Goal: Task Accomplishment & Management: Manage account settings

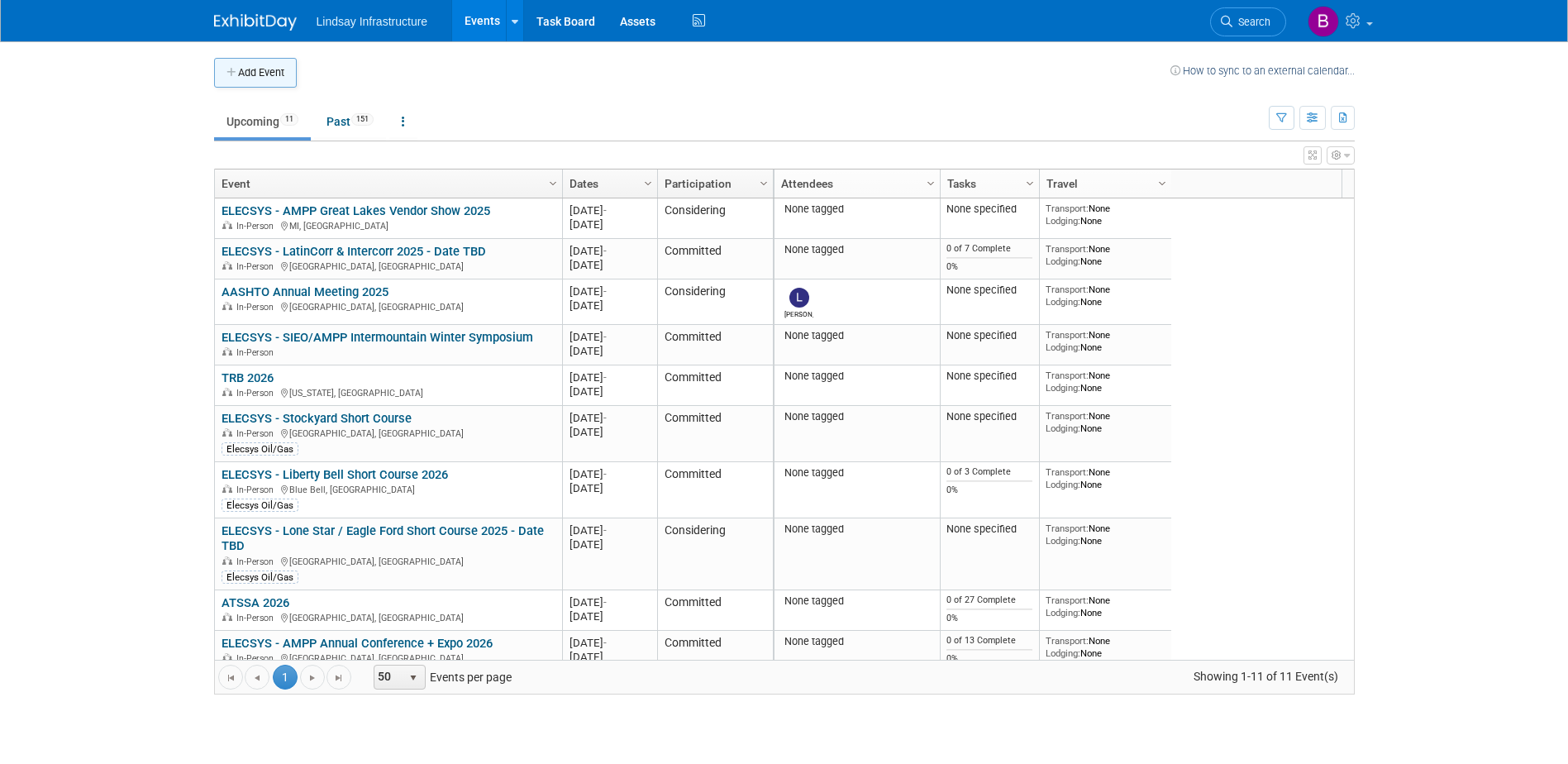
click at [240, 72] on button "Add Event" at bounding box center [255, 73] width 83 height 30
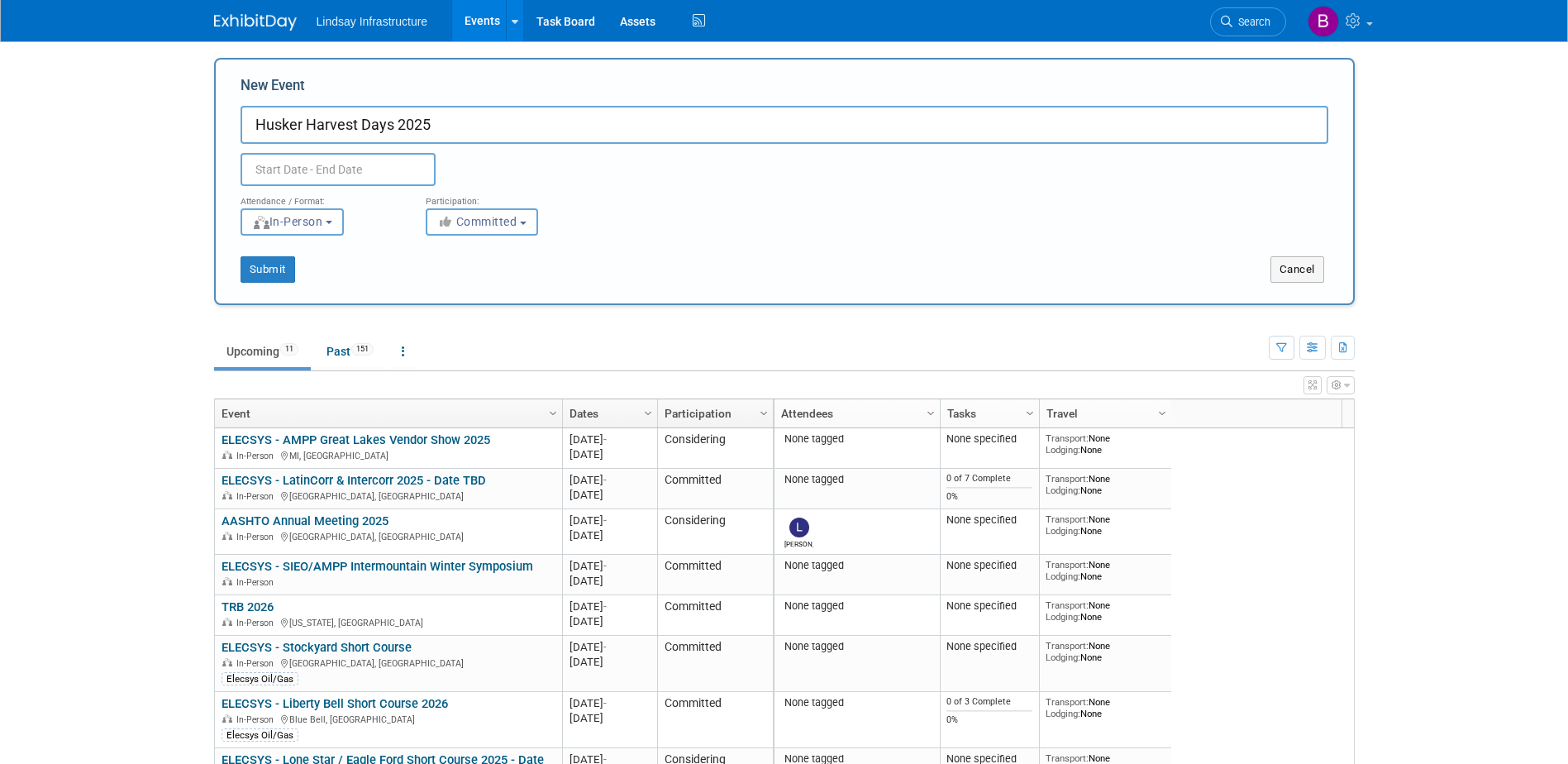
type input "Husker Harvest Days 2025"
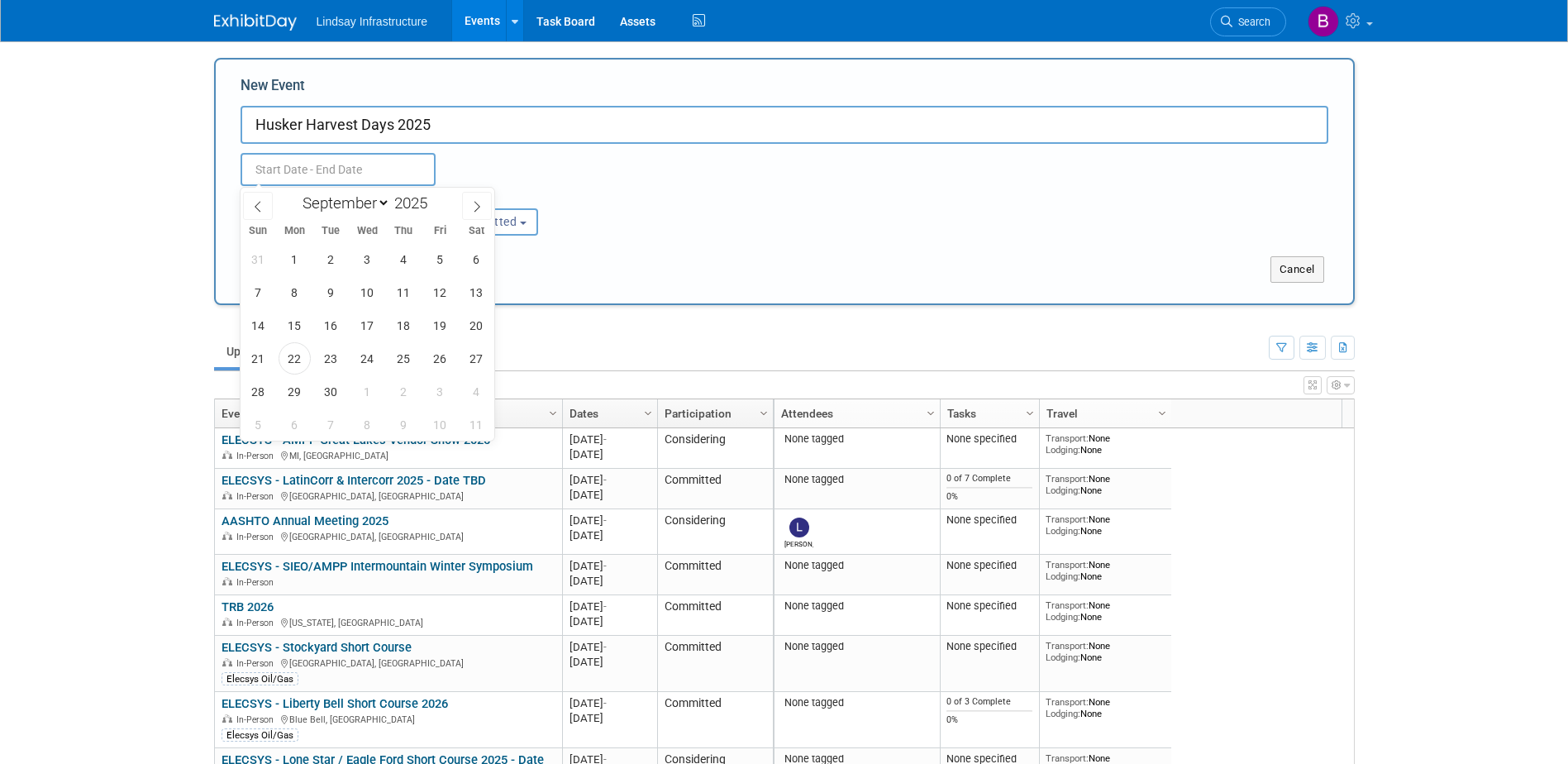
click at [288, 179] on input "text" at bounding box center [338, 169] width 195 height 33
click at [300, 297] on span "8" at bounding box center [295, 292] width 33 height 33
click at [410, 286] on span "11" at bounding box center [404, 292] width 33 height 33
type input "[DATE] to [DATE]"
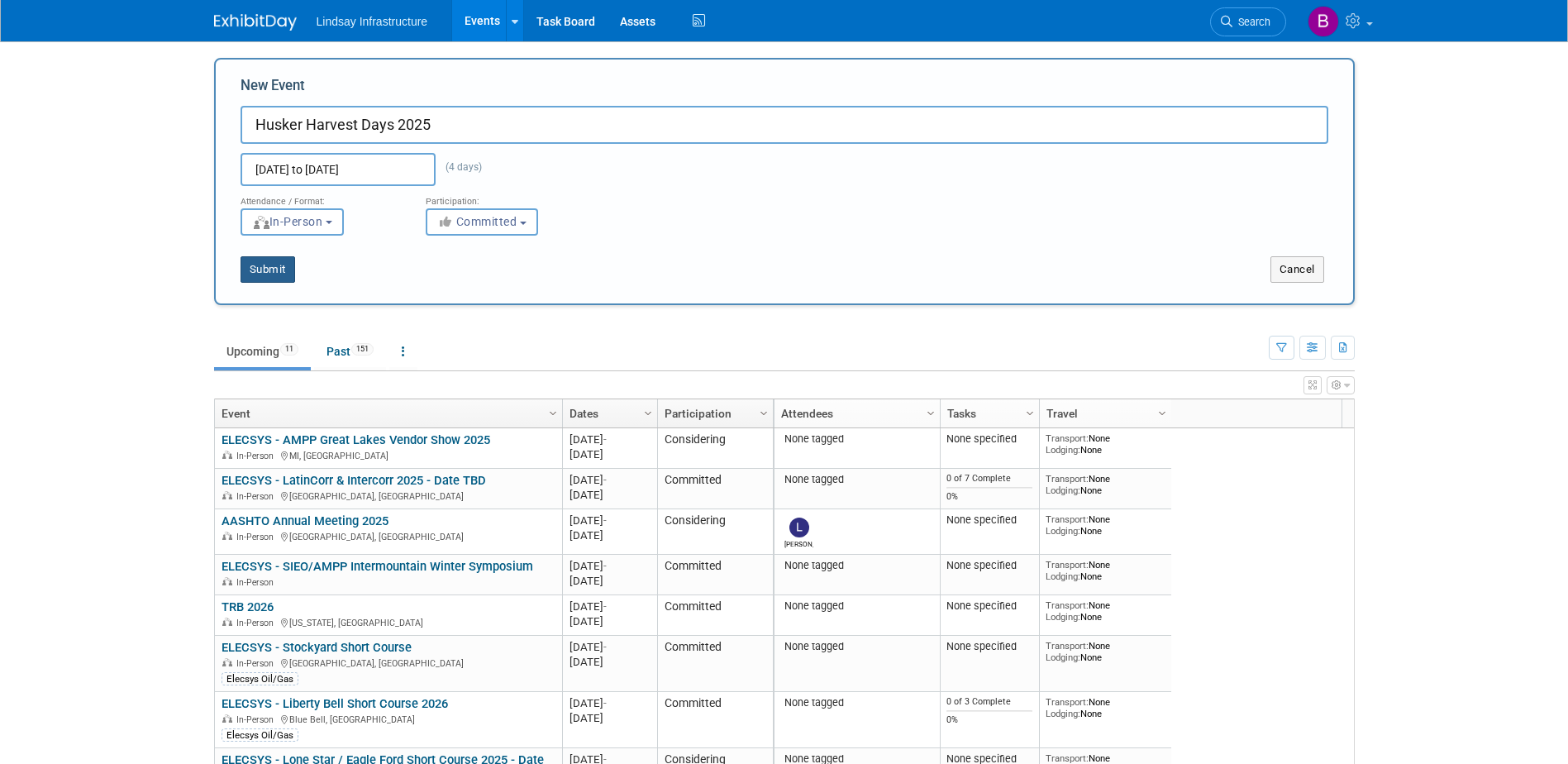
click at [275, 266] on button "Submit" at bounding box center [267, 270] width 54 height 27
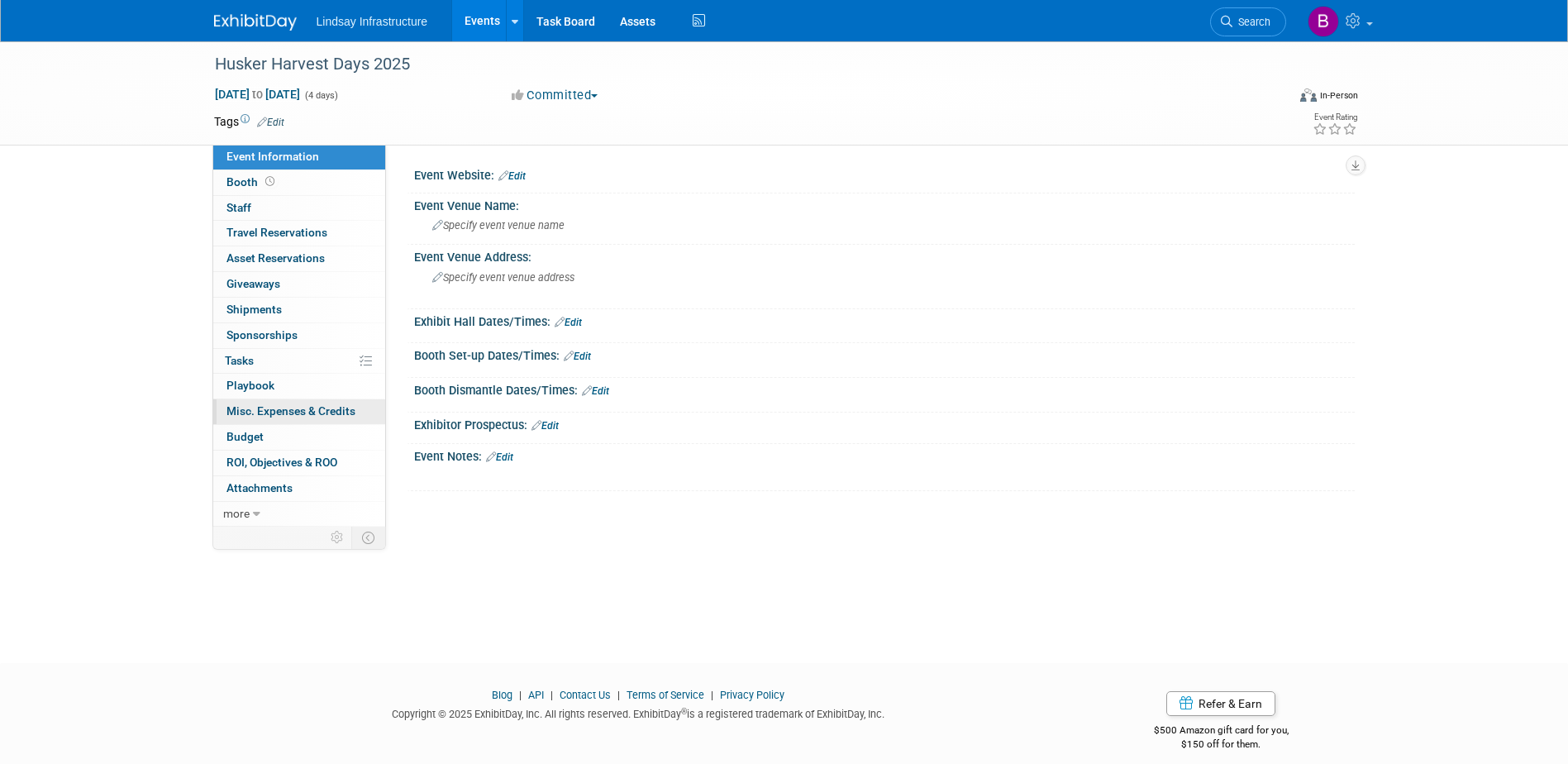
click at [282, 407] on span "Misc. Expenses & Credits 0" at bounding box center [290, 411] width 129 height 13
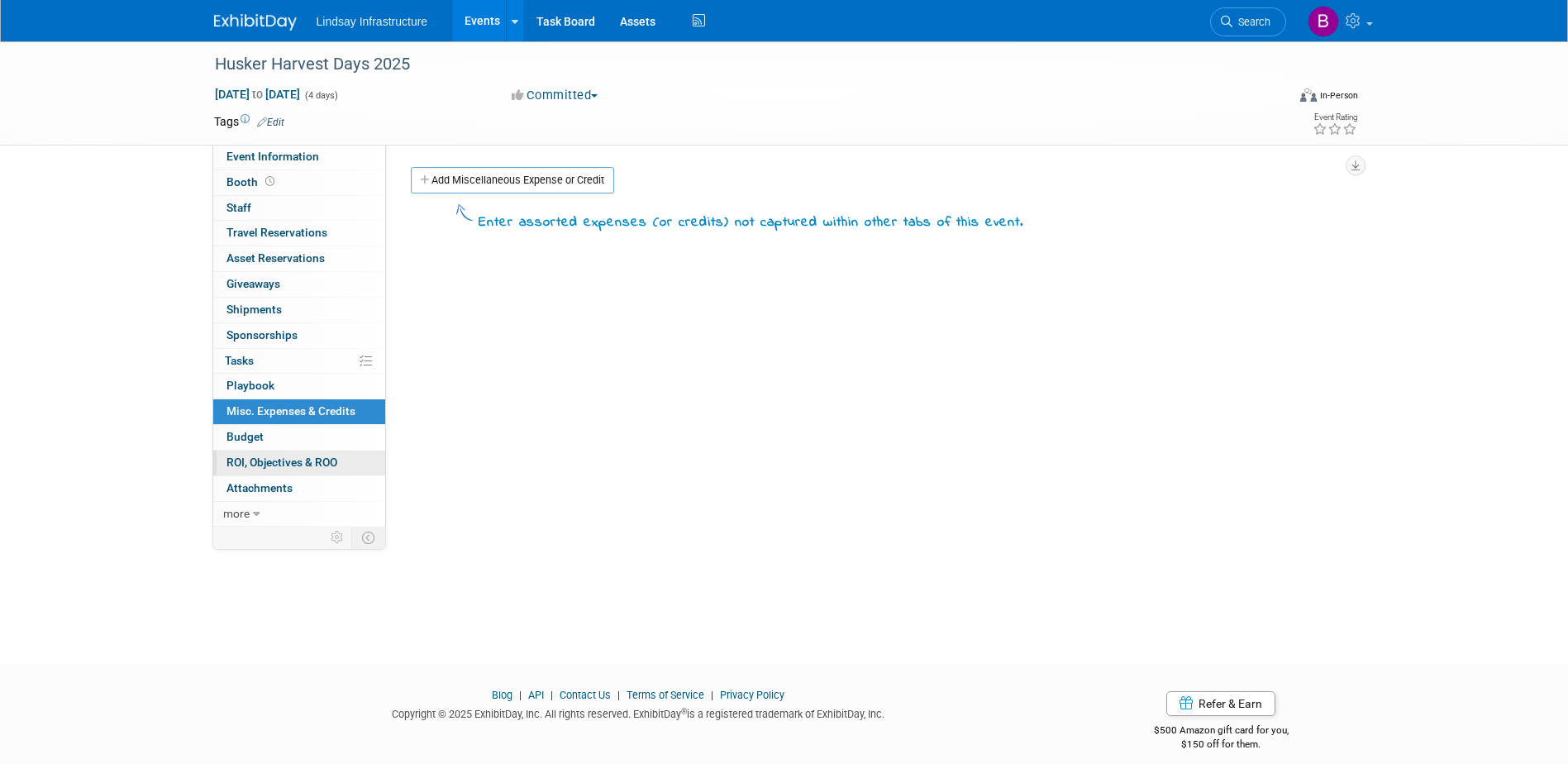
click at [264, 464] on span "ROI, Objectives & ROO 0" at bounding box center [281, 463] width 111 height 13
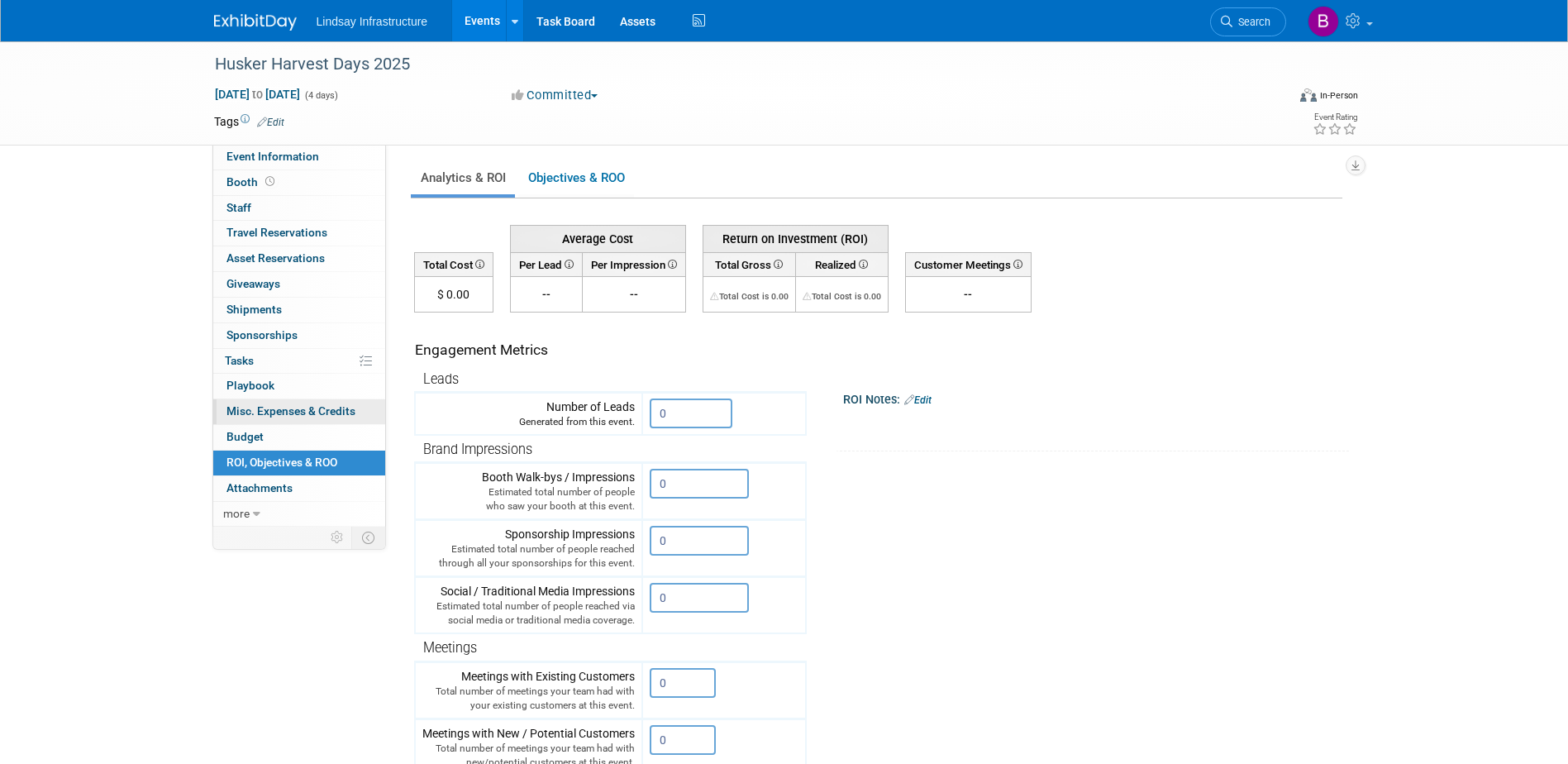
click at [280, 411] on span "Misc. Expenses & Credits 0" at bounding box center [290, 411] width 129 height 13
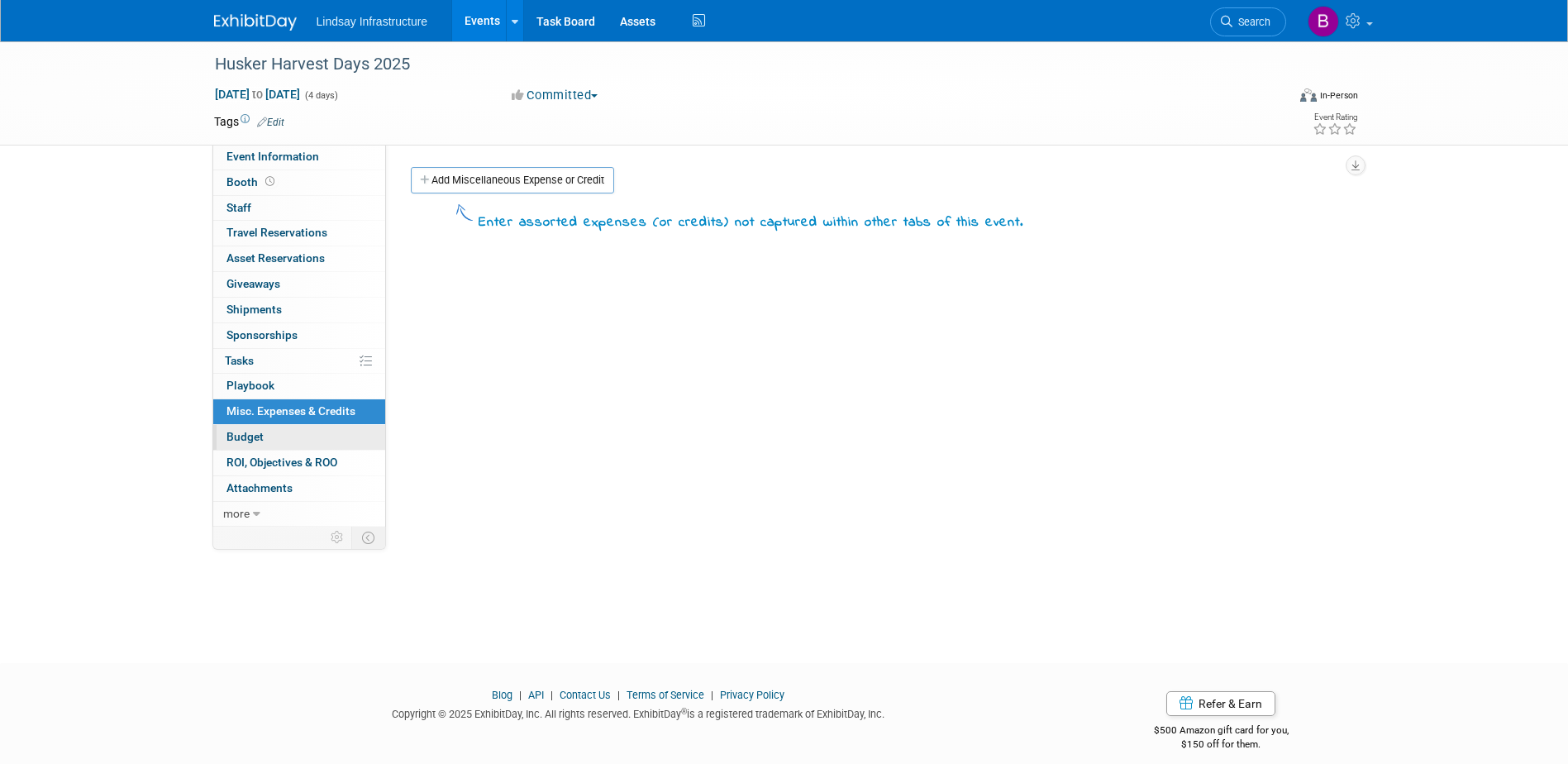
click at [267, 442] on link "Budget" at bounding box center [300, 438] width 172 height 25
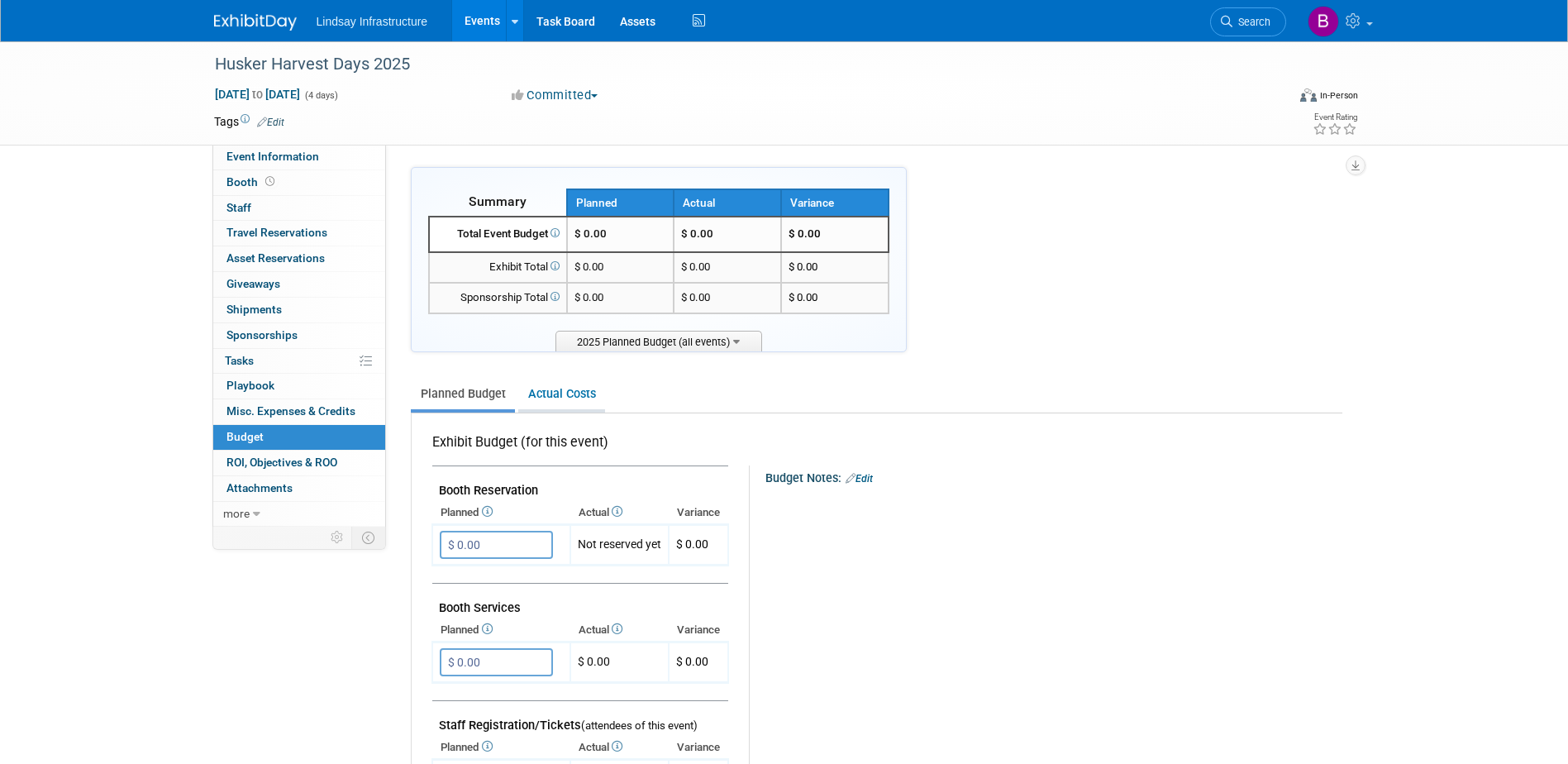
click at [579, 388] on link "Actual Costs" at bounding box center [562, 394] width 87 height 31
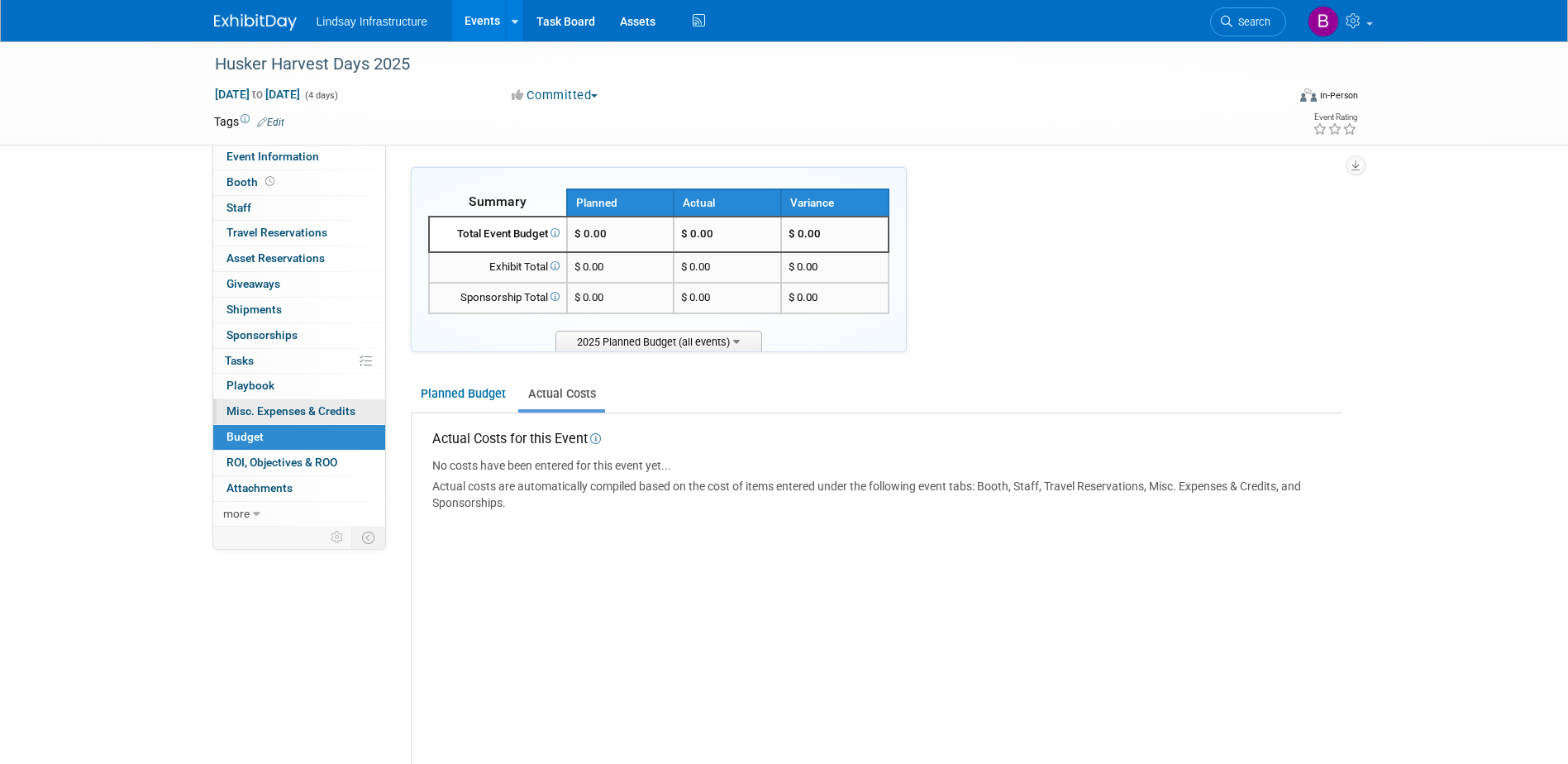
click at [319, 408] on span "Misc. Expenses & Credits 0" at bounding box center [290, 411] width 129 height 13
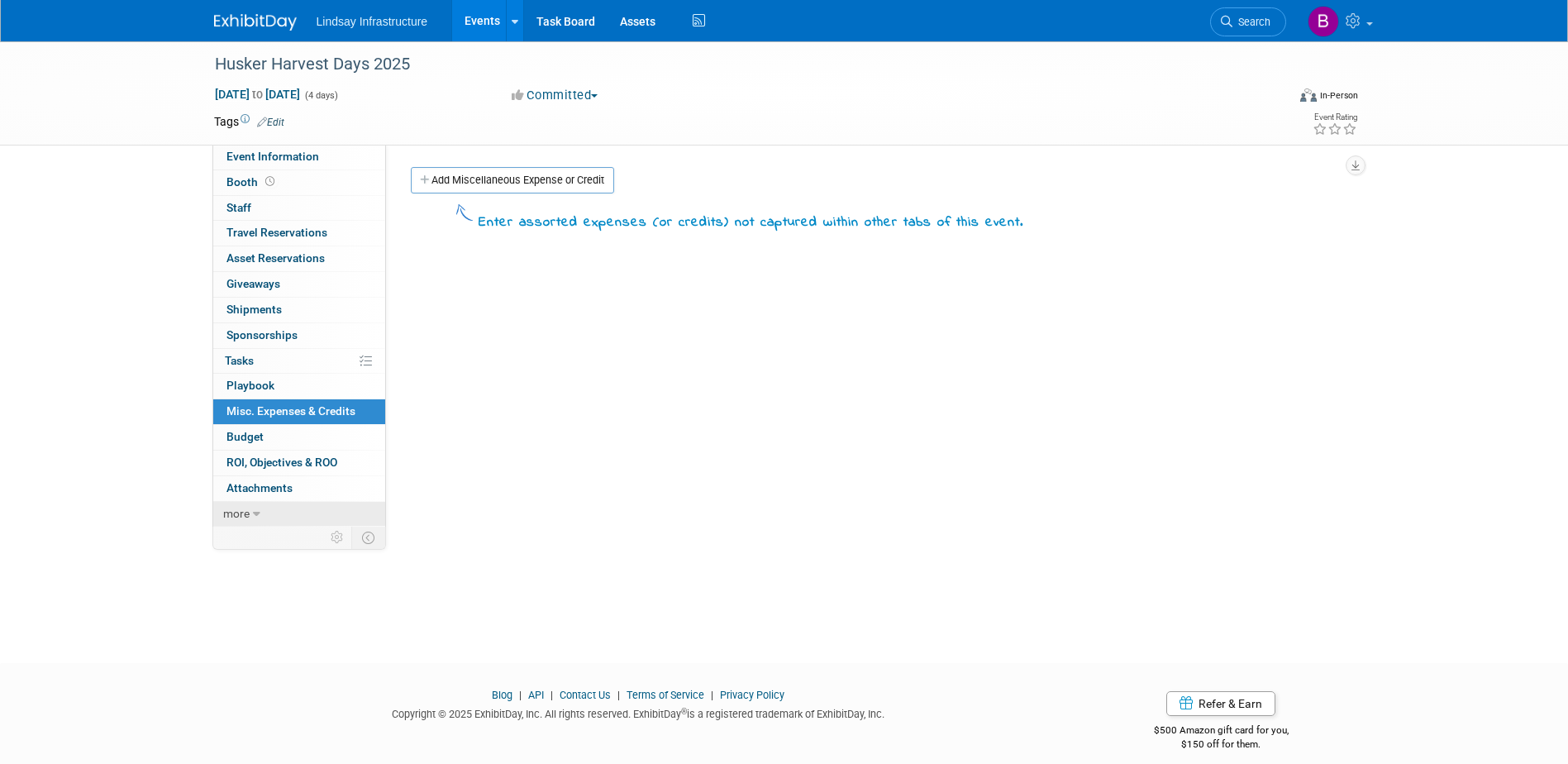
click at [255, 518] on icon at bounding box center [256, 514] width 8 height 12
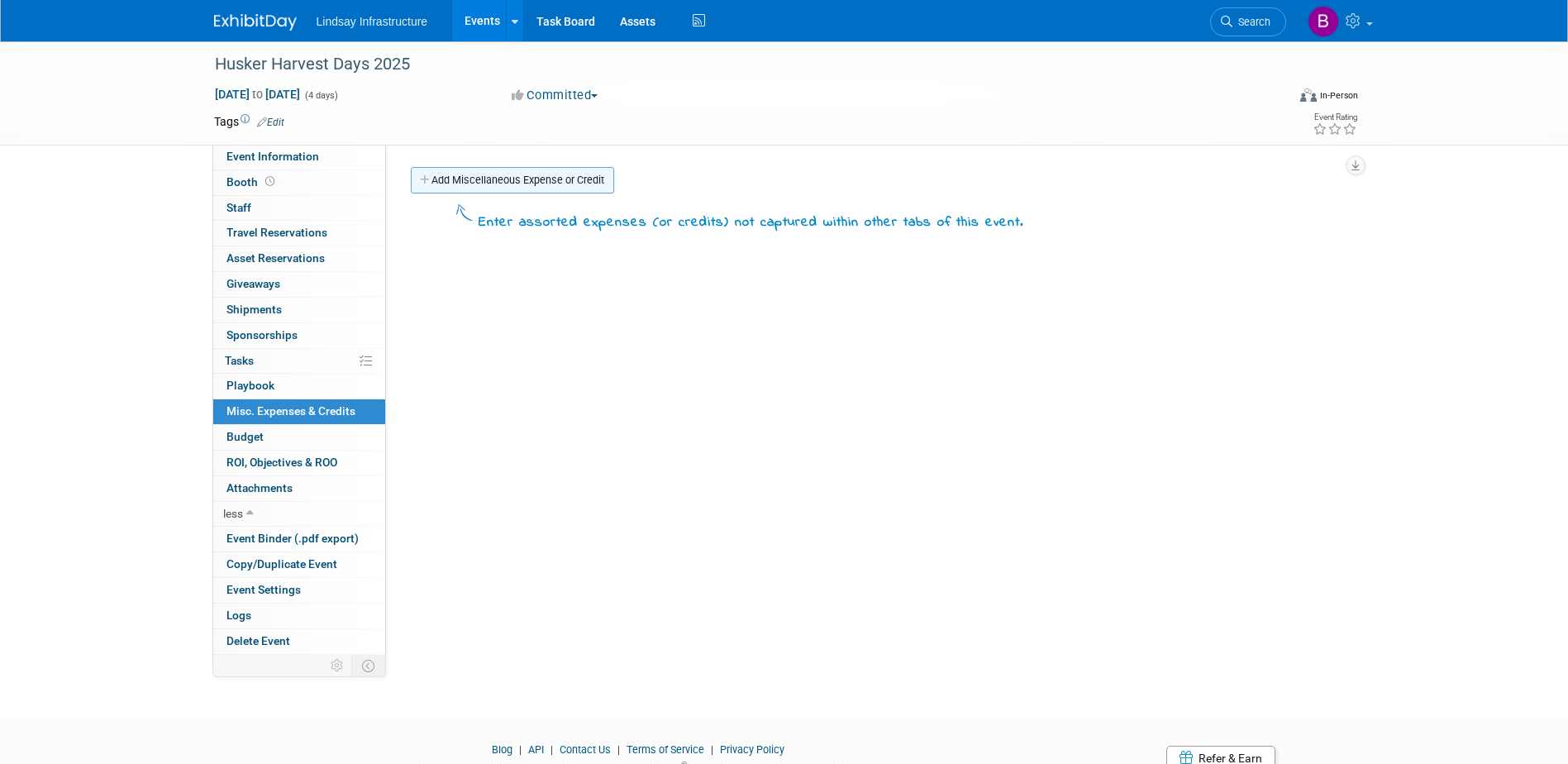
click at [536, 184] on link "Add Miscellaneous Expense or Credit" at bounding box center [512, 180] width 204 height 27
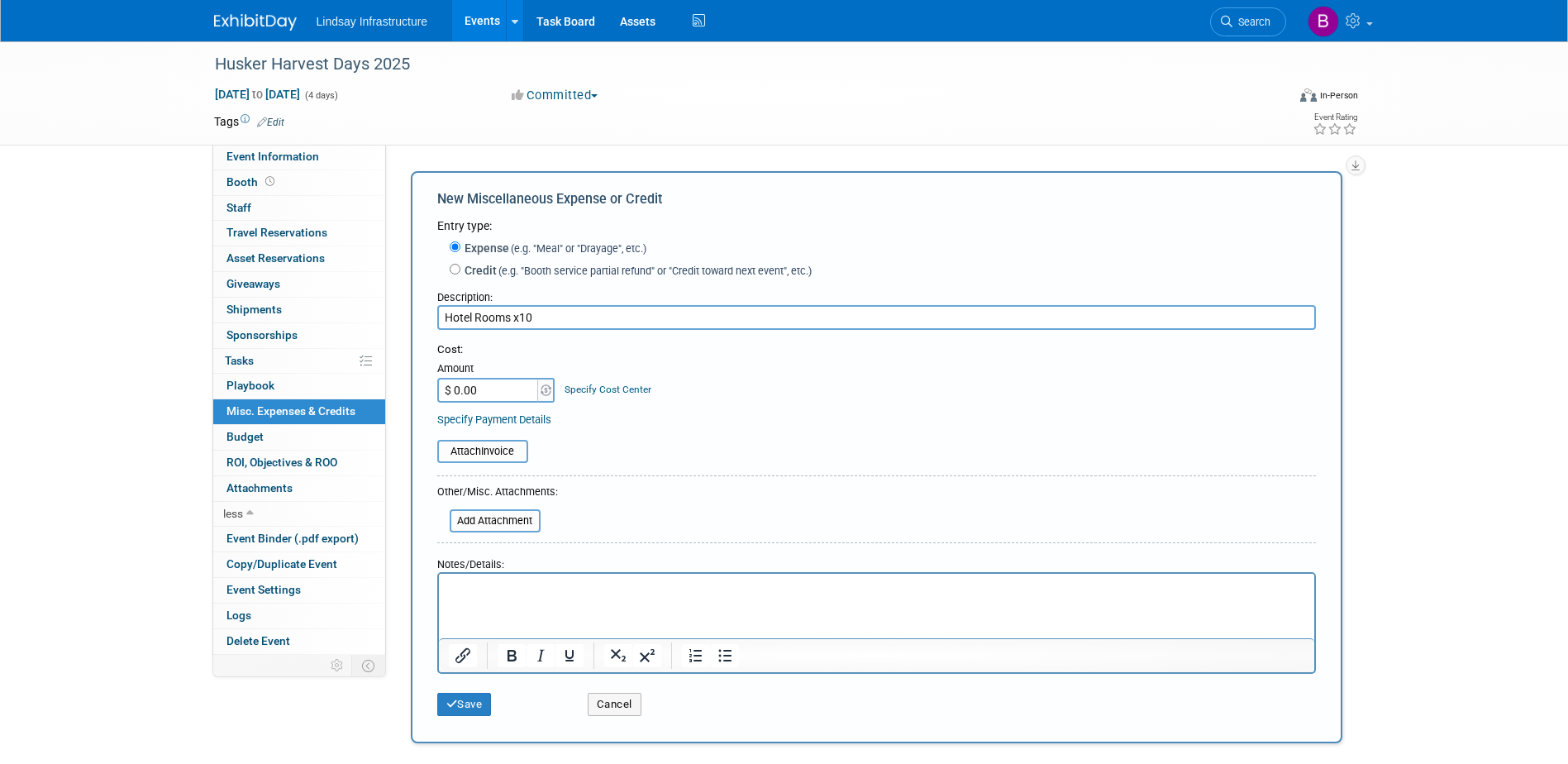
type input "Hotel Rooms x10"
type input "$ 13,000.00"
click at [450, 703] on icon "submit" at bounding box center [452, 704] width 12 height 11
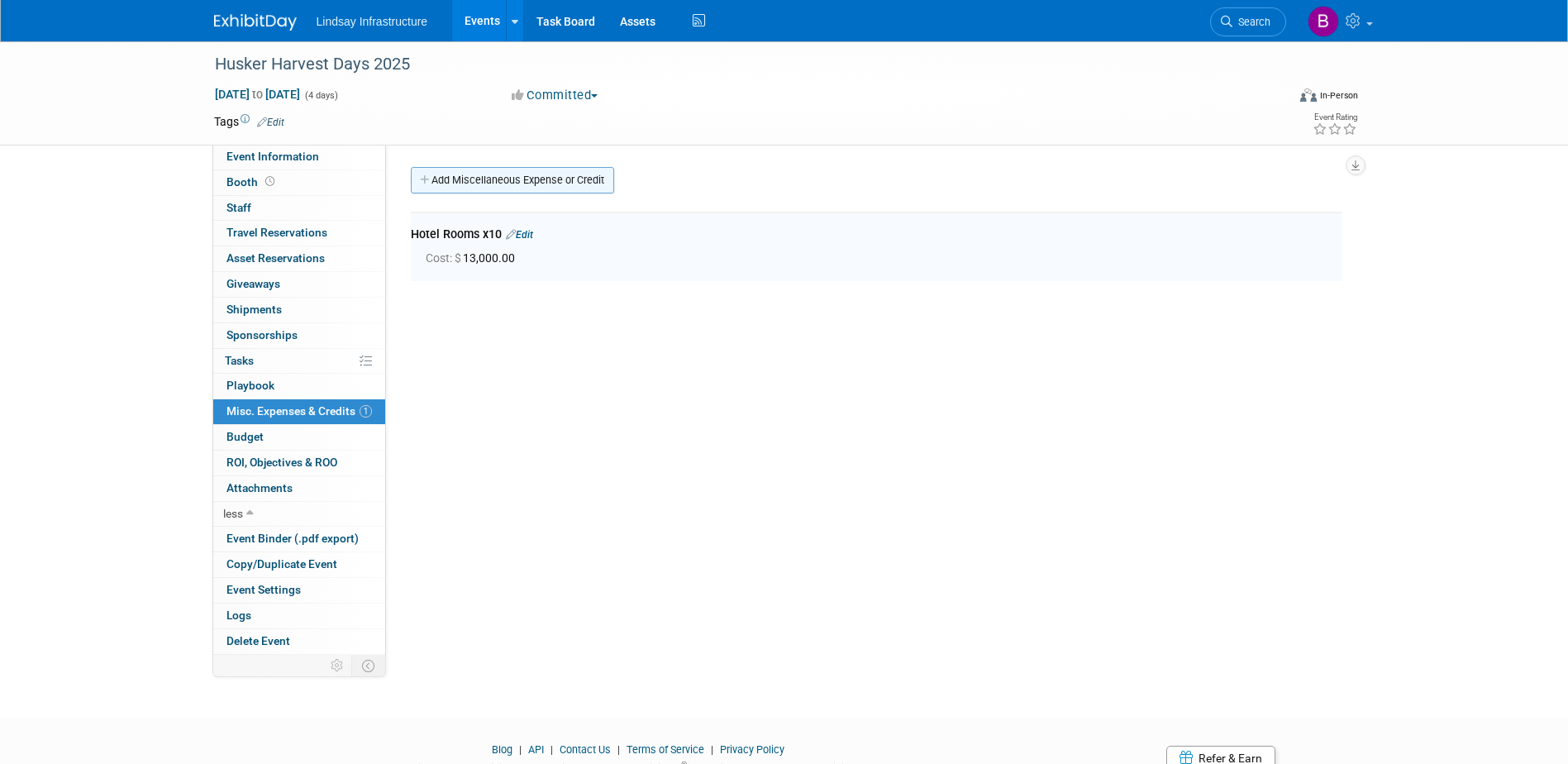
click at [477, 180] on link "Add Miscellaneous Expense or Credit" at bounding box center [512, 180] width 204 height 27
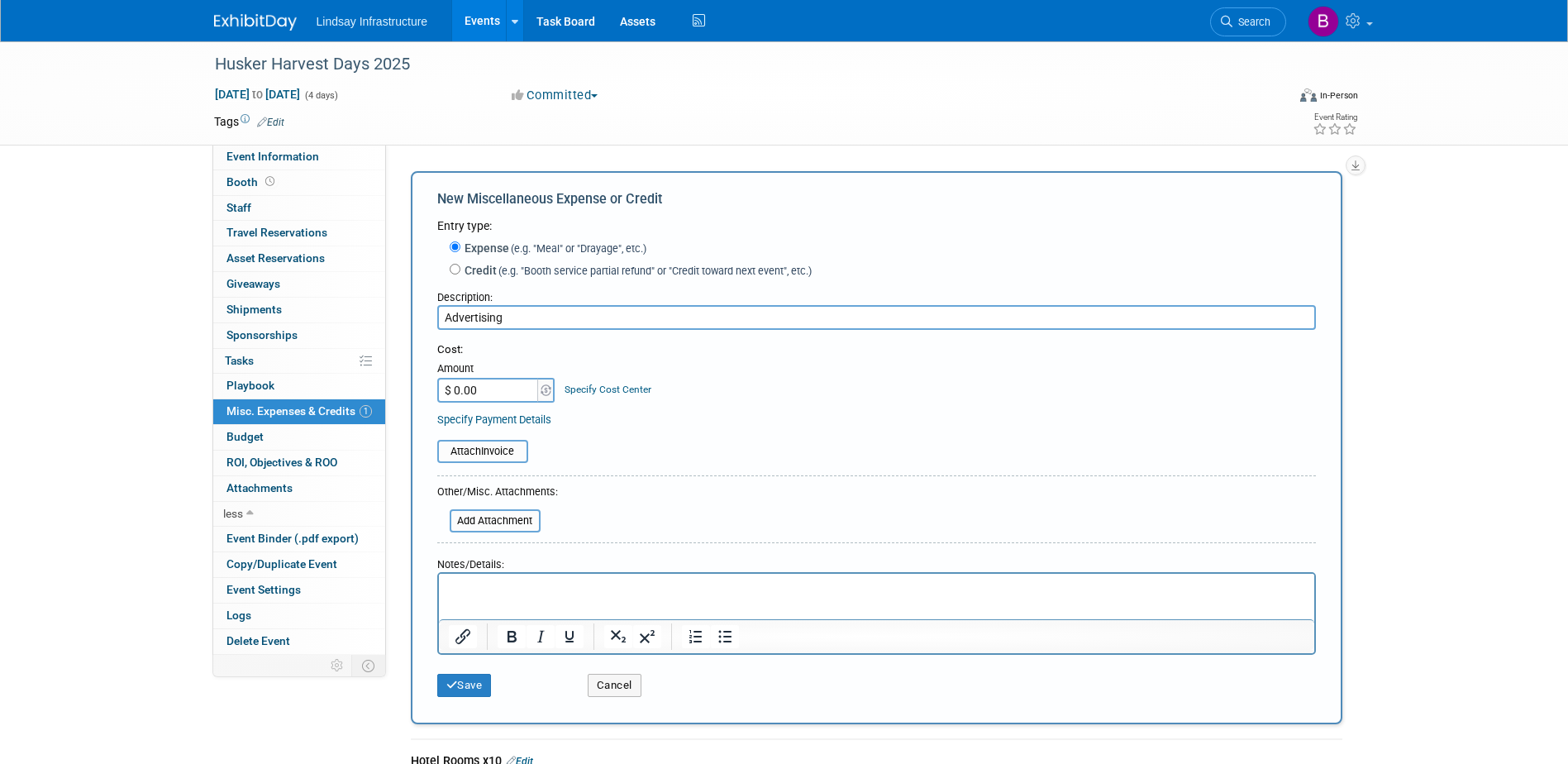
type input "Advertising"
click at [496, 402] on input "$ 0.00" at bounding box center [489, 391] width 103 height 25
type input "$ 80,000.00"
click at [481, 688] on button "Save" at bounding box center [464, 686] width 54 height 23
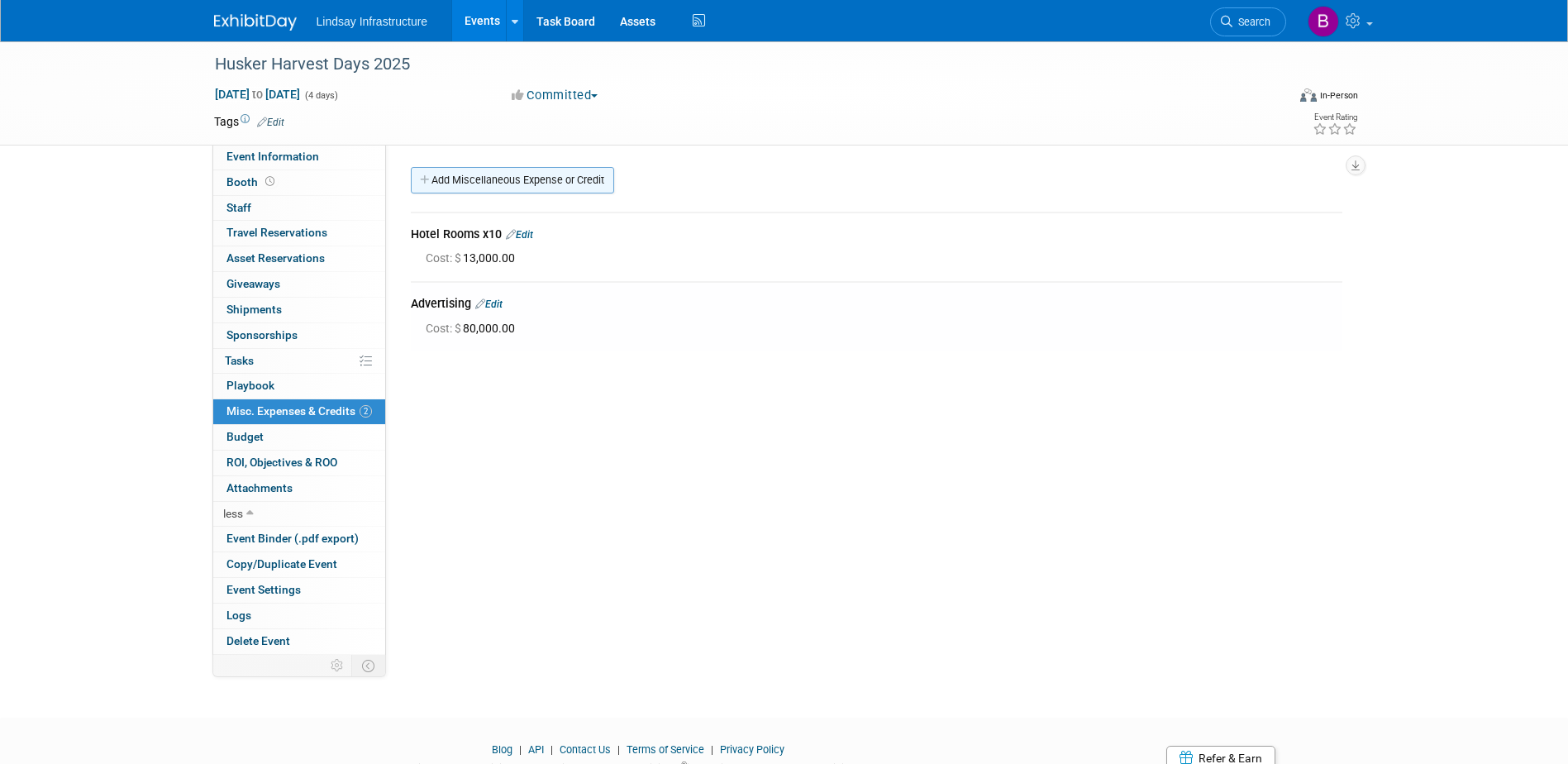
click at [466, 184] on link "Add Miscellaneous Expense or Credit" at bounding box center [512, 180] width 204 height 27
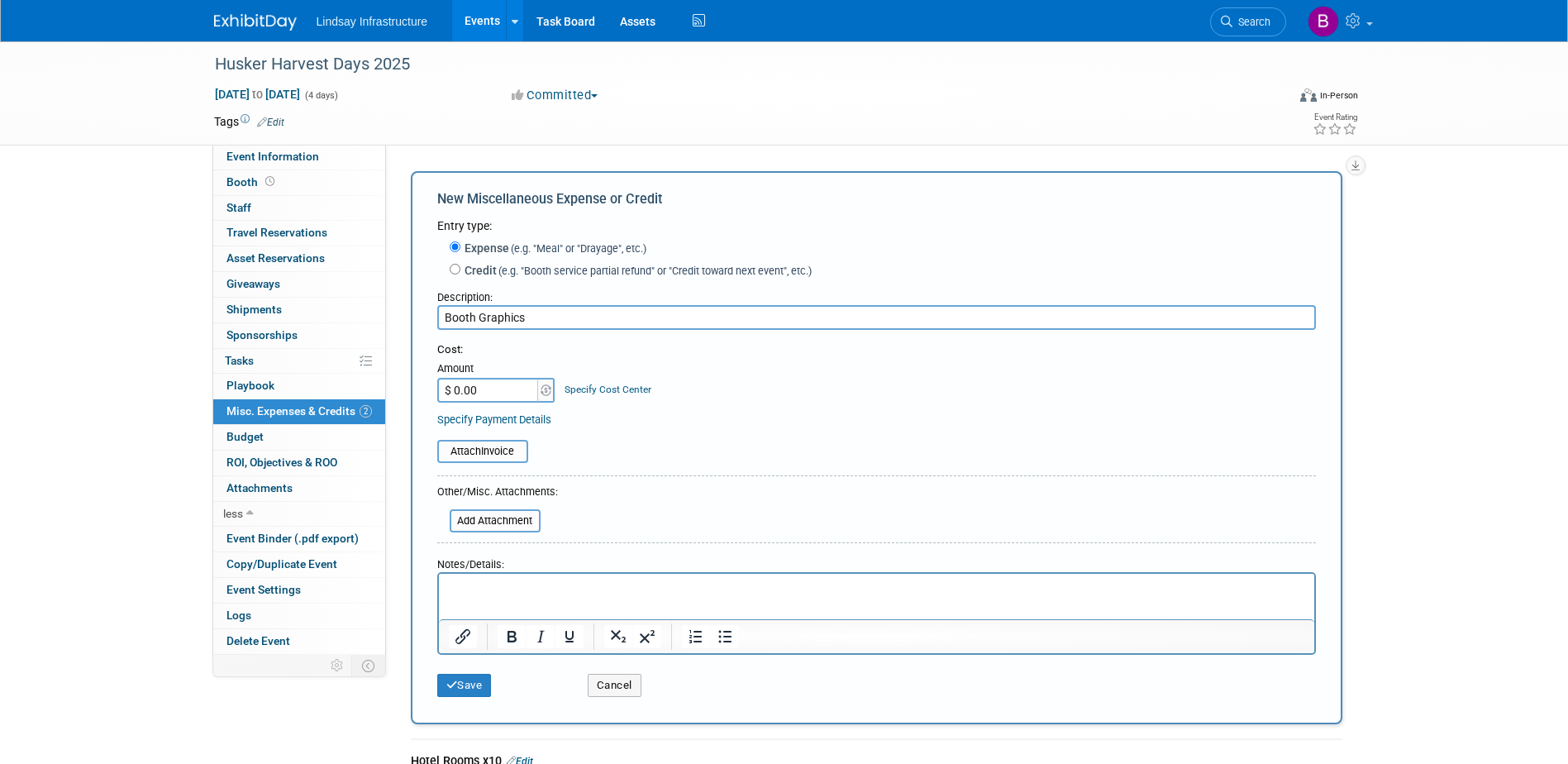
type input "Booth Graphics"
click at [491, 390] on input "$ 0.00" at bounding box center [489, 391] width 103 height 25
type input "$ 15,000.00"
click at [483, 691] on button "Save" at bounding box center [464, 686] width 54 height 23
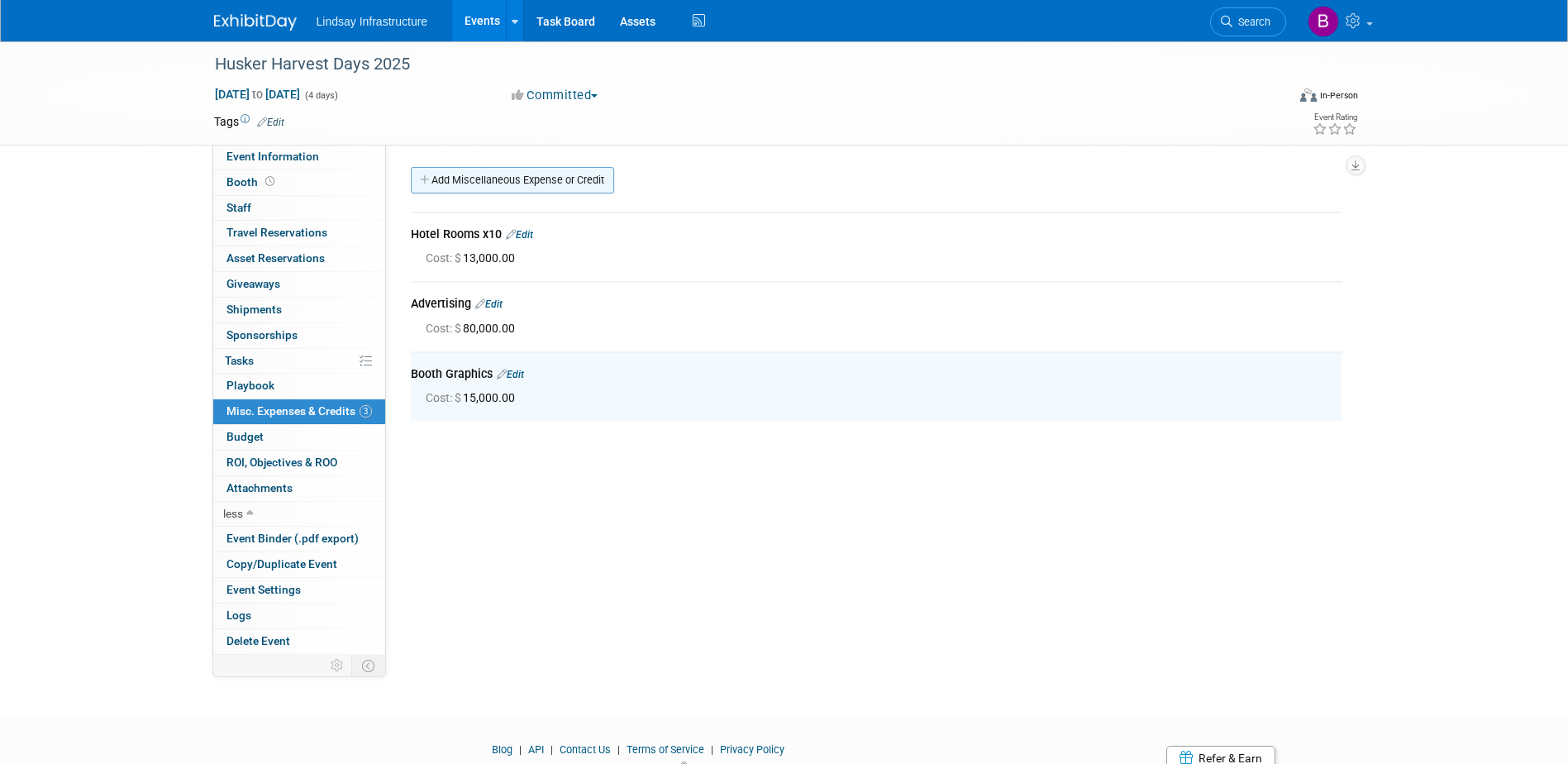
click at [479, 186] on link "Add Miscellaneous Expense or Credit" at bounding box center [512, 180] width 204 height 27
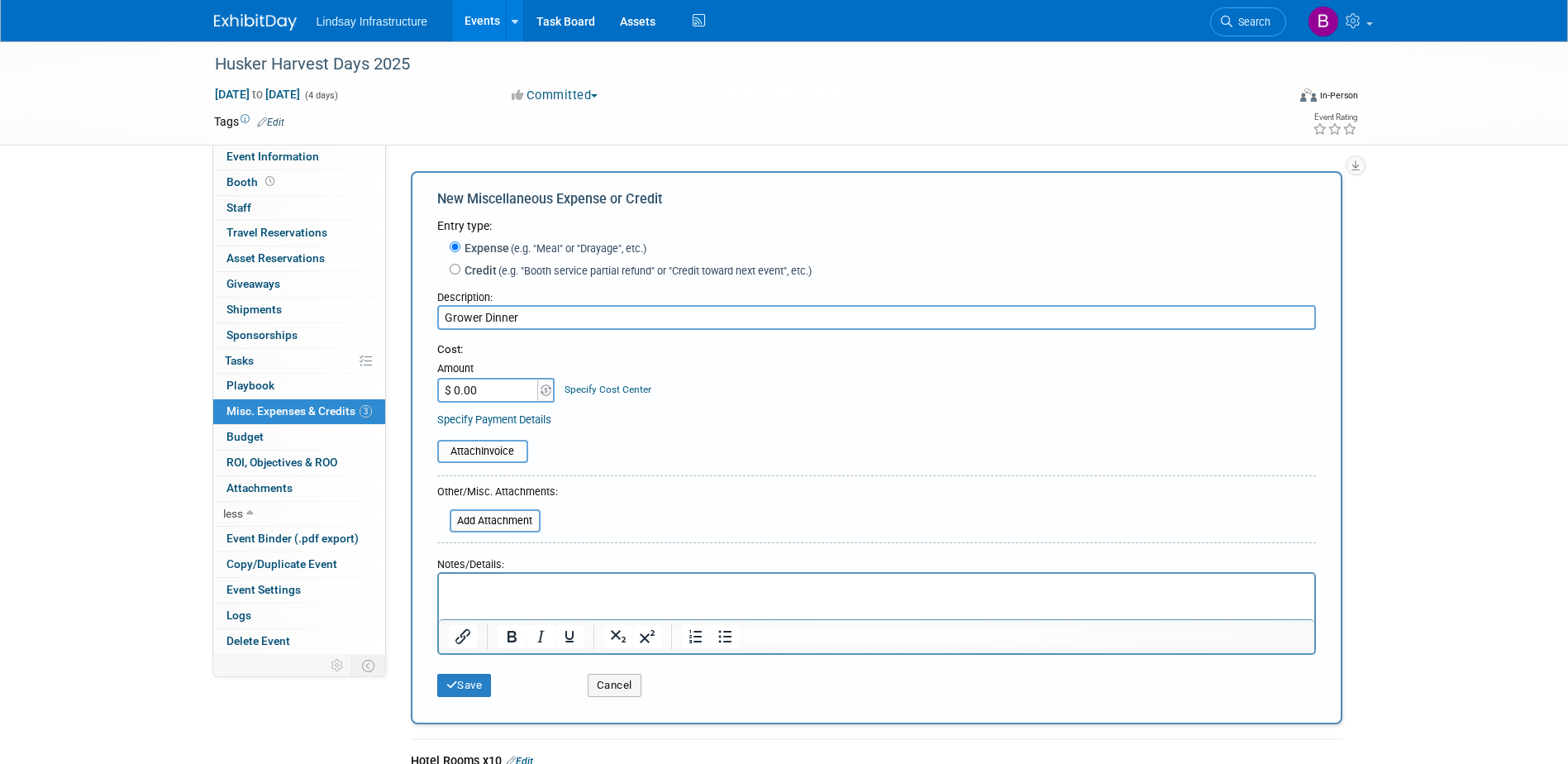
type input "Grower Dinner"
click at [499, 395] on input "$ 0.00" at bounding box center [489, 391] width 103 height 25
type input "$ 12,000.00"
click at [474, 685] on button "Save" at bounding box center [464, 686] width 54 height 23
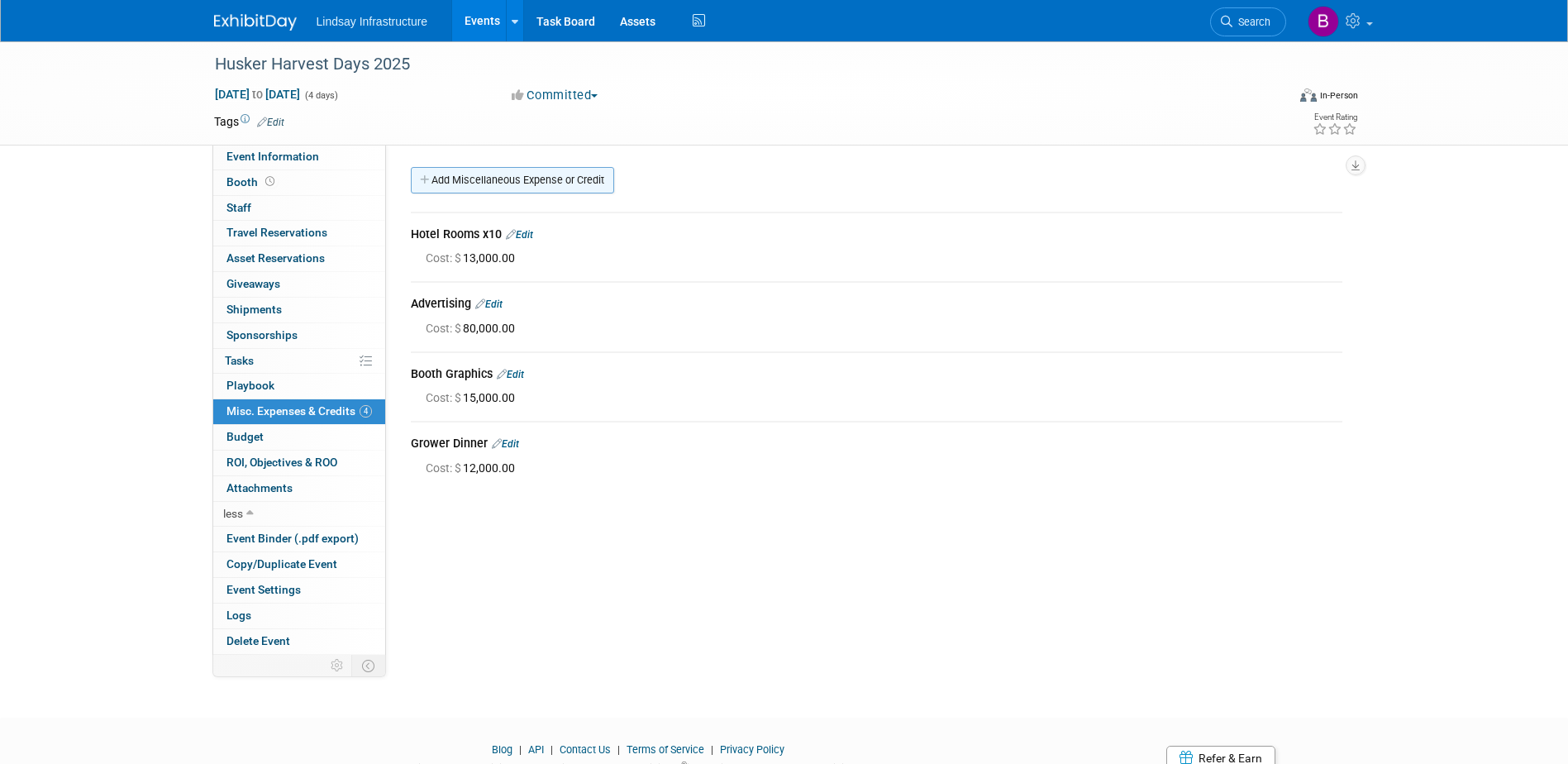
click at [481, 177] on link "Add Miscellaneous Expense or Credit" at bounding box center [512, 180] width 204 height 27
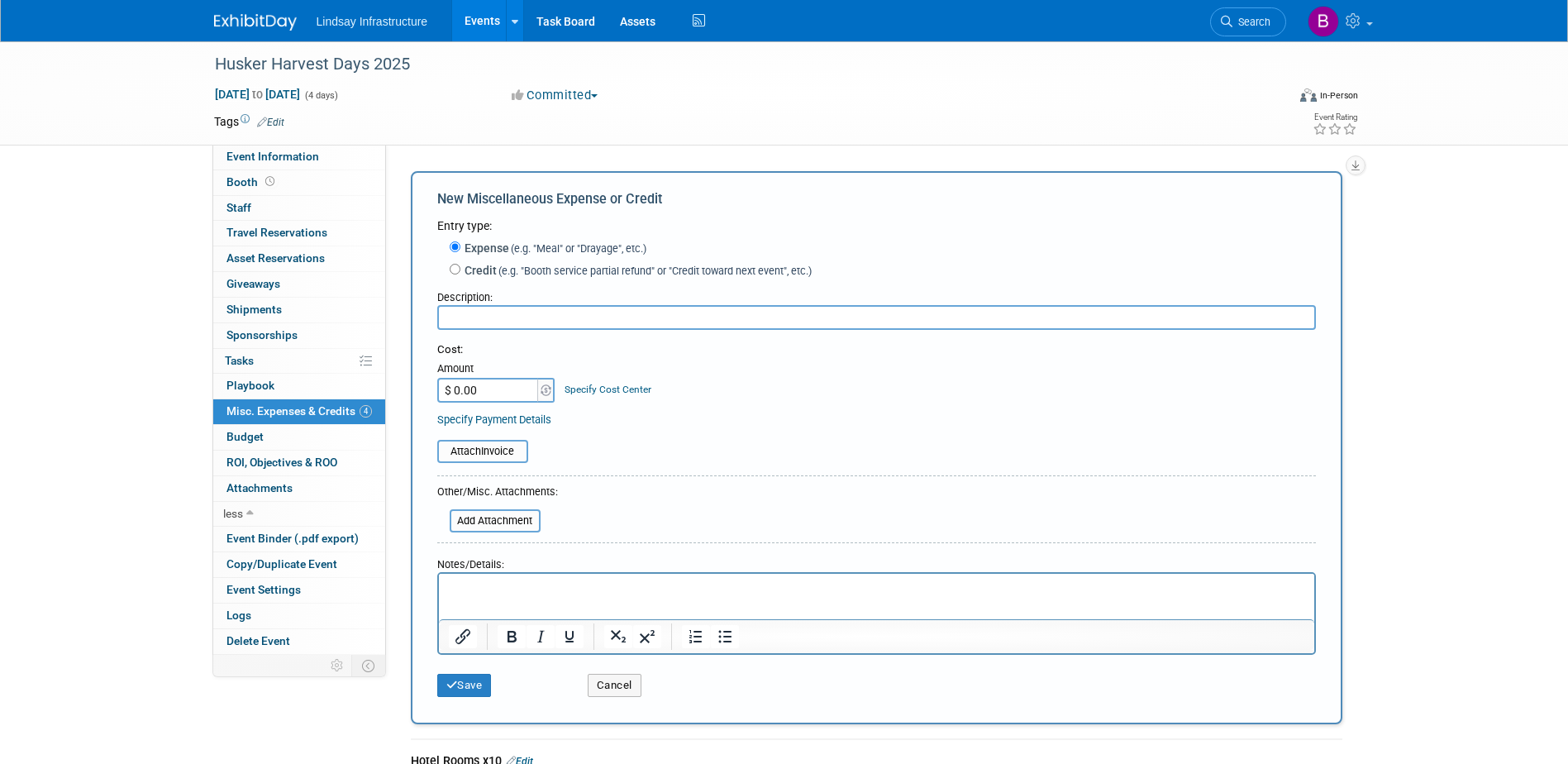
click at [492, 322] on input "text" at bounding box center [876, 318] width 879 height 25
type input "Snow Cone Truck"
click at [470, 691] on button "Save" at bounding box center [464, 686] width 54 height 23
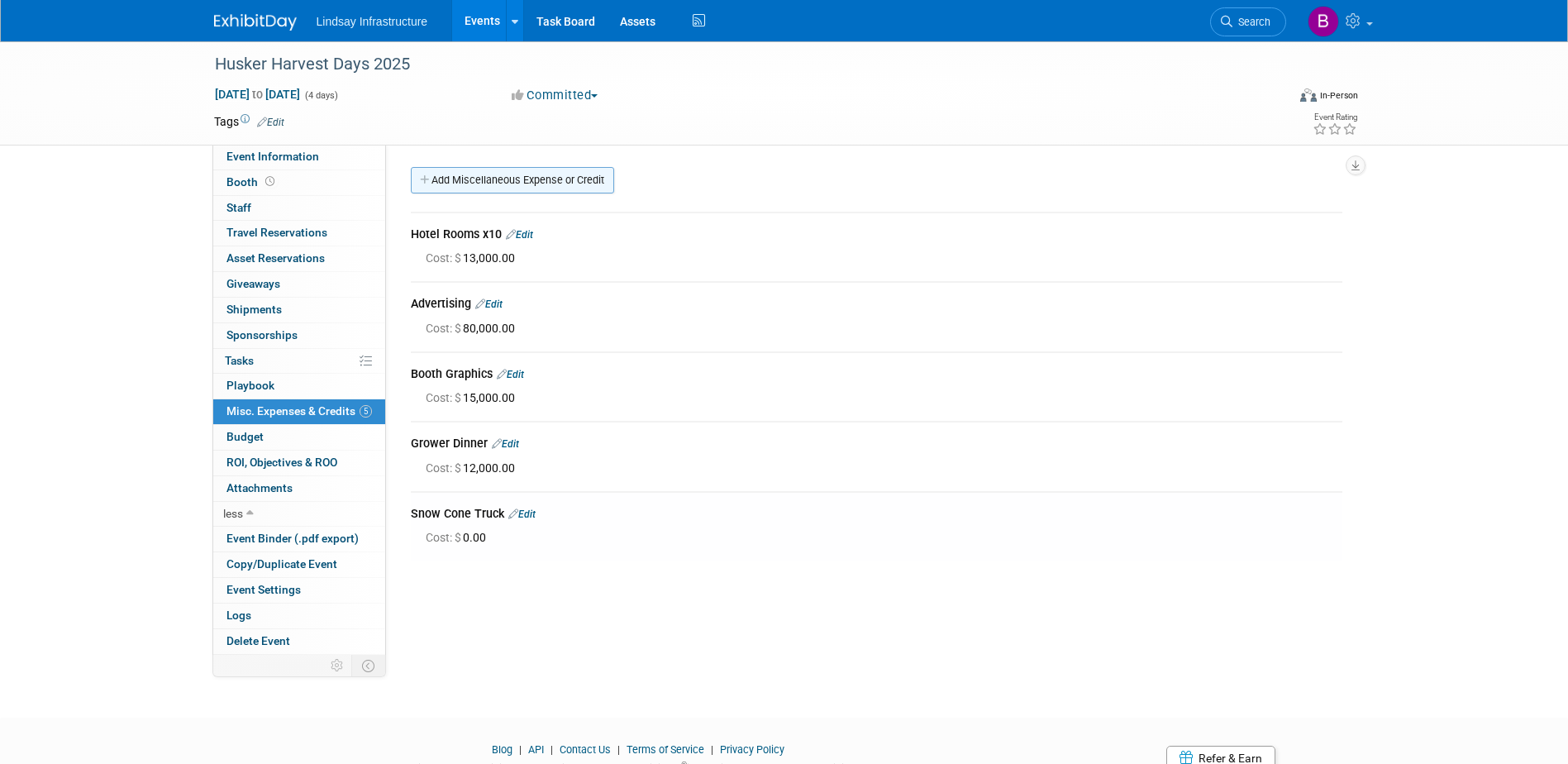
click at [495, 180] on link "Add Miscellaneous Expense or Credit" at bounding box center [512, 180] width 204 height 27
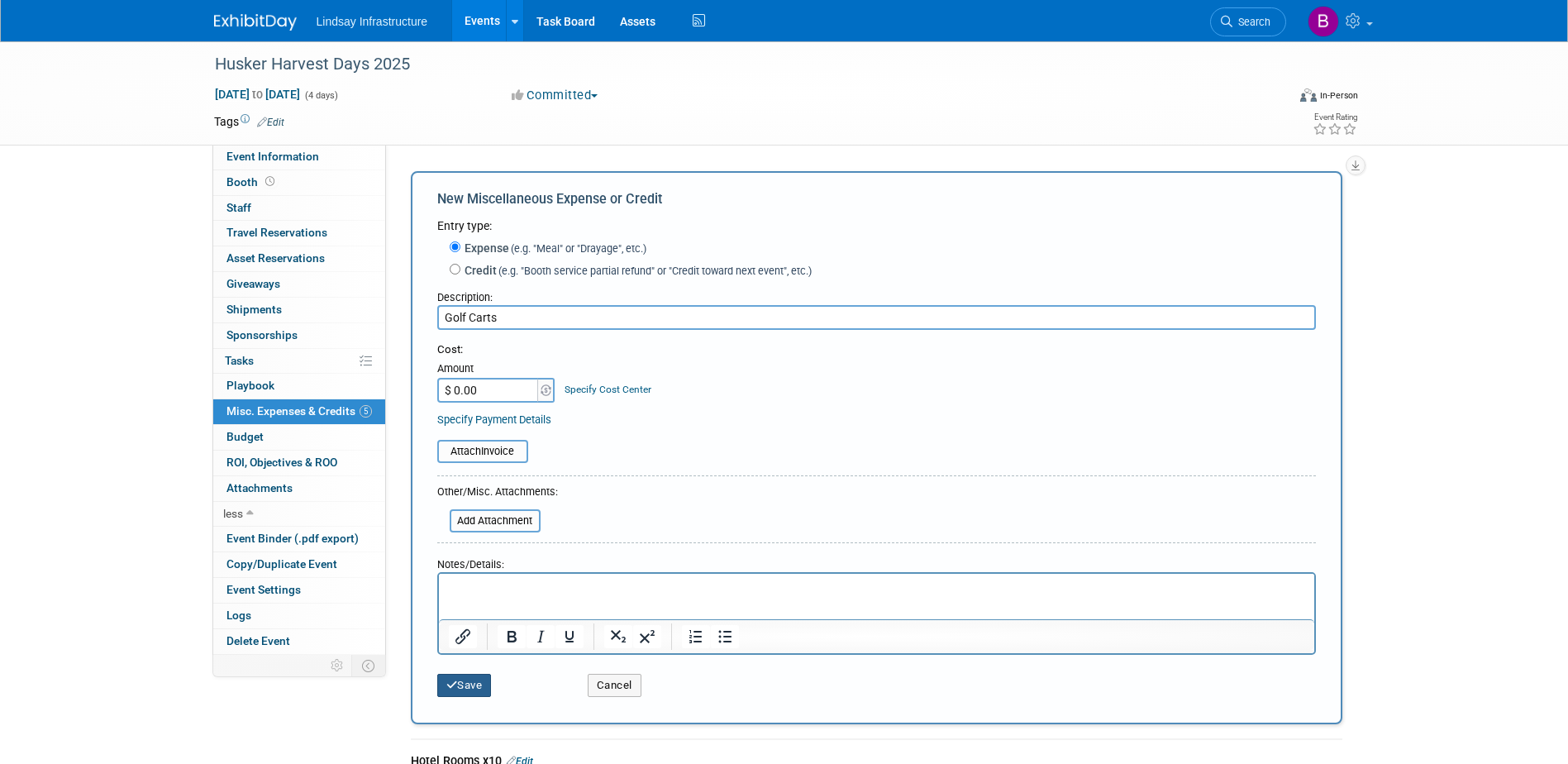
type input "Golf Carts"
click at [487, 691] on button "Save" at bounding box center [464, 686] width 54 height 23
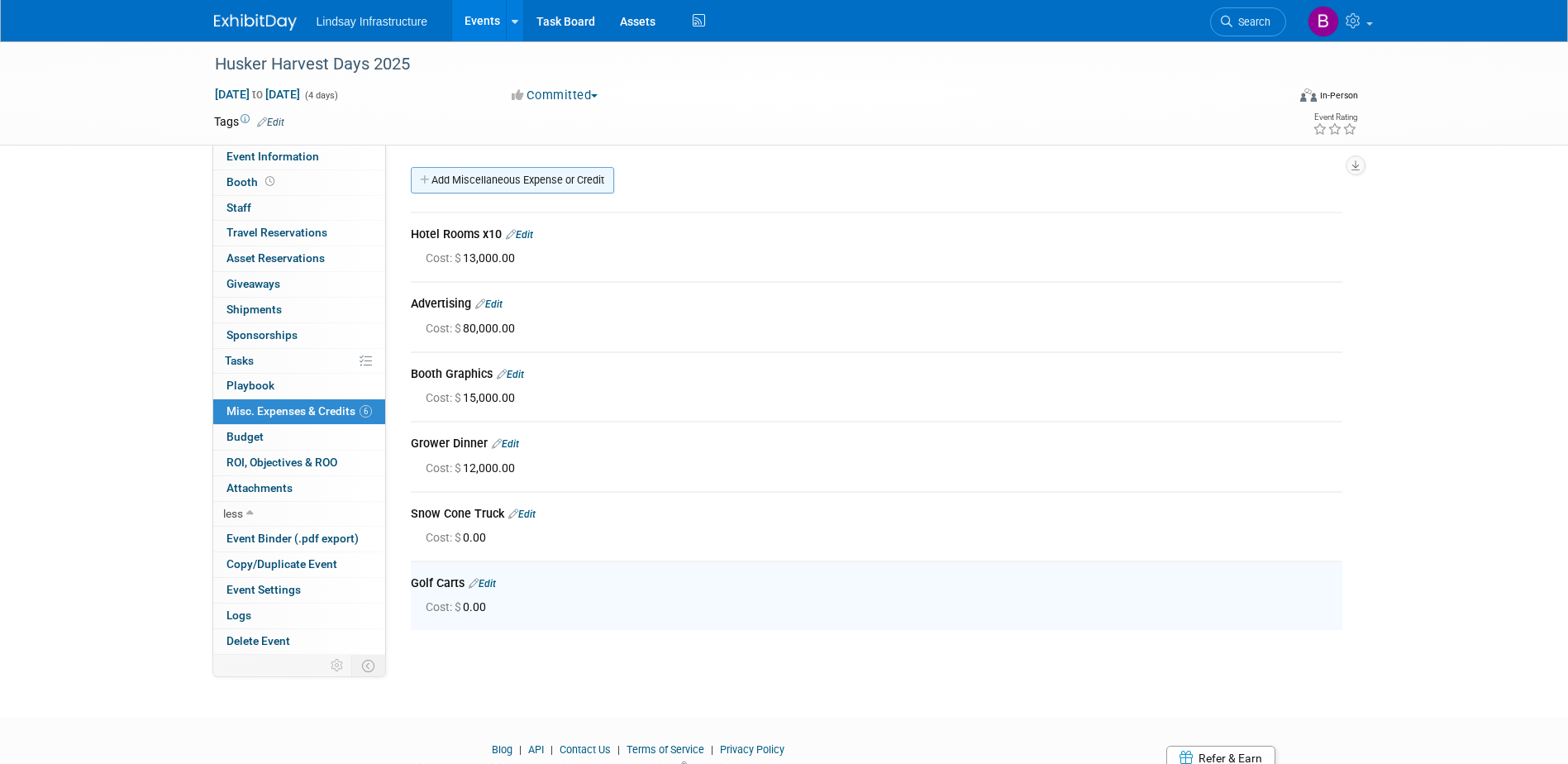
click at [460, 175] on link "Add Miscellaneous Expense or Credit" at bounding box center [512, 180] width 204 height 27
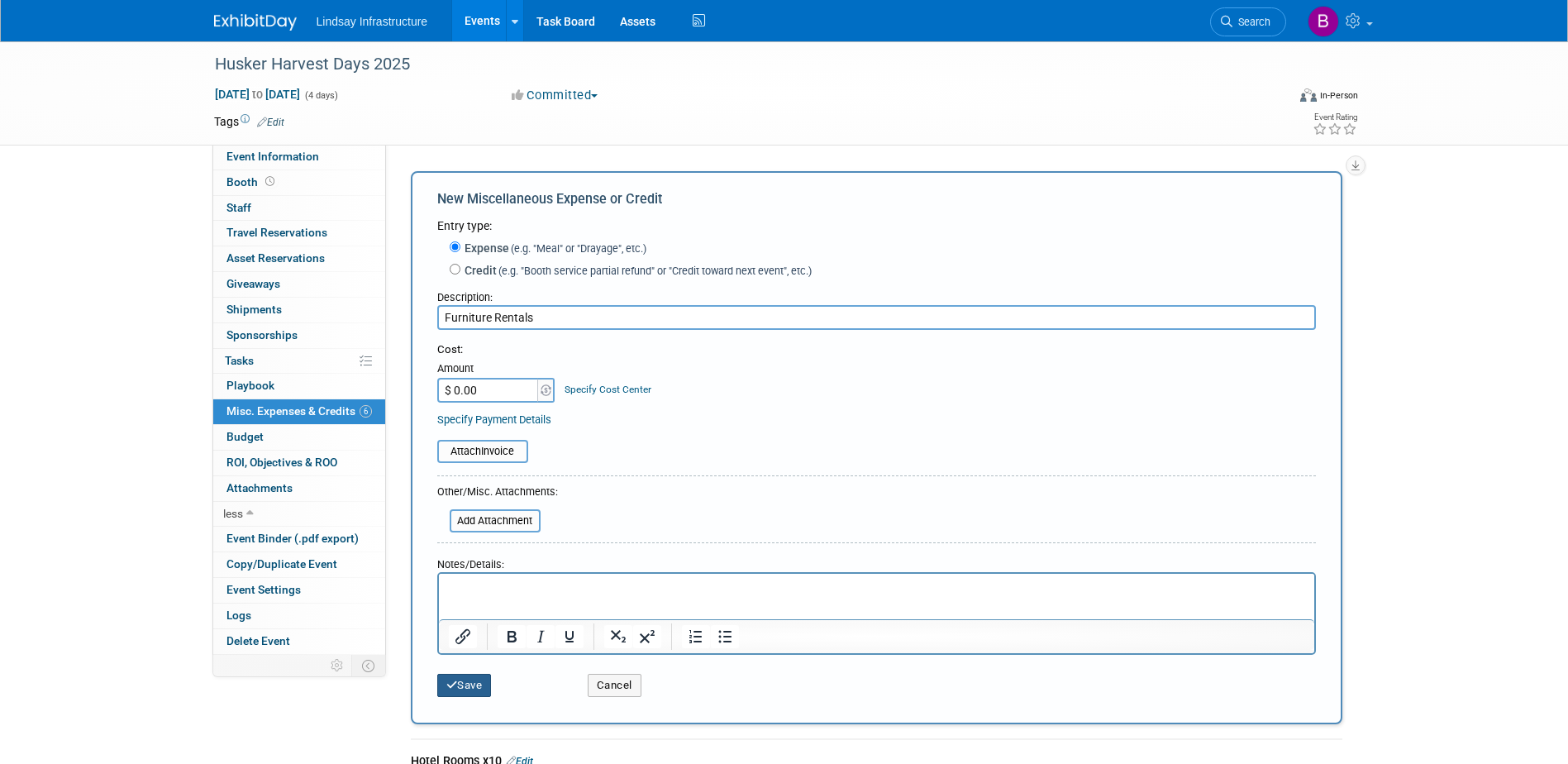
type input "Furniture Rentals"
click at [487, 680] on button "Save" at bounding box center [464, 686] width 54 height 23
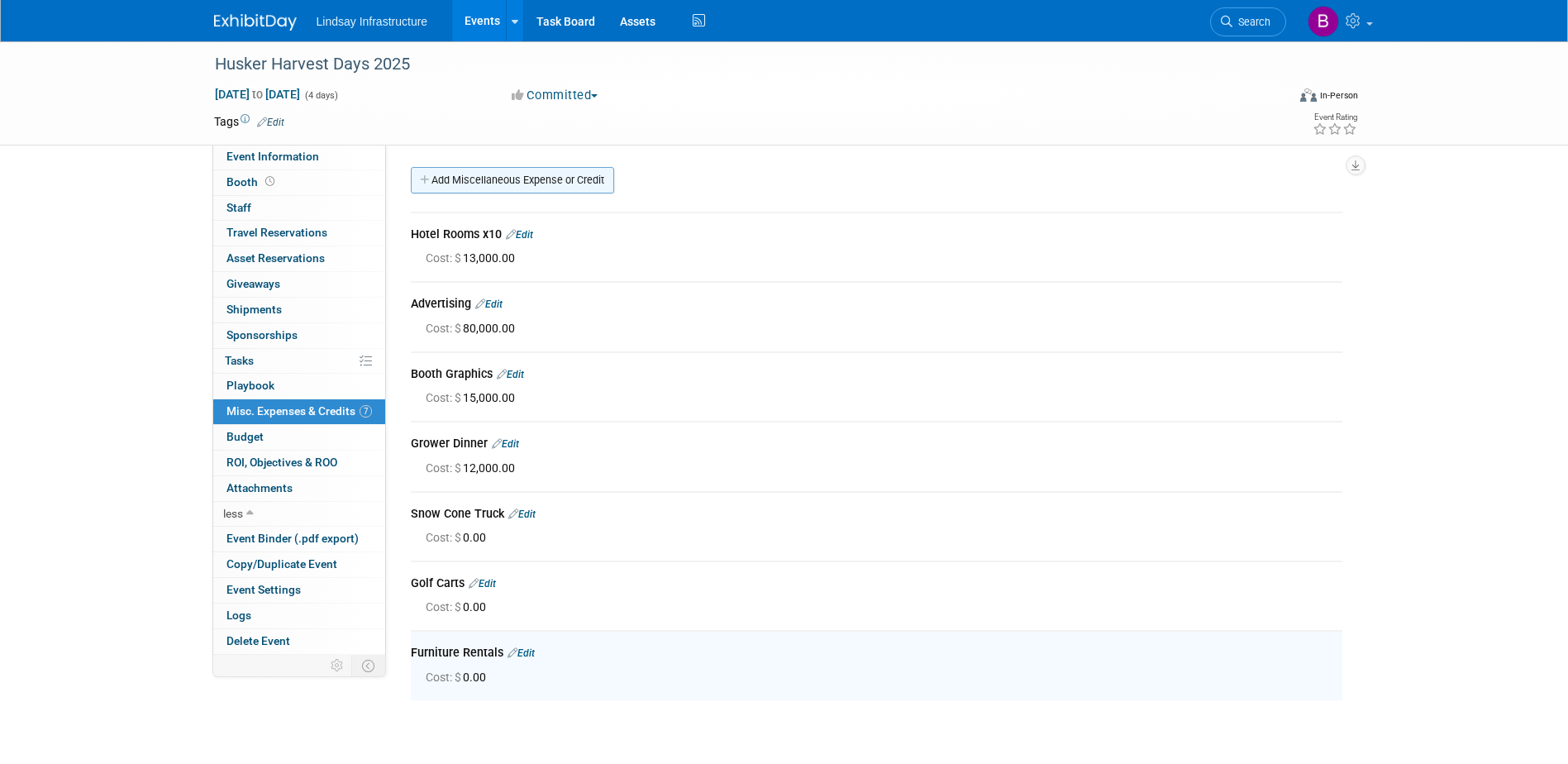
click at [486, 185] on link "Add Miscellaneous Expense or Credit" at bounding box center [512, 180] width 204 height 27
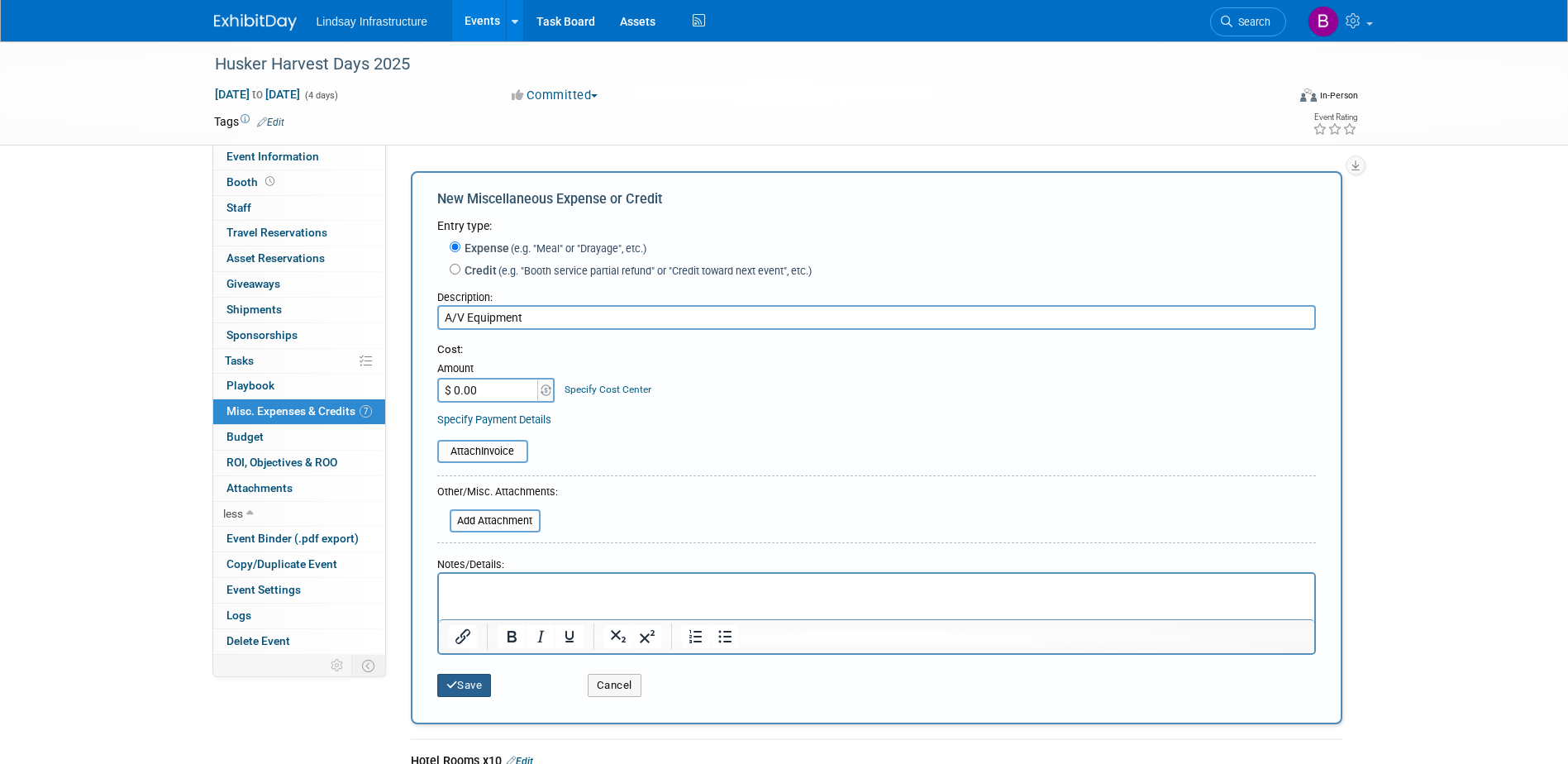
type input "A/V Equipment"
drag, startPoint x: 474, startPoint y: 683, endPoint x: 522, endPoint y: 278, distance: 407.8
click at [476, 676] on button "Save" at bounding box center [464, 686] width 54 height 23
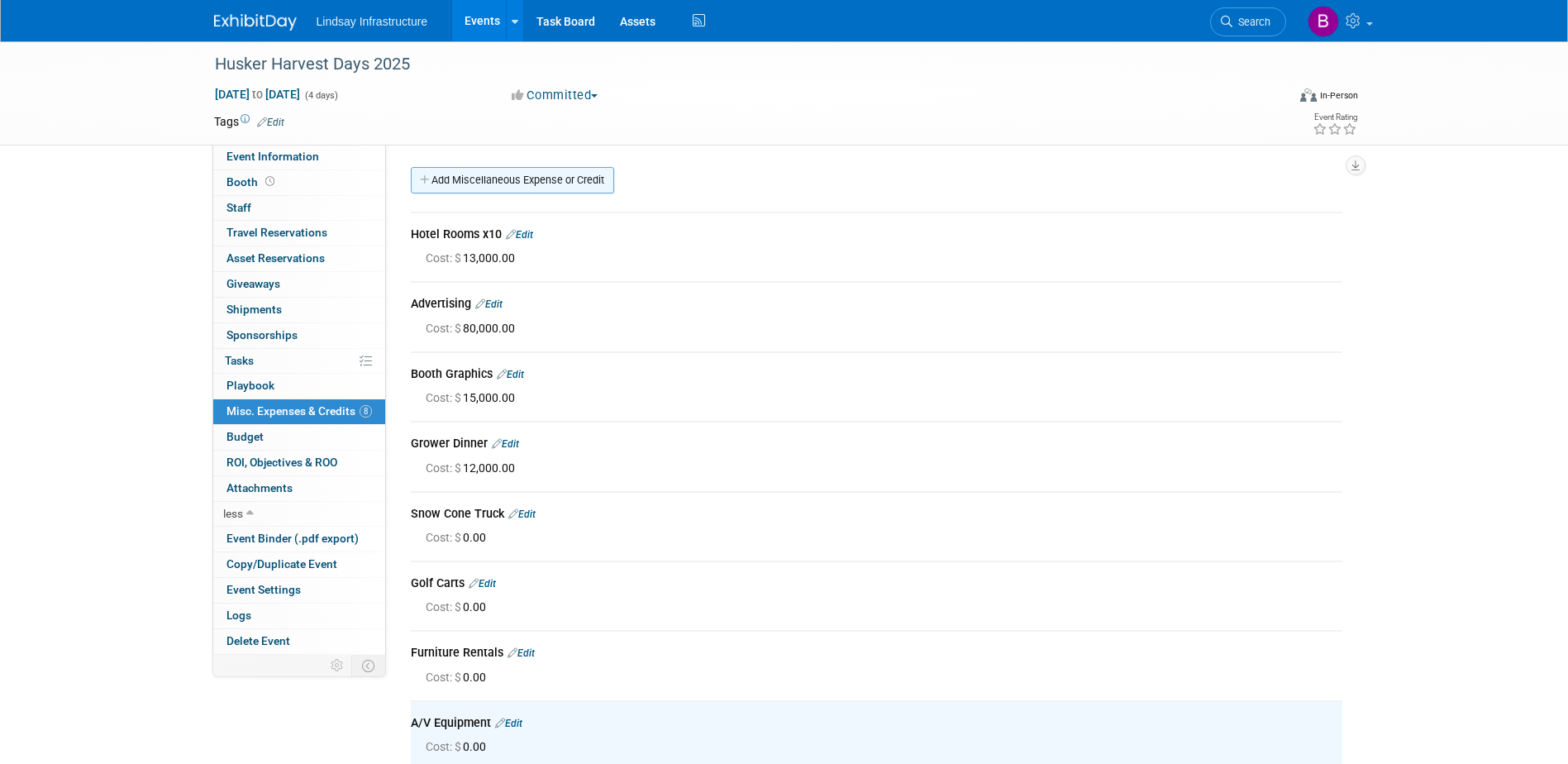
click at [468, 182] on link "Add Miscellaneous Expense or Credit" at bounding box center [512, 180] width 204 height 27
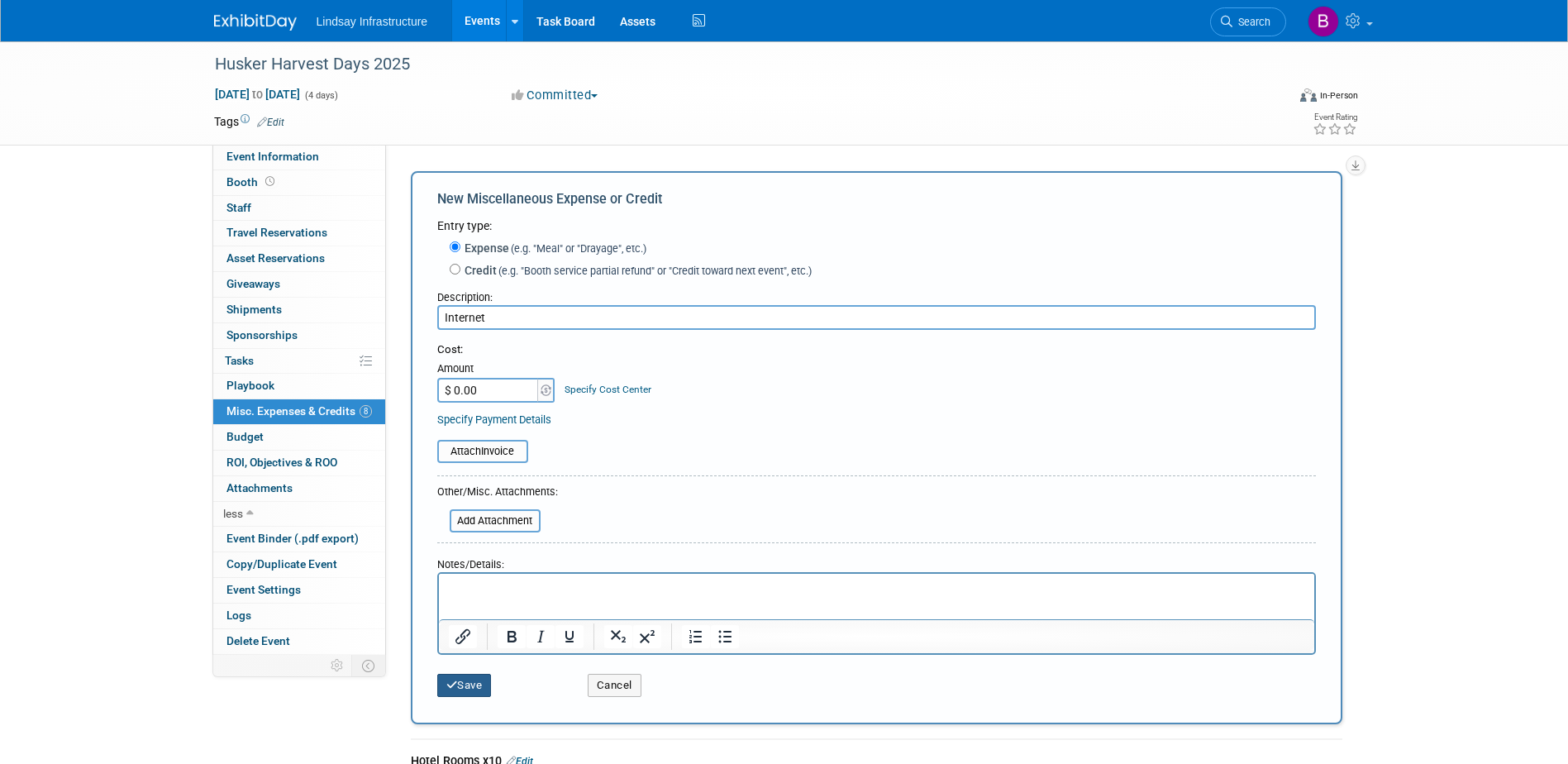
type input "Internet"
click at [472, 682] on button "Save" at bounding box center [464, 686] width 54 height 23
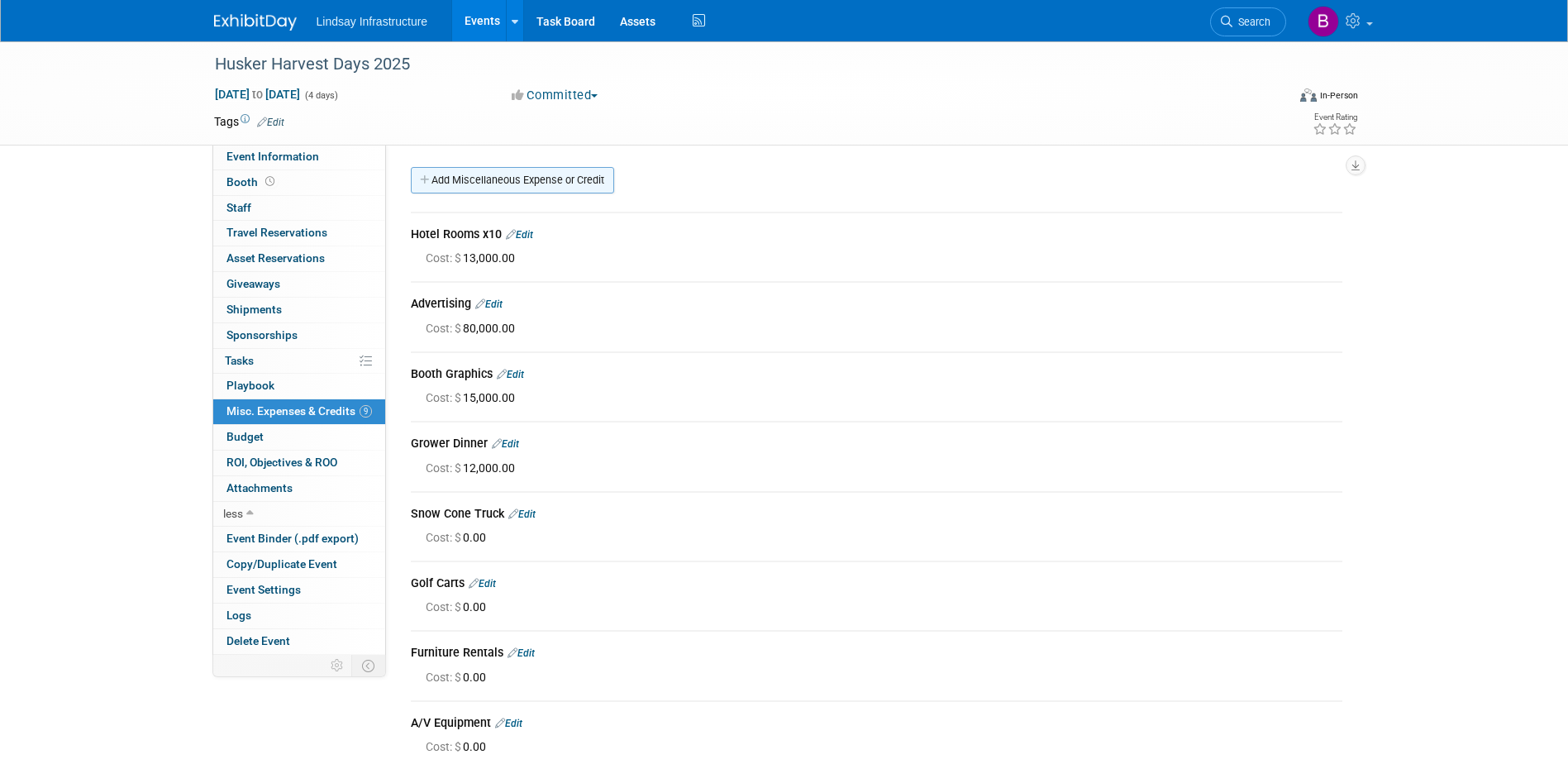
click at [454, 187] on link "Add Miscellaneous Expense or Credit" at bounding box center [512, 180] width 204 height 27
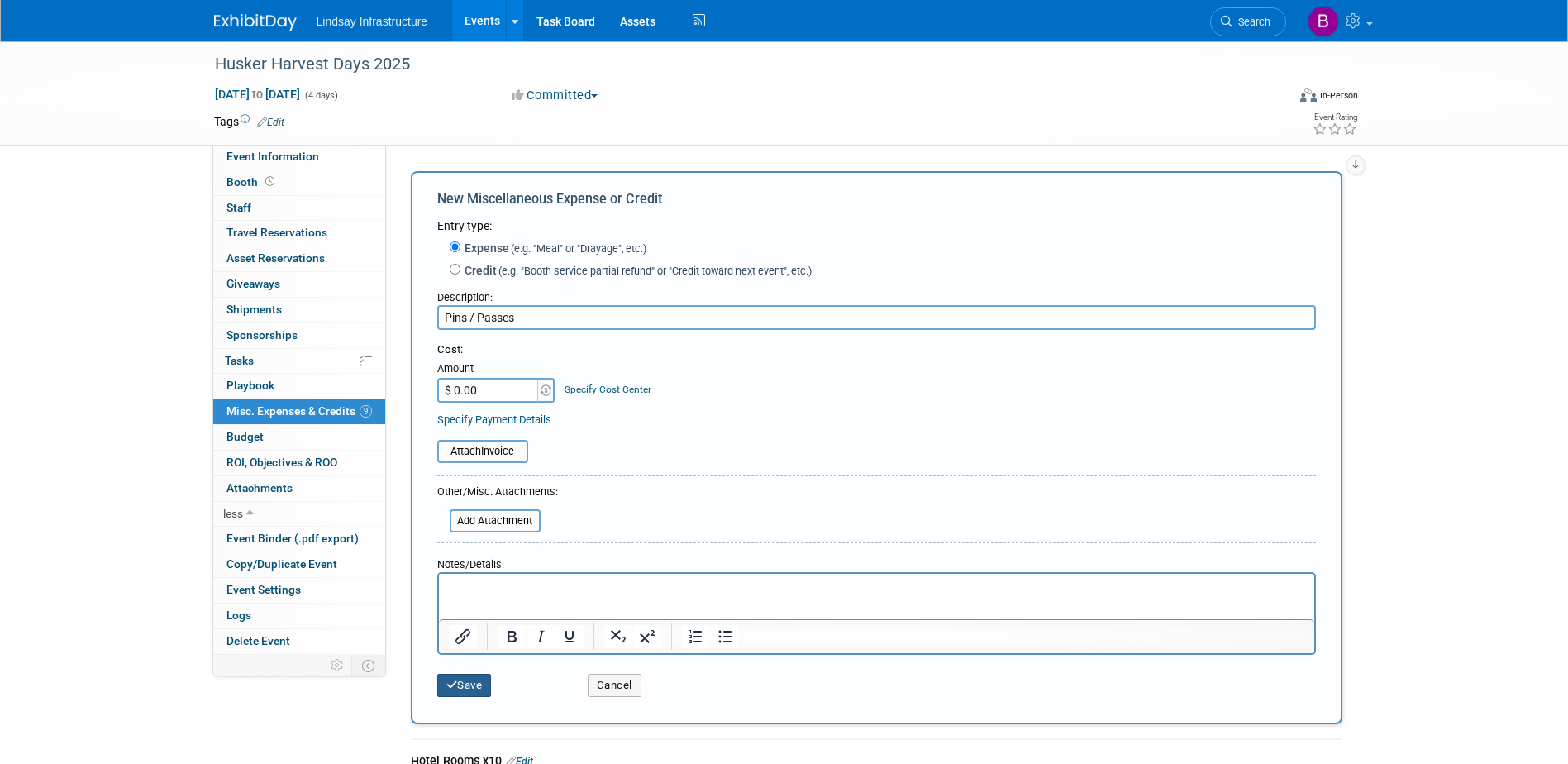
type input "Pins / Passes"
click at [466, 686] on button "Save" at bounding box center [464, 686] width 54 height 23
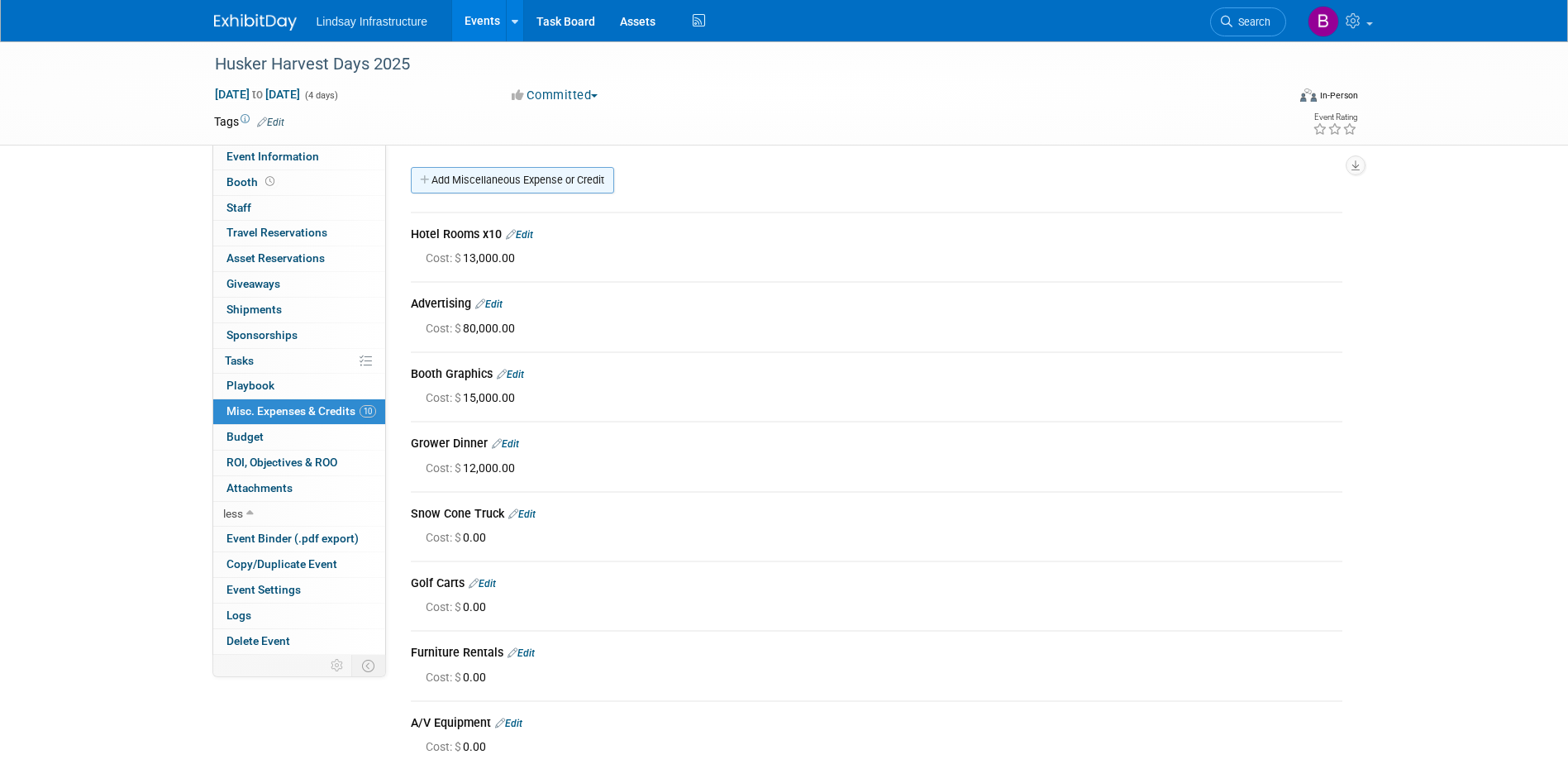
click at [517, 180] on link "Add Miscellaneous Expense or Credit" at bounding box center [512, 180] width 204 height 27
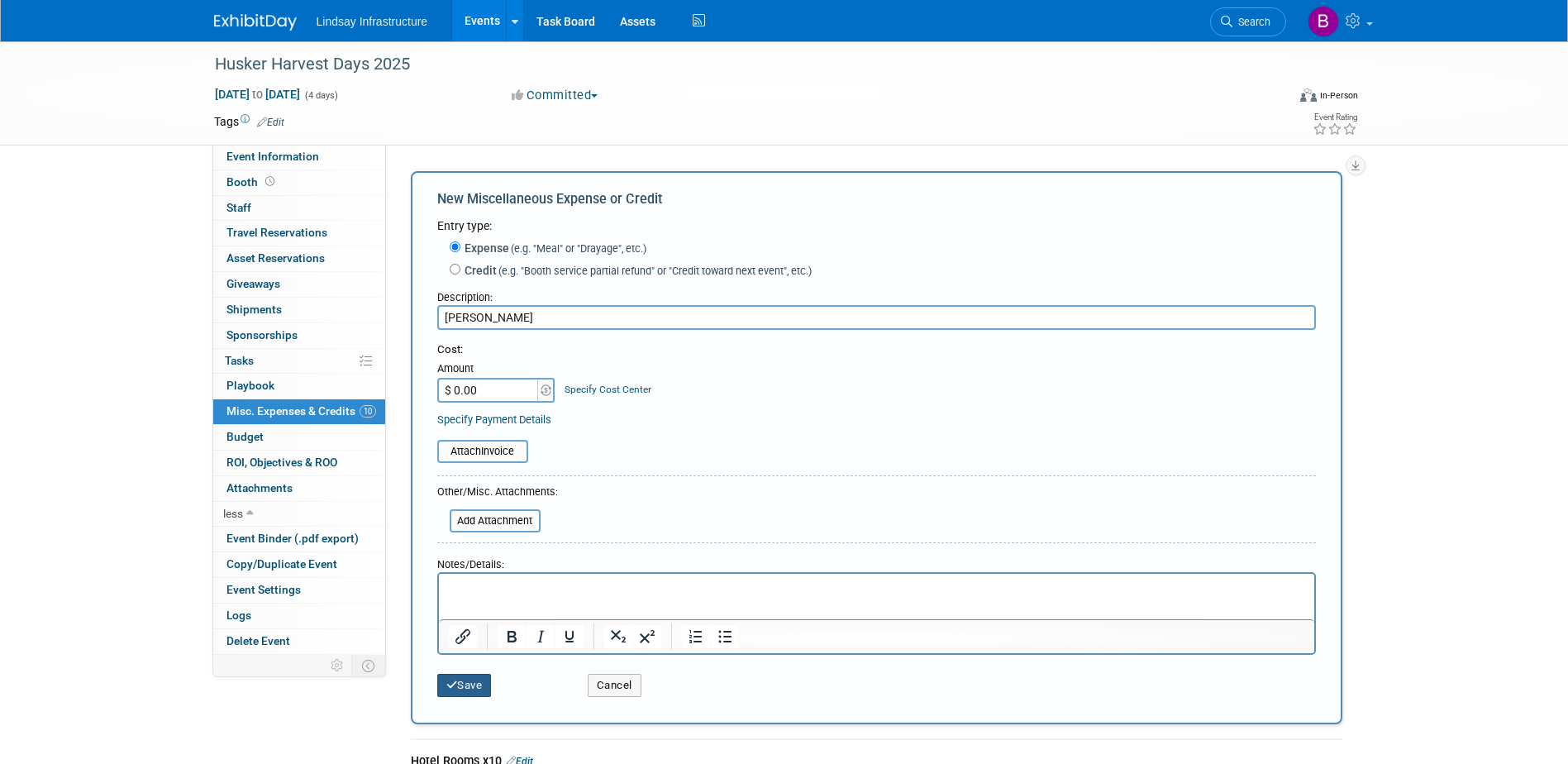
type input "Renze"
click at [476, 686] on button "Save" at bounding box center [464, 686] width 54 height 23
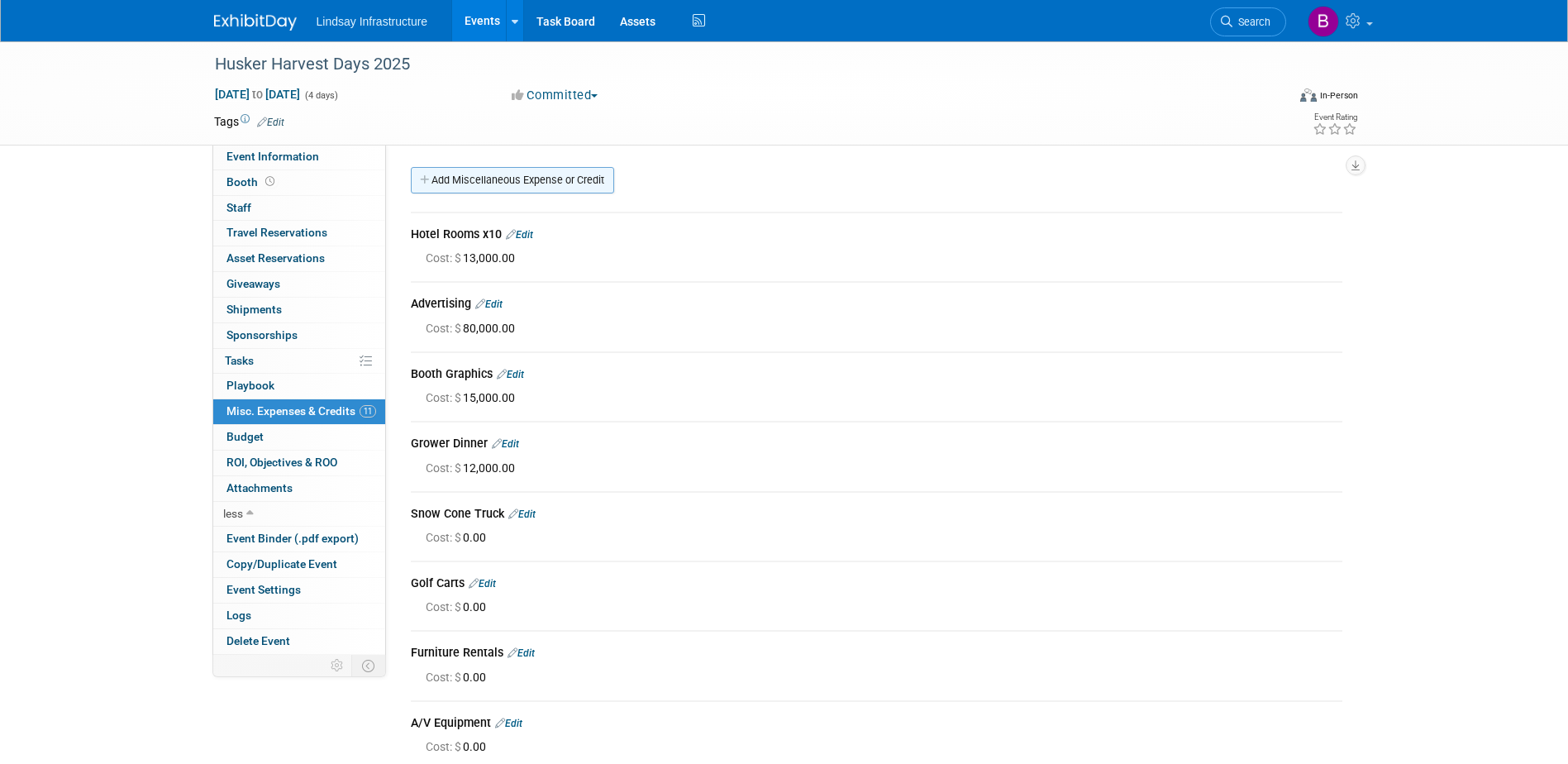
click at [514, 174] on link "Add Miscellaneous Expense or Credit" at bounding box center [512, 180] width 204 height 27
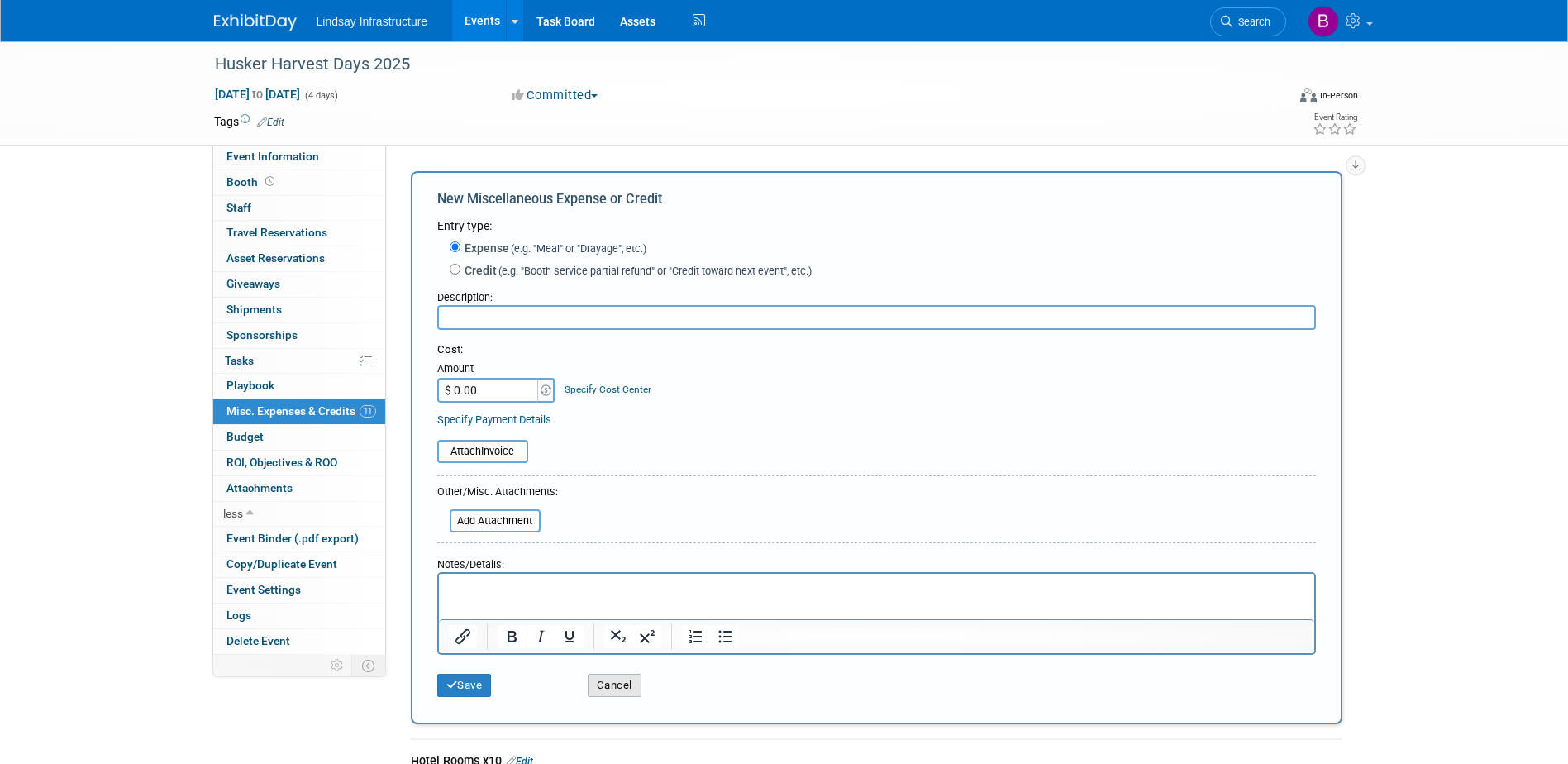
click at [604, 683] on button "Cancel" at bounding box center [614, 686] width 53 height 23
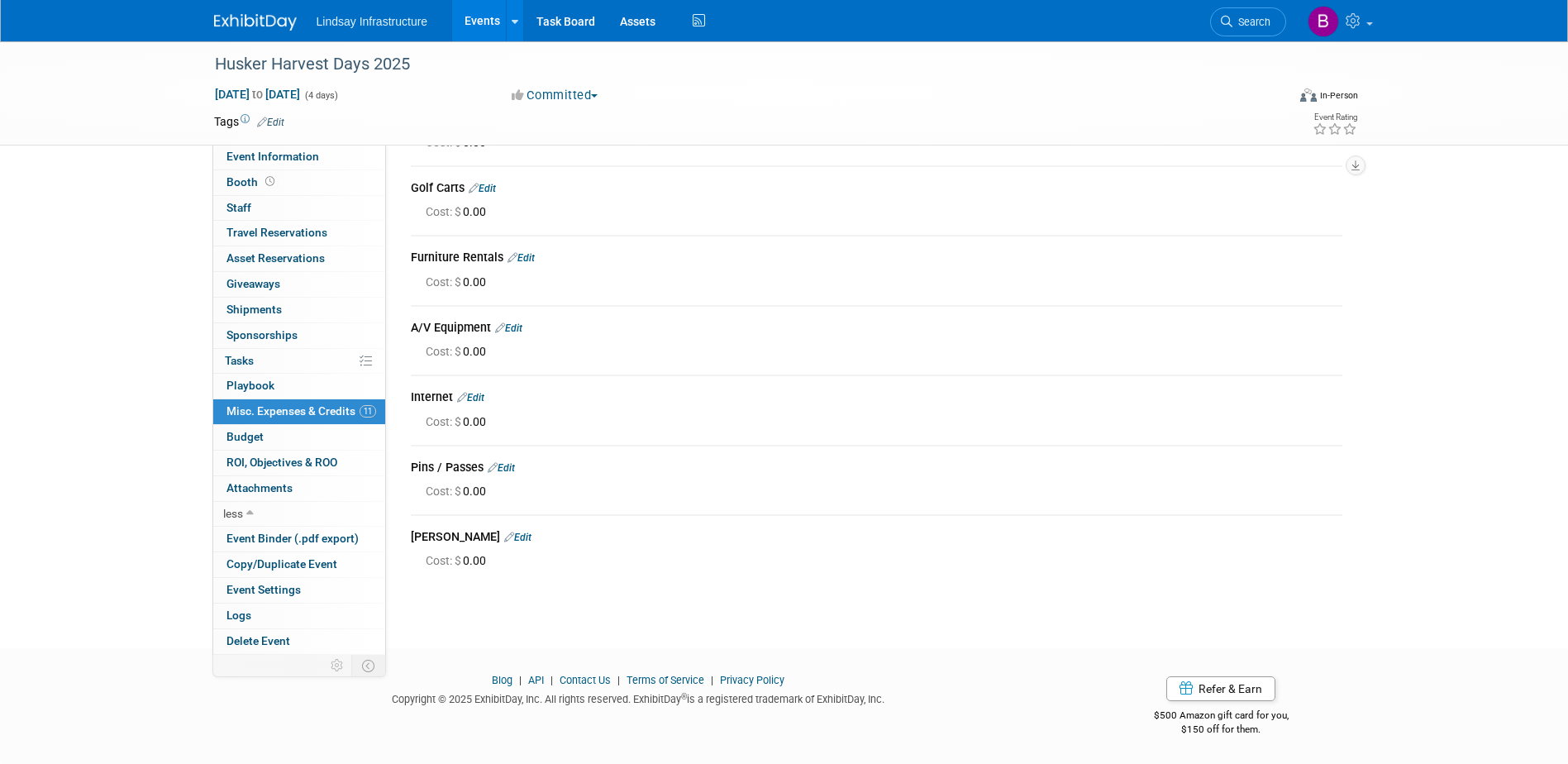
click at [504, 539] on link "Edit" at bounding box center [517, 538] width 28 height 12
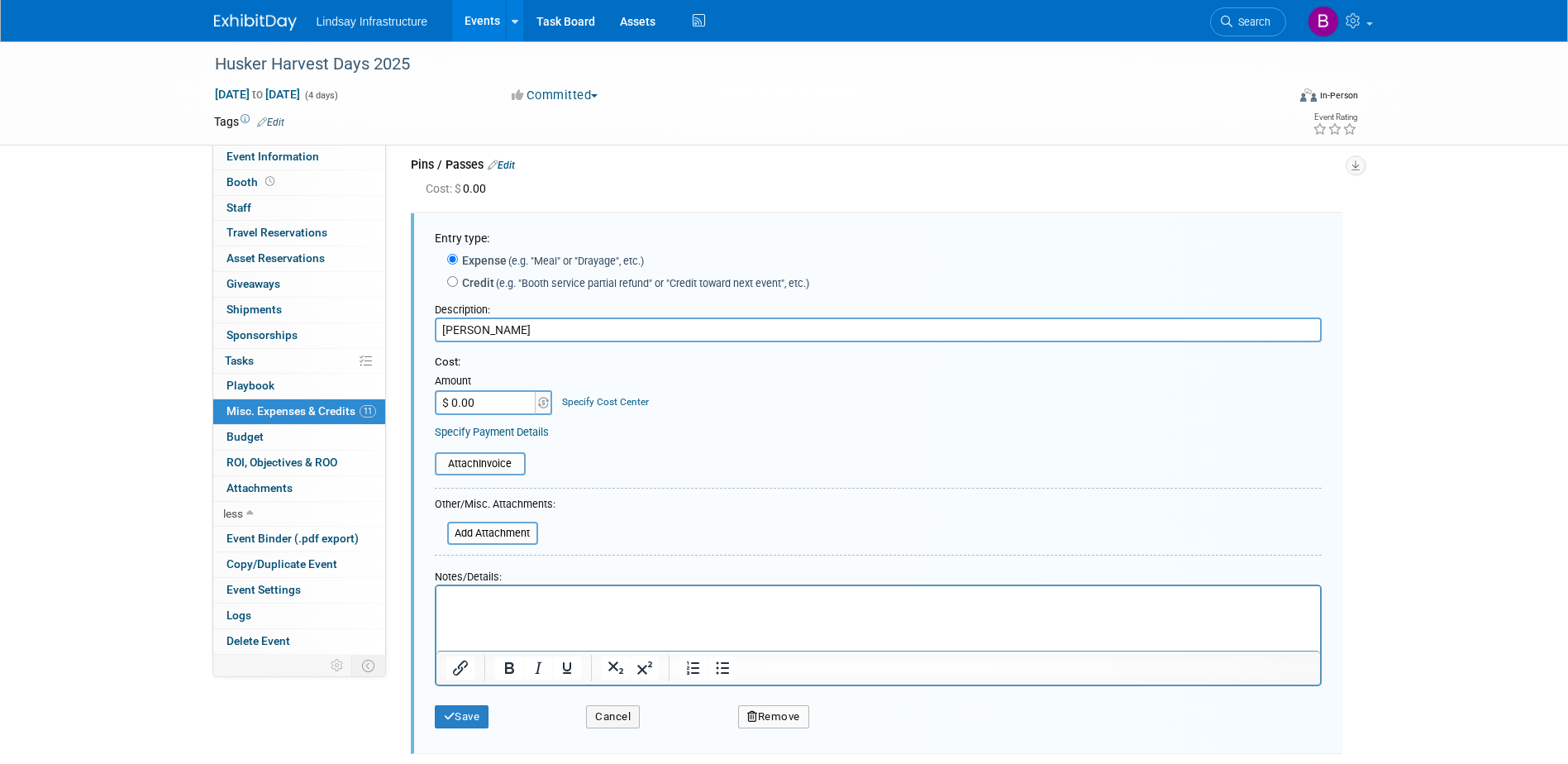
scroll to position [723, 0]
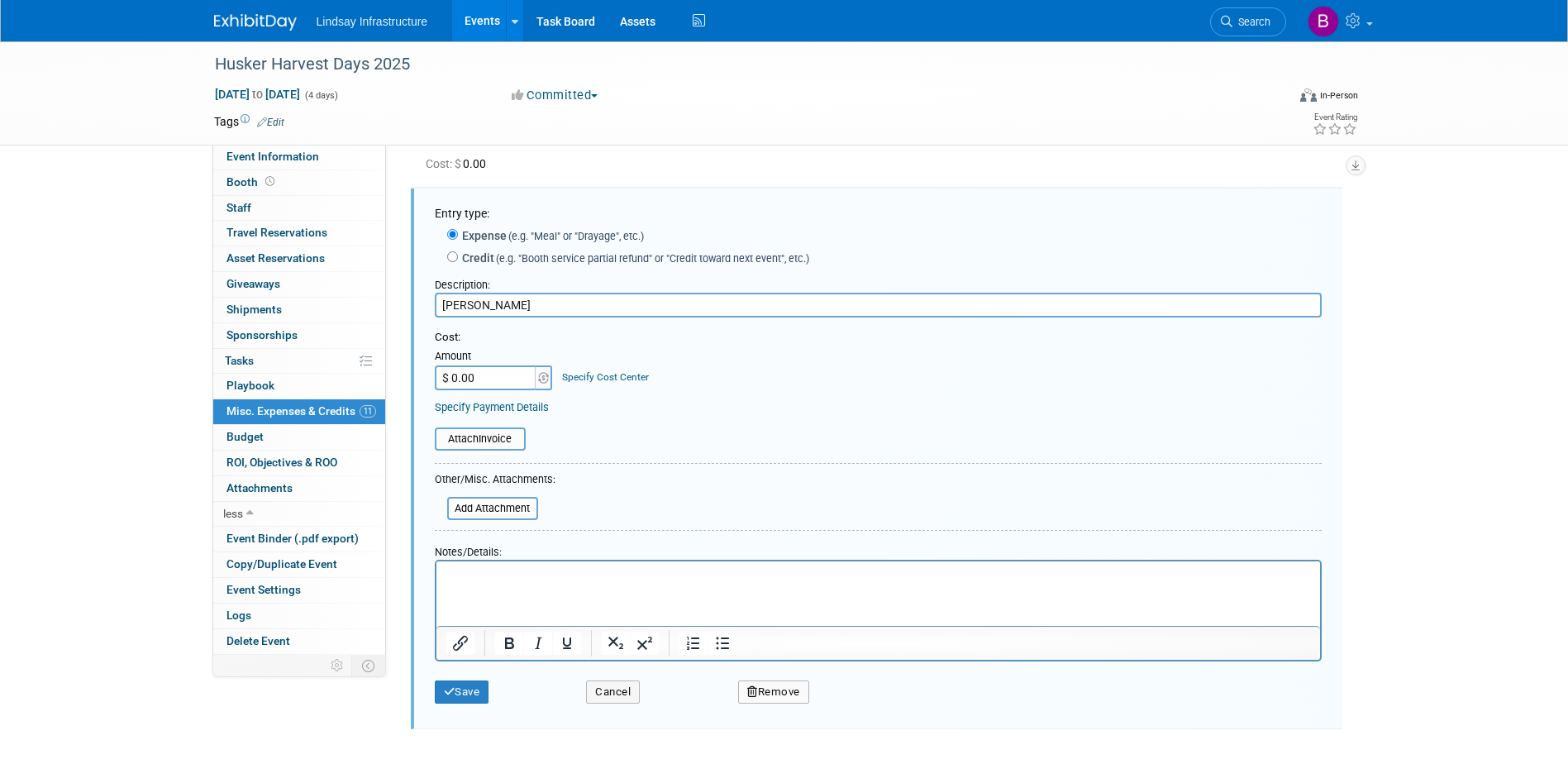
click at [752, 690] on icon "button" at bounding box center [753, 691] width 11 height 11
click at [861, 701] on link "Yes" at bounding box center [865, 706] width 48 height 27
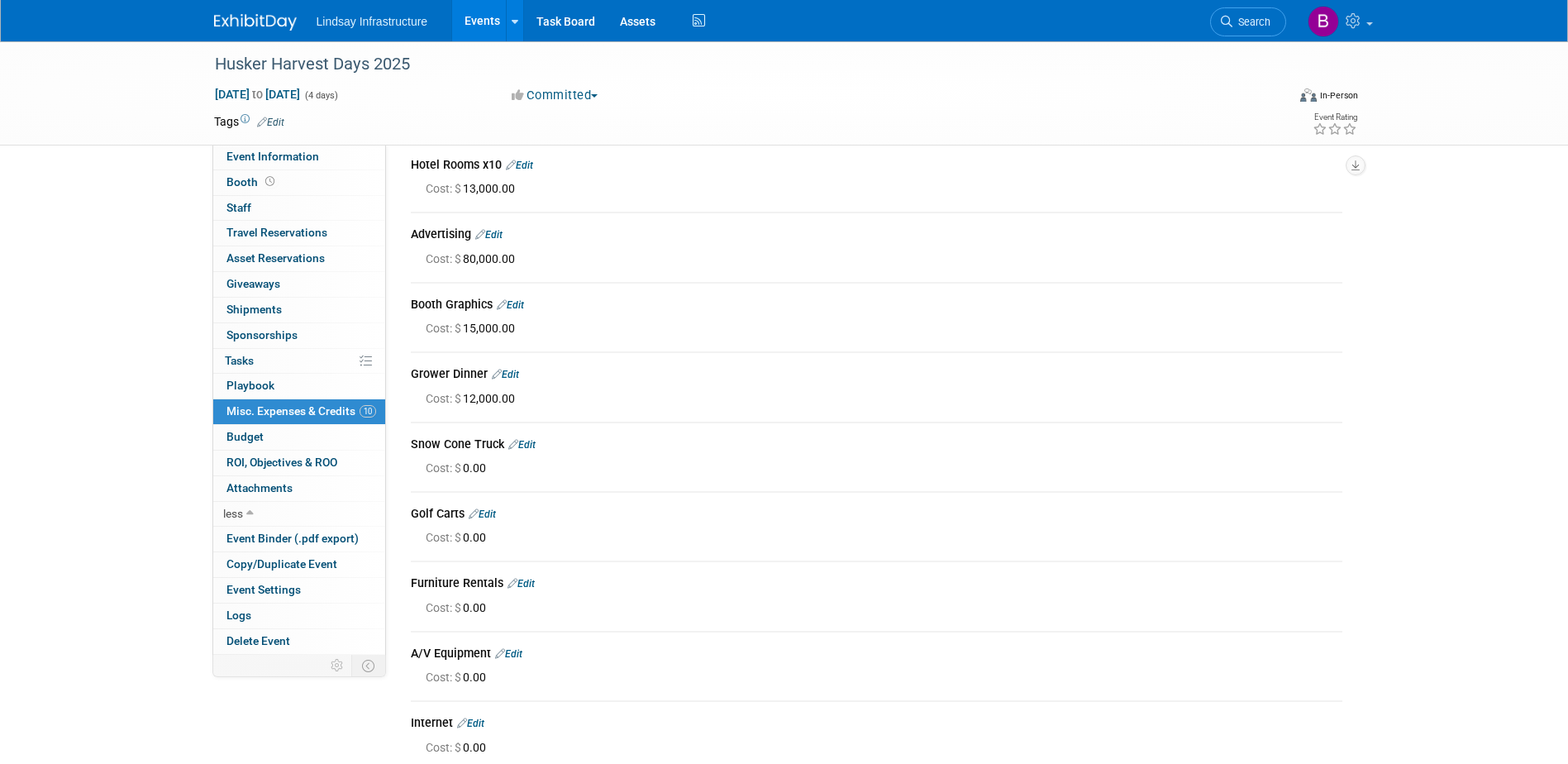
scroll to position [165, 0]
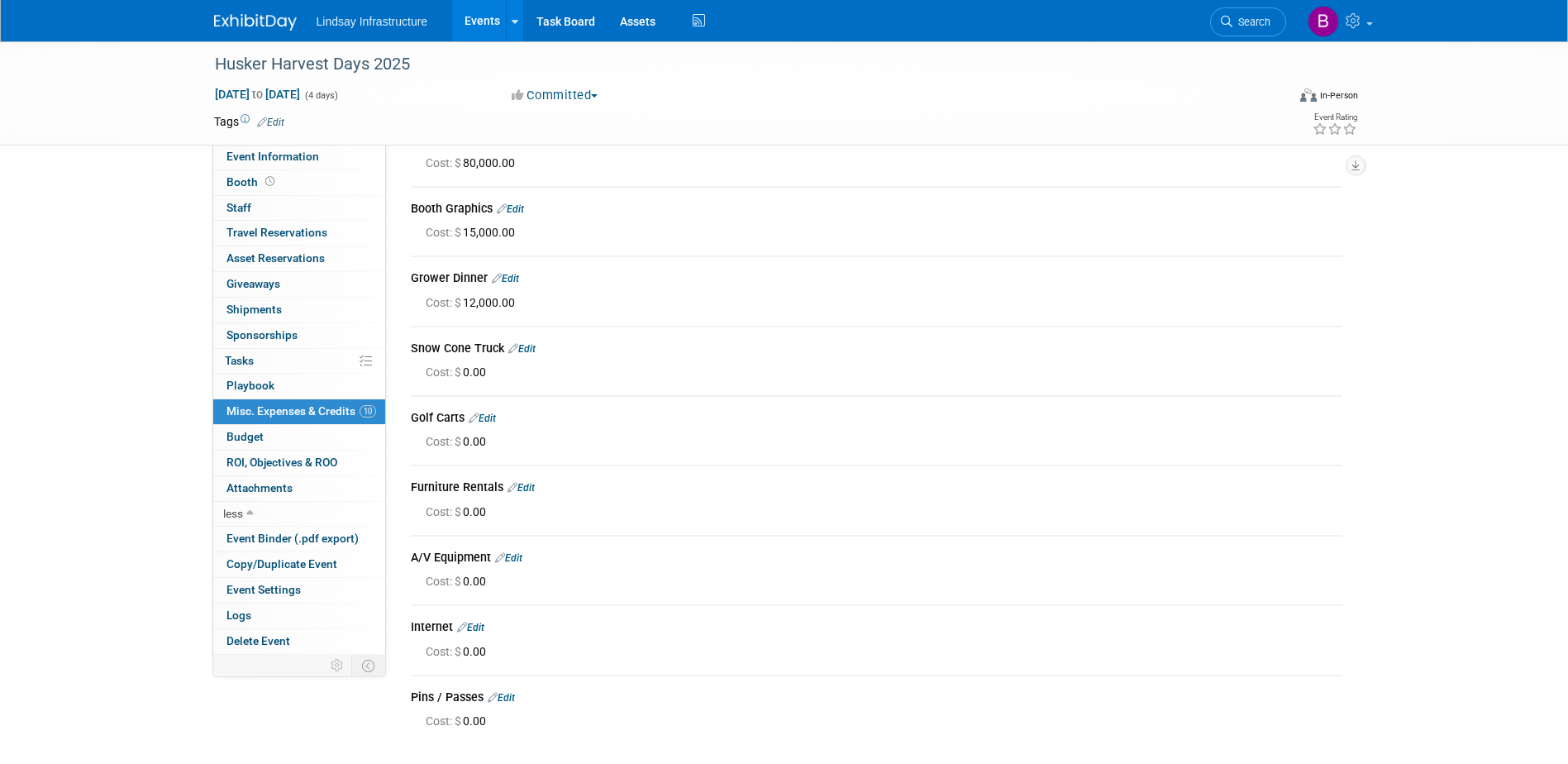
click at [503, 698] on link "Edit" at bounding box center [502, 698] width 28 height 12
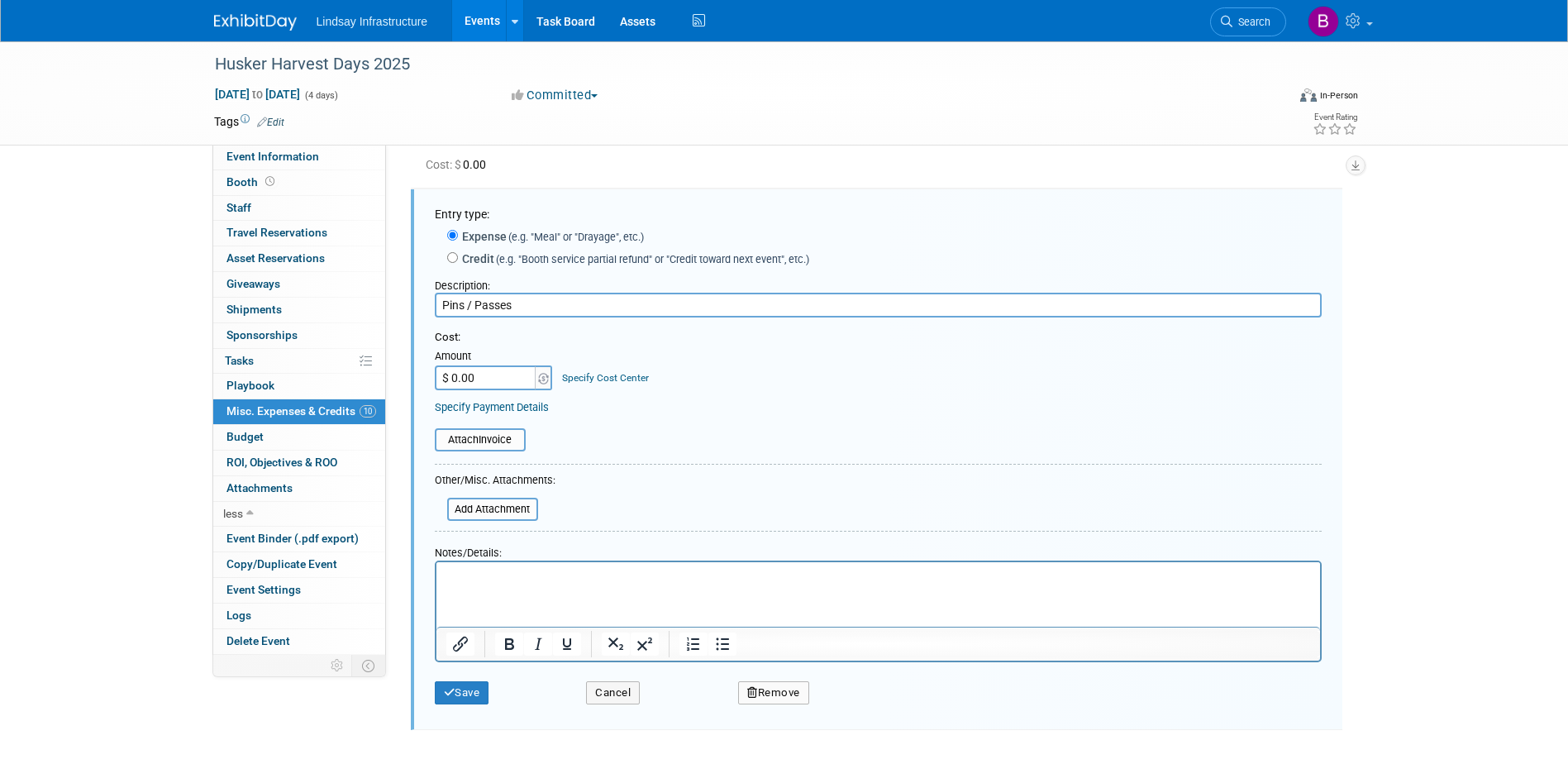
scroll to position [654, 0]
click at [506, 382] on input "$ 0.00" at bounding box center [487, 377] width 103 height 25
type input "$ 400.00"
drag, startPoint x: 463, startPoint y: 691, endPoint x: 472, endPoint y: 683, distance: 12.0
click at [463, 690] on button "Save" at bounding box center [461, 692] width 54 height 23
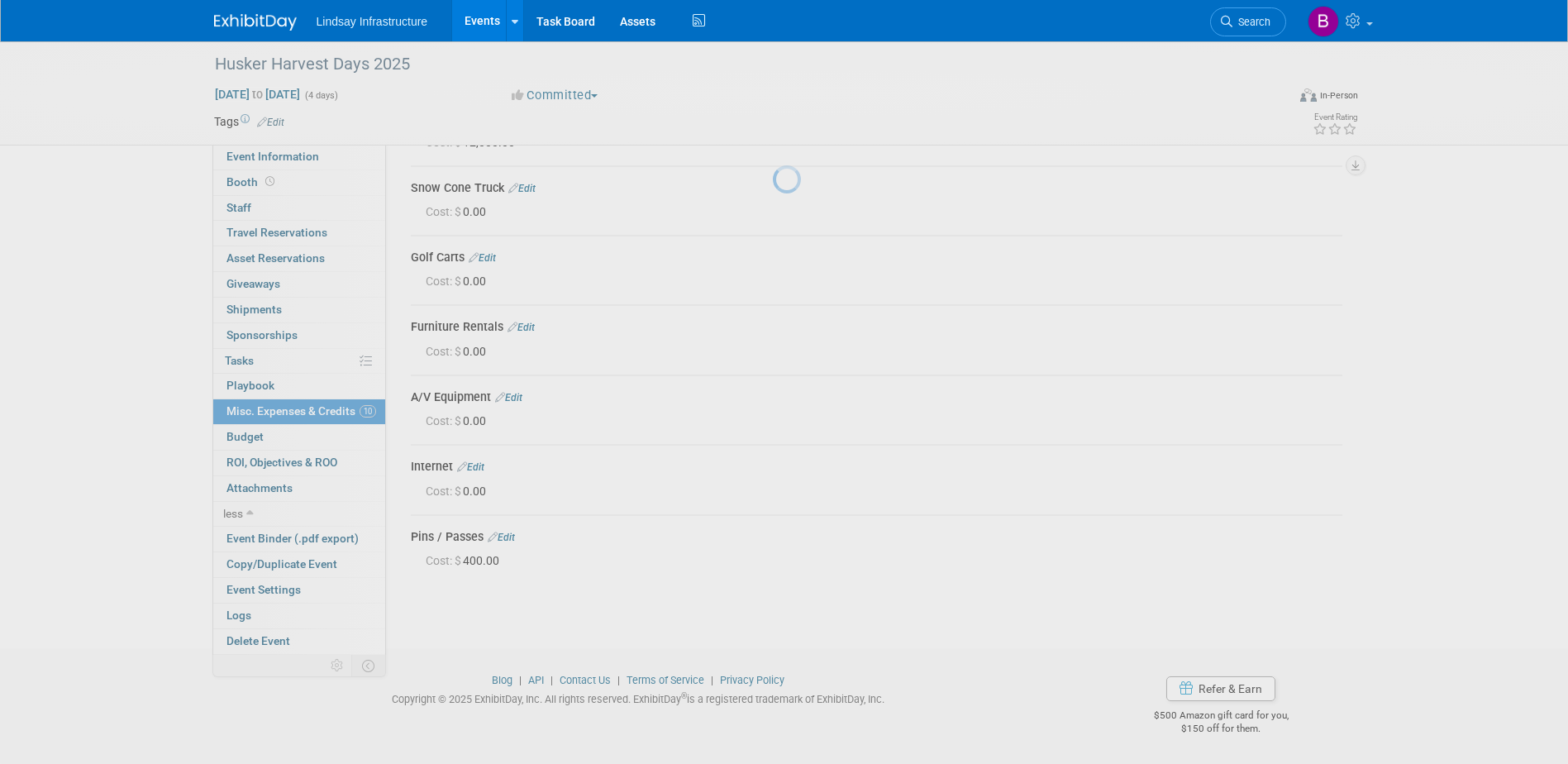
scroll to position [326, 0]
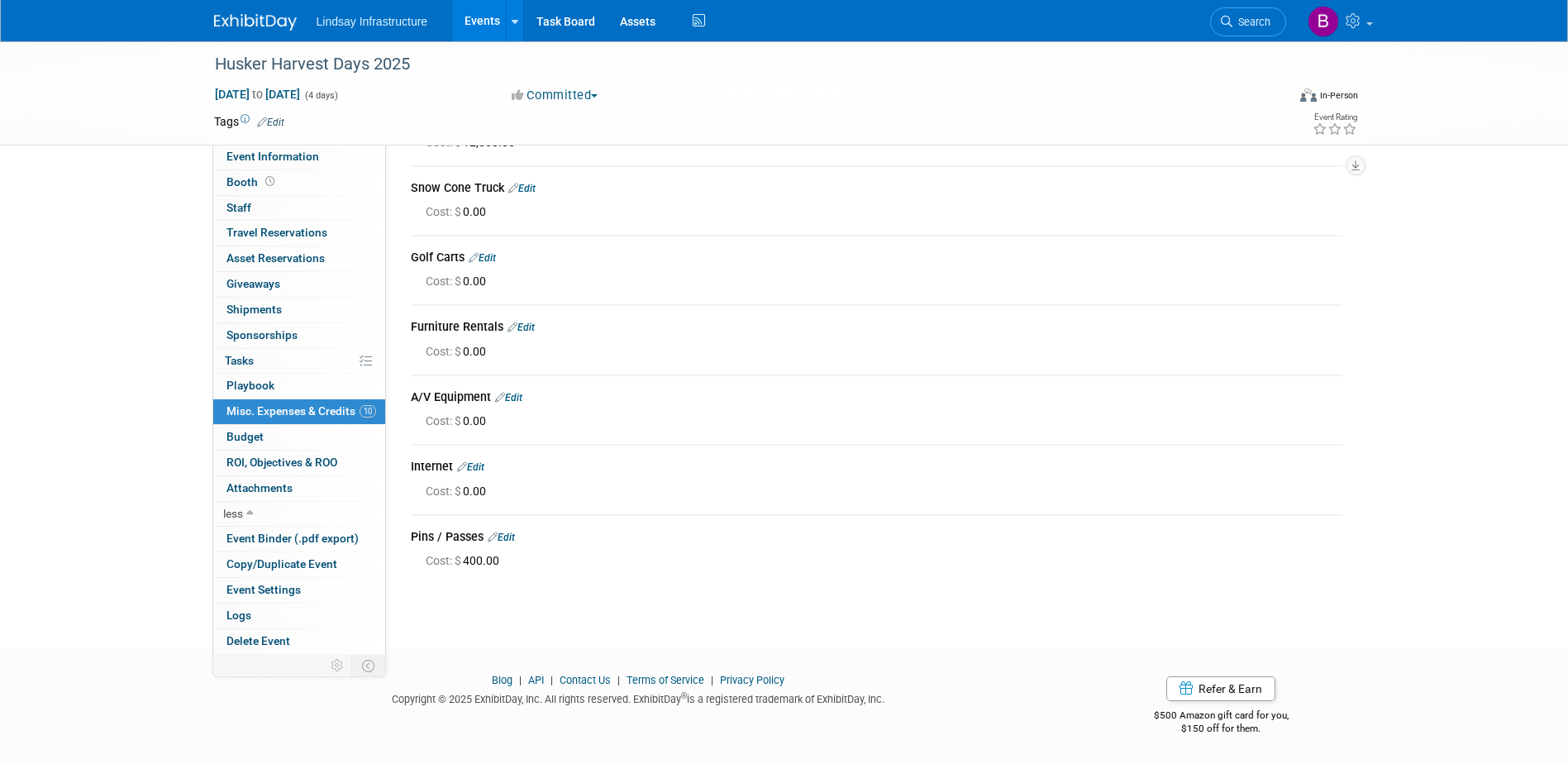
click at [510, 398] on link "Edit" at bounding box center [508, 398] width 28 height 12
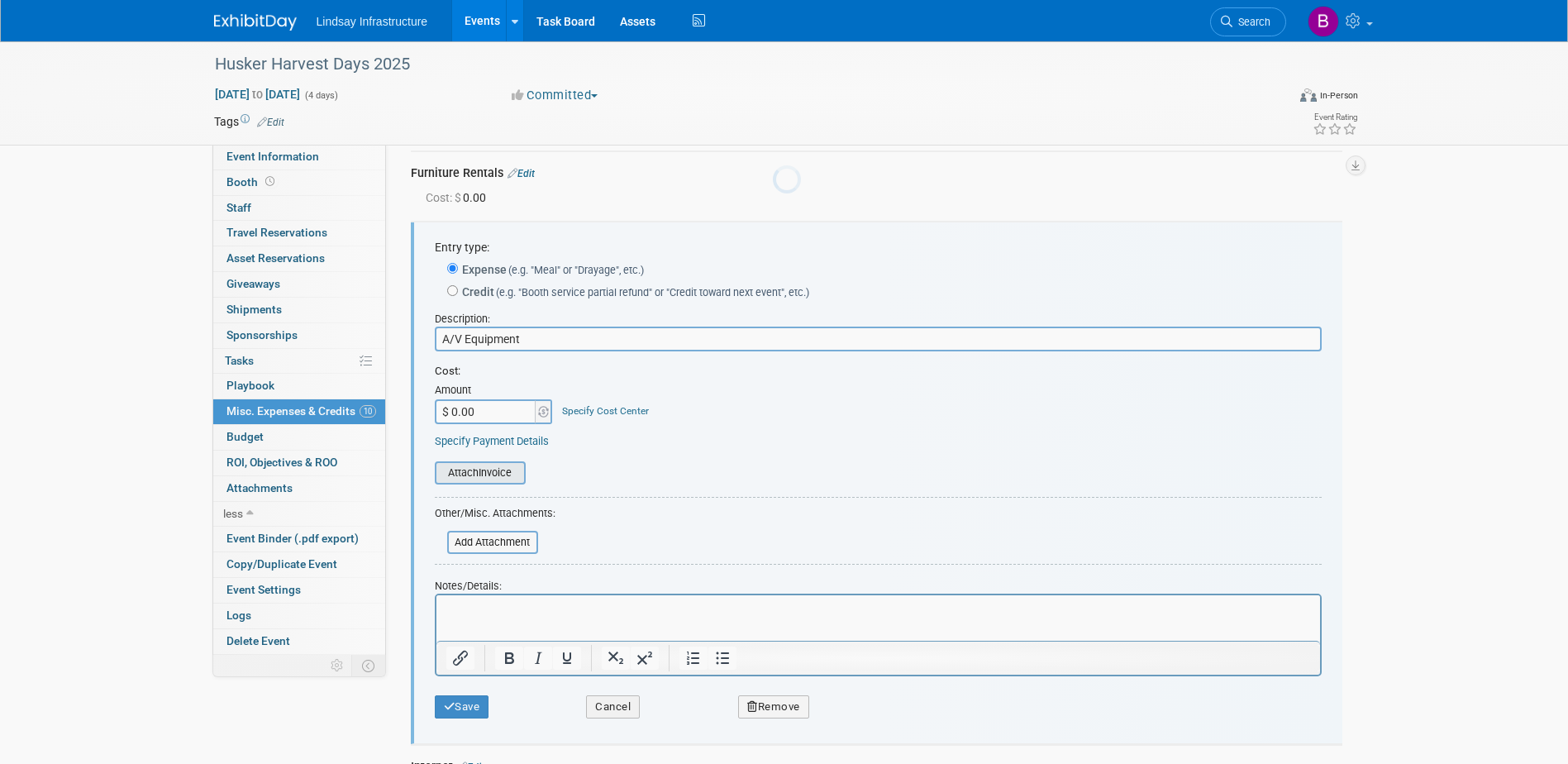
scroll to position [514, 0]
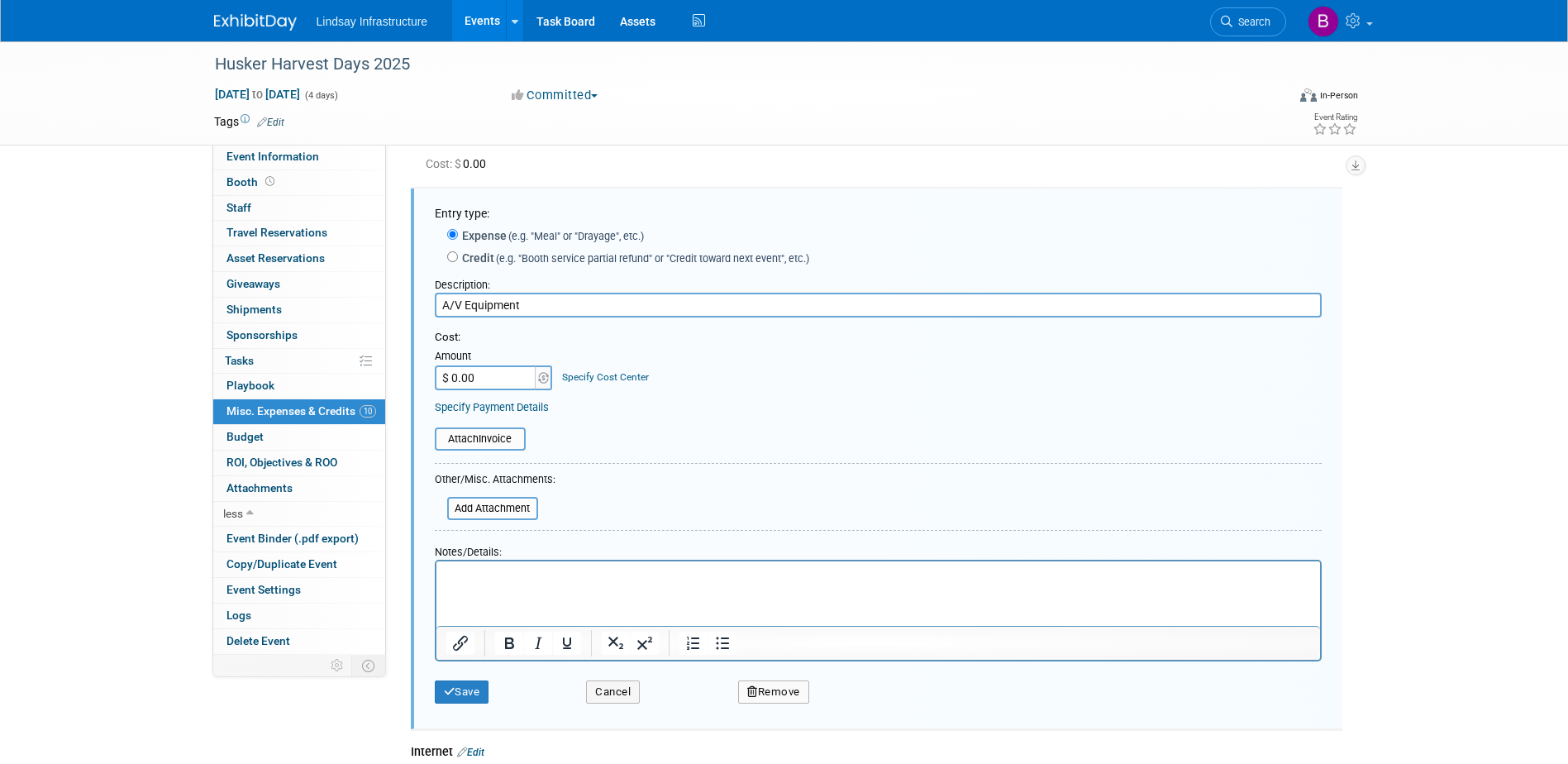
click at [496, 386] on input "$ 0.00" at bounding box center [487, 378] width 103 height 25
type input "$ 3,475.00"
click at [467, 693] on button "Save" at bounding box center [461, 692] width 54 height 23
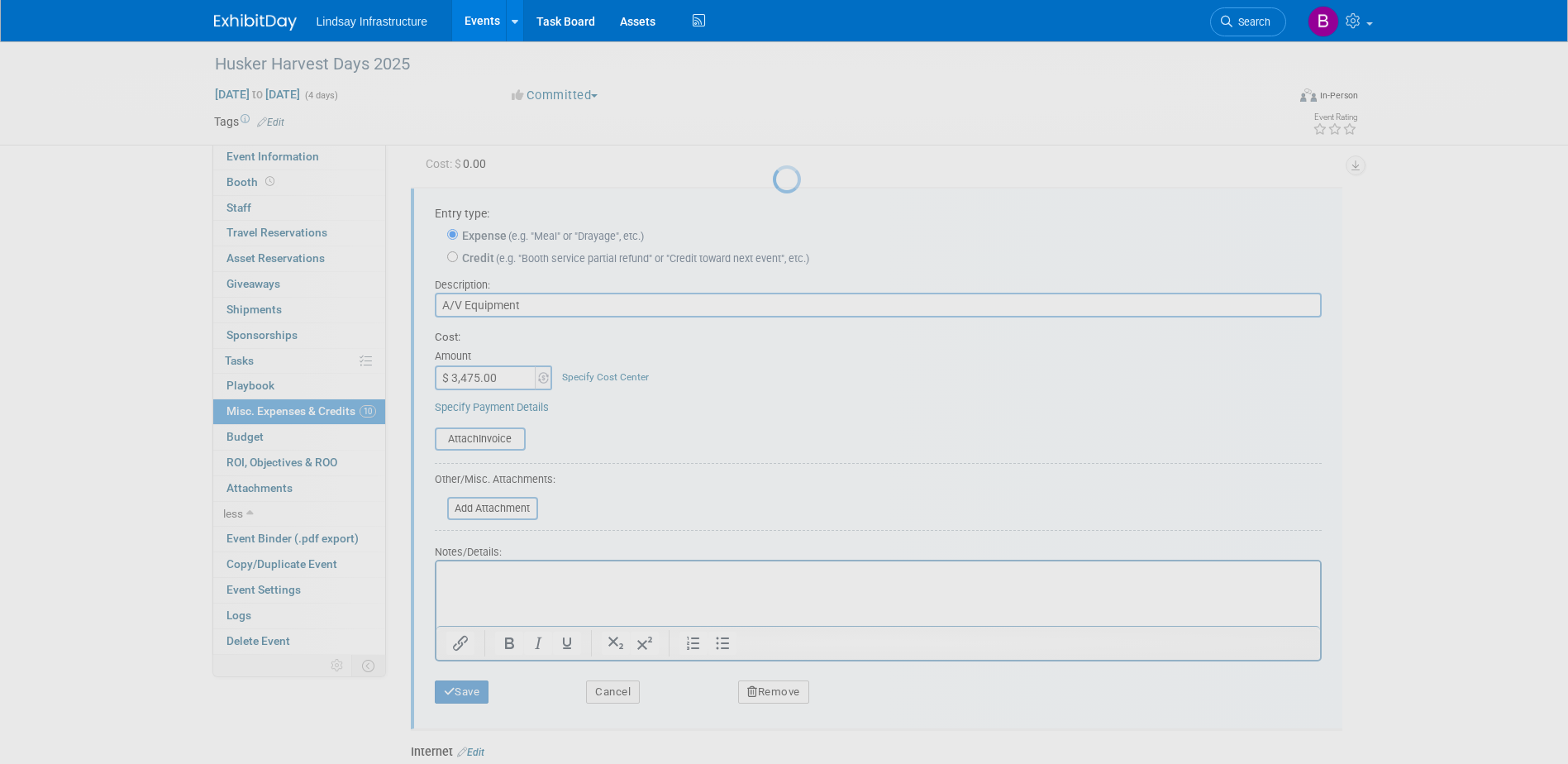
scroll to position [326, 0]
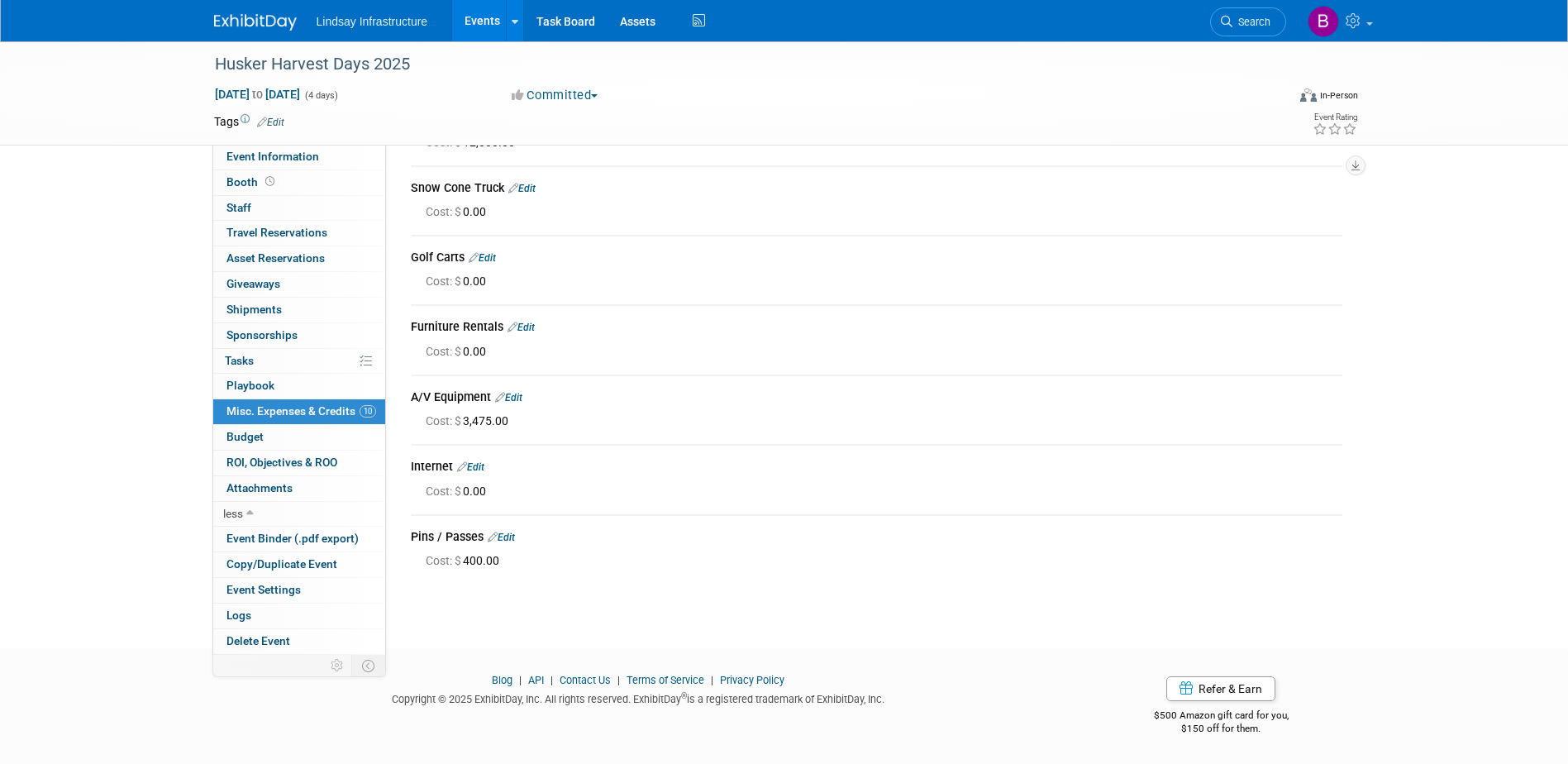
click at [522, 321] on link "Edit" at bounding box center [521, 327] width 28 height 12
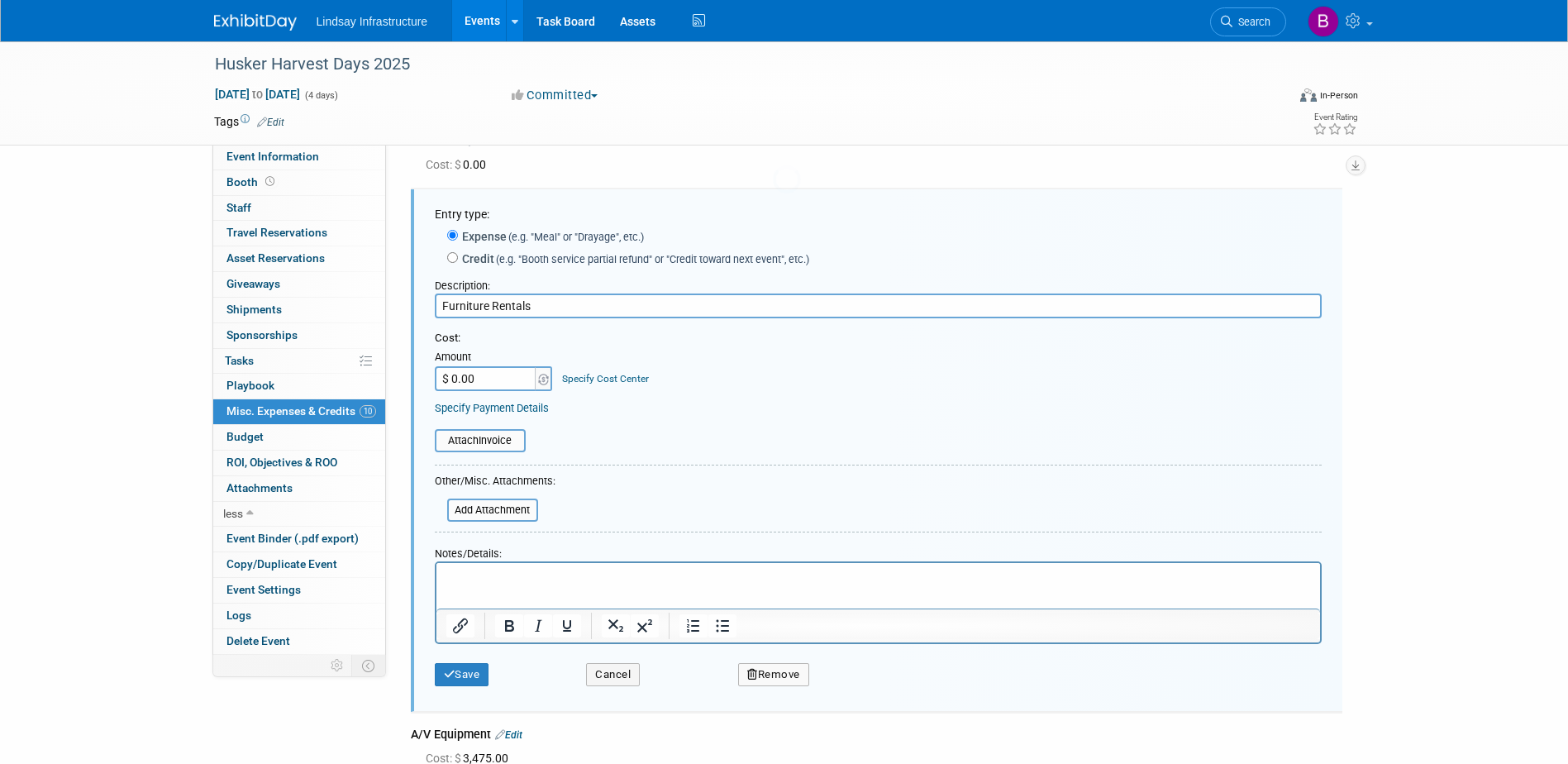
scroll to position [0, 0]
click at [503, 391] on input "$ 0.00" at bounding box center [487, 378] width 103 height 25
type input "$ 3,729.00"
click at [468, 675] on button "Save" at bounding box center [461, 675] width 54 height 23
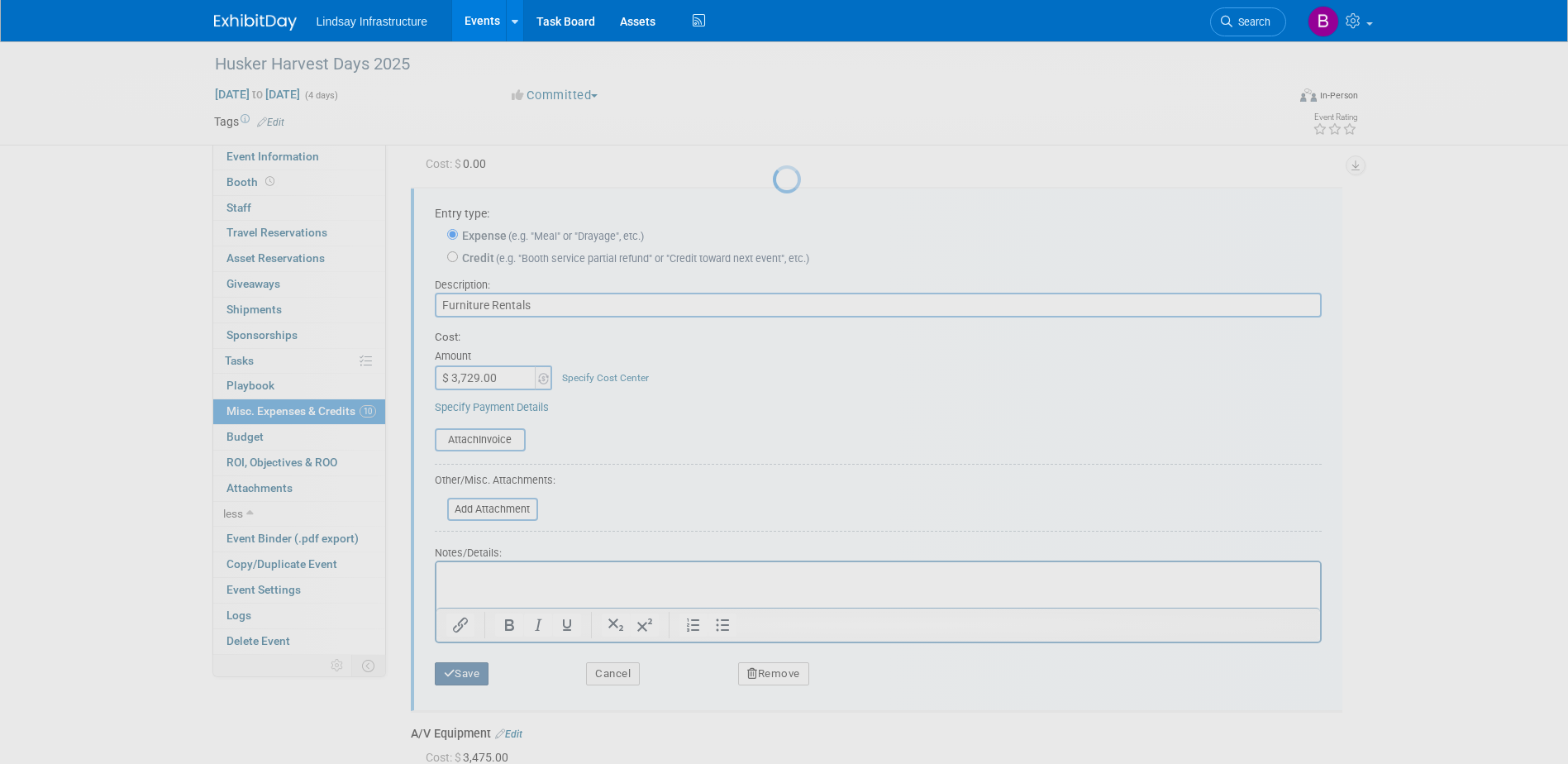
scroll to position [326, 0]
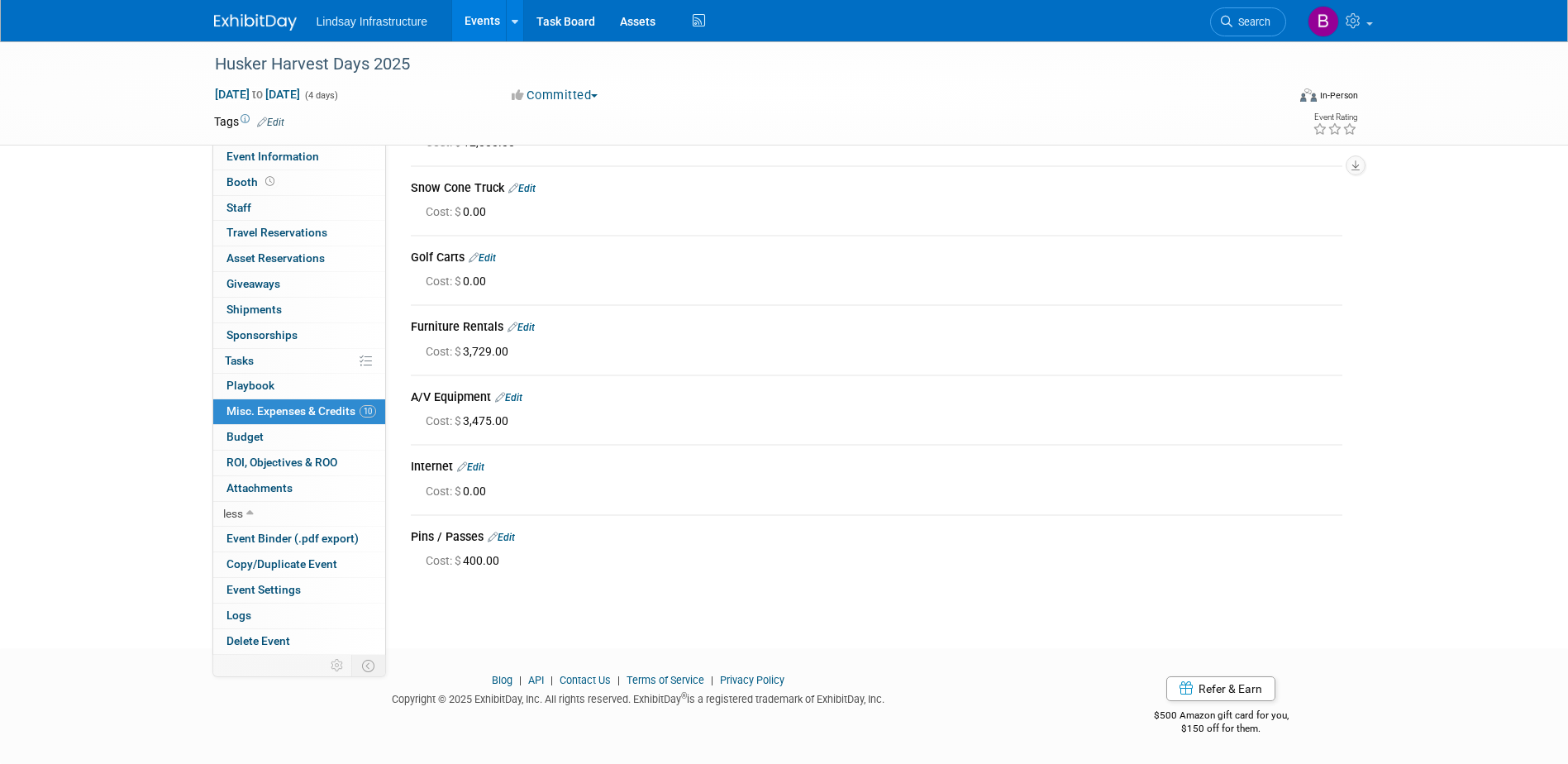
click at [495, 534] on icon at bounding box center [493, 537] width 10 height 11
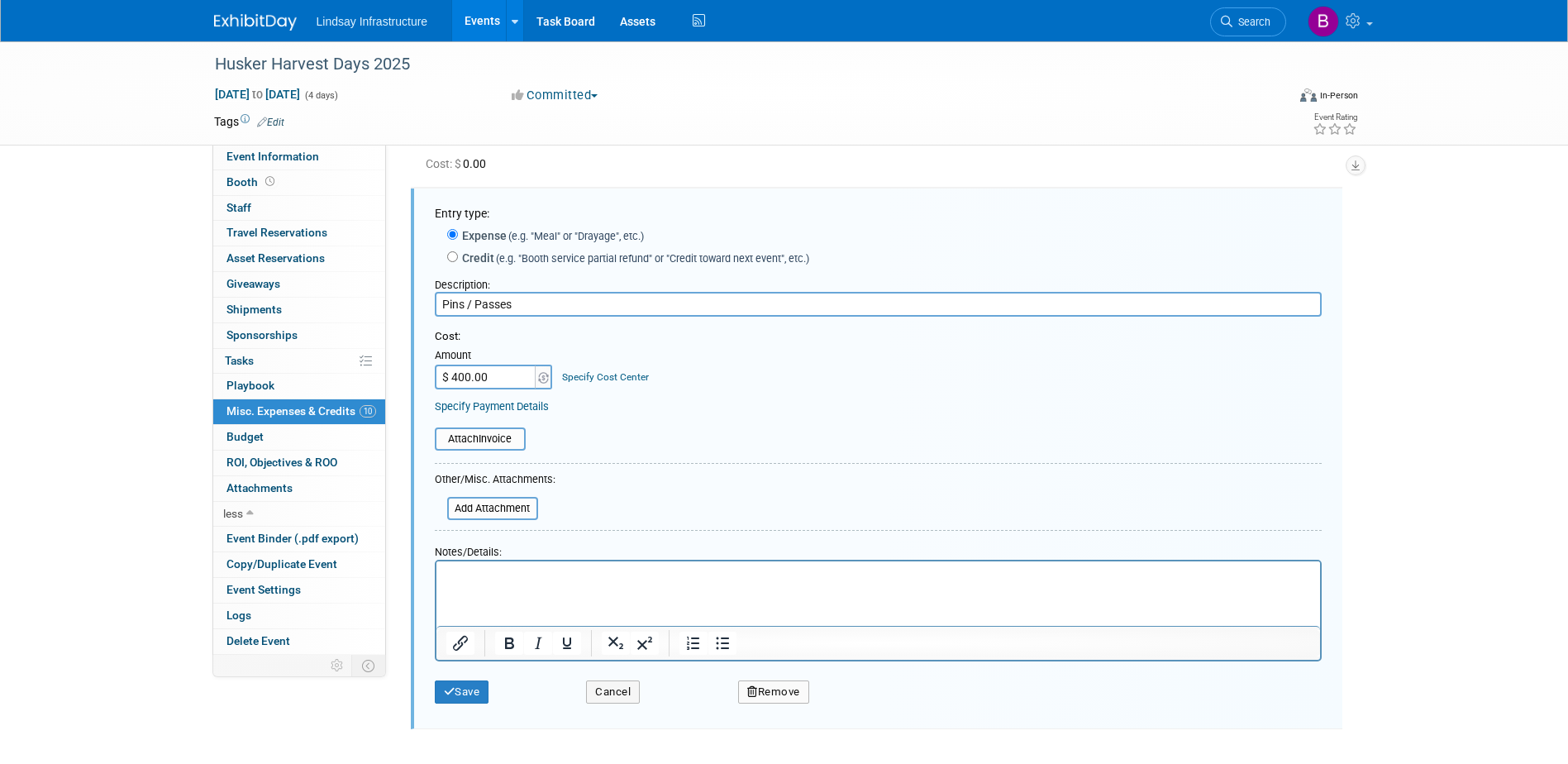
scroll to position [0, 0]
click at [456, 377] on input "$ 400.00" at bounding box center [487, 377] width 103 height 25
type input "$ 500.00"
click at [463, 691] on button "Save" at bounding box center [461, 692] width 54 height 23
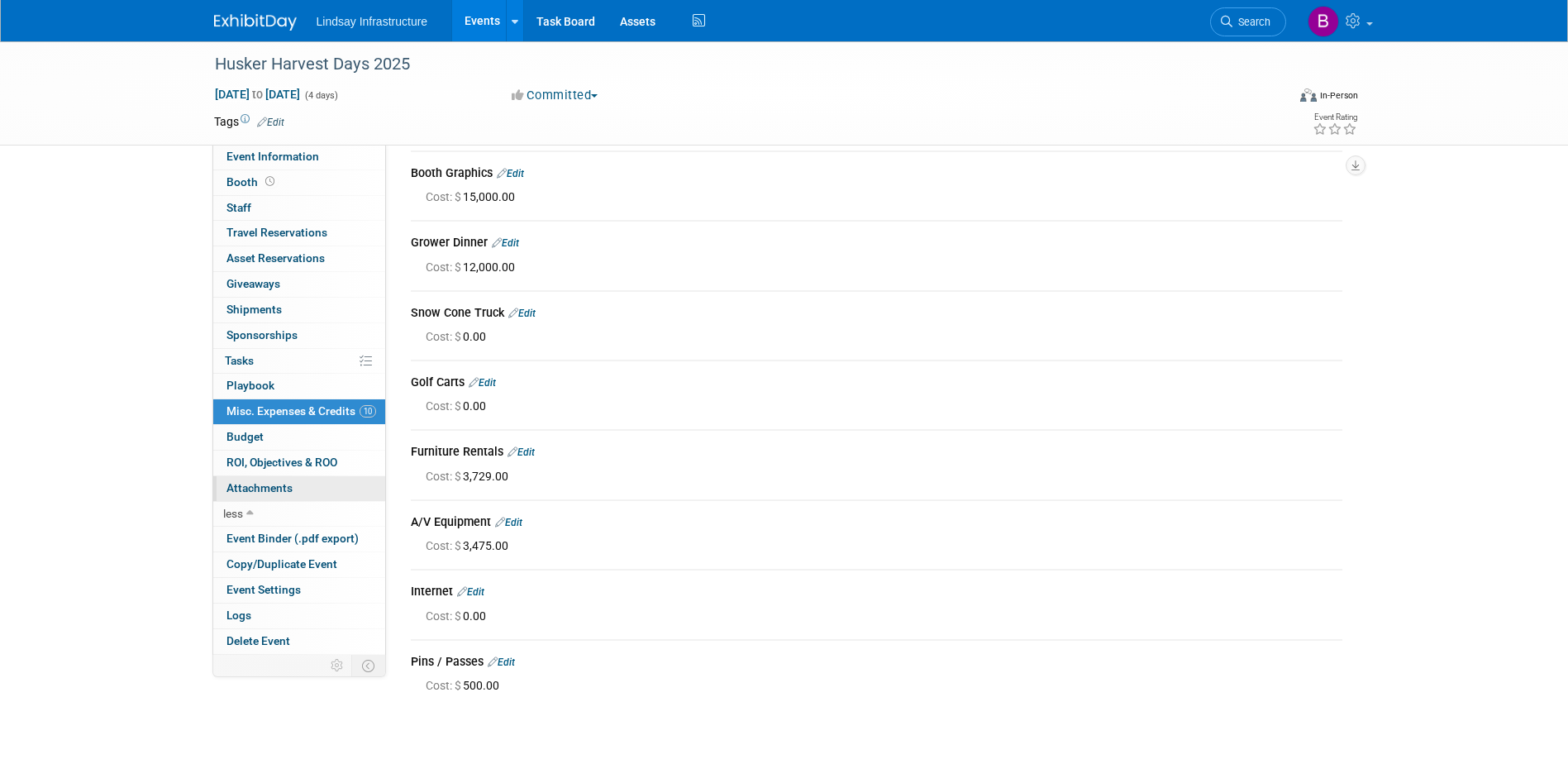
scroll to position [248, 0]
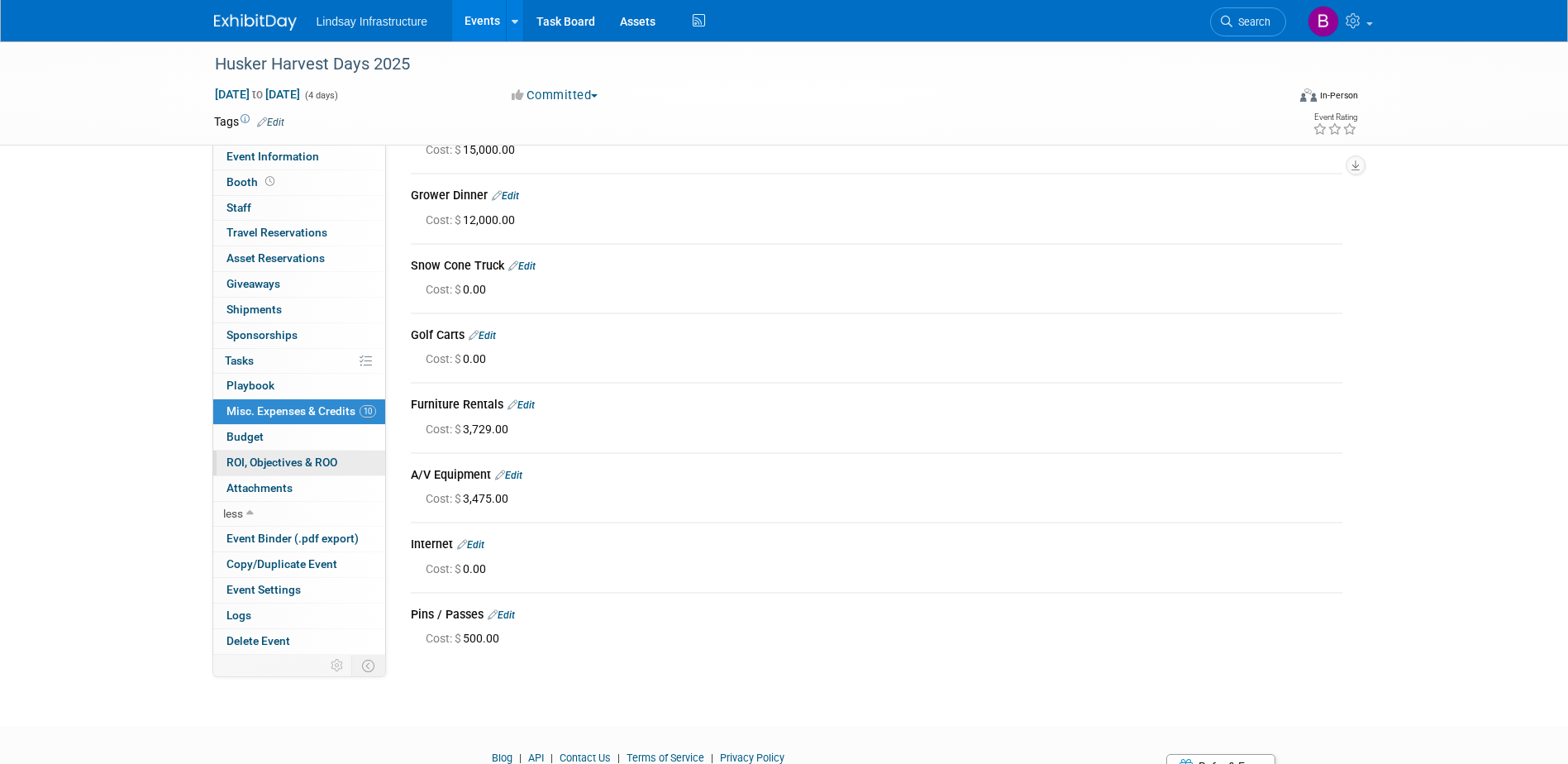
click at [260, 471] on link "0 ROI, Objectives & ROO 0" at bounding box center [300, 463] width 172 height 25
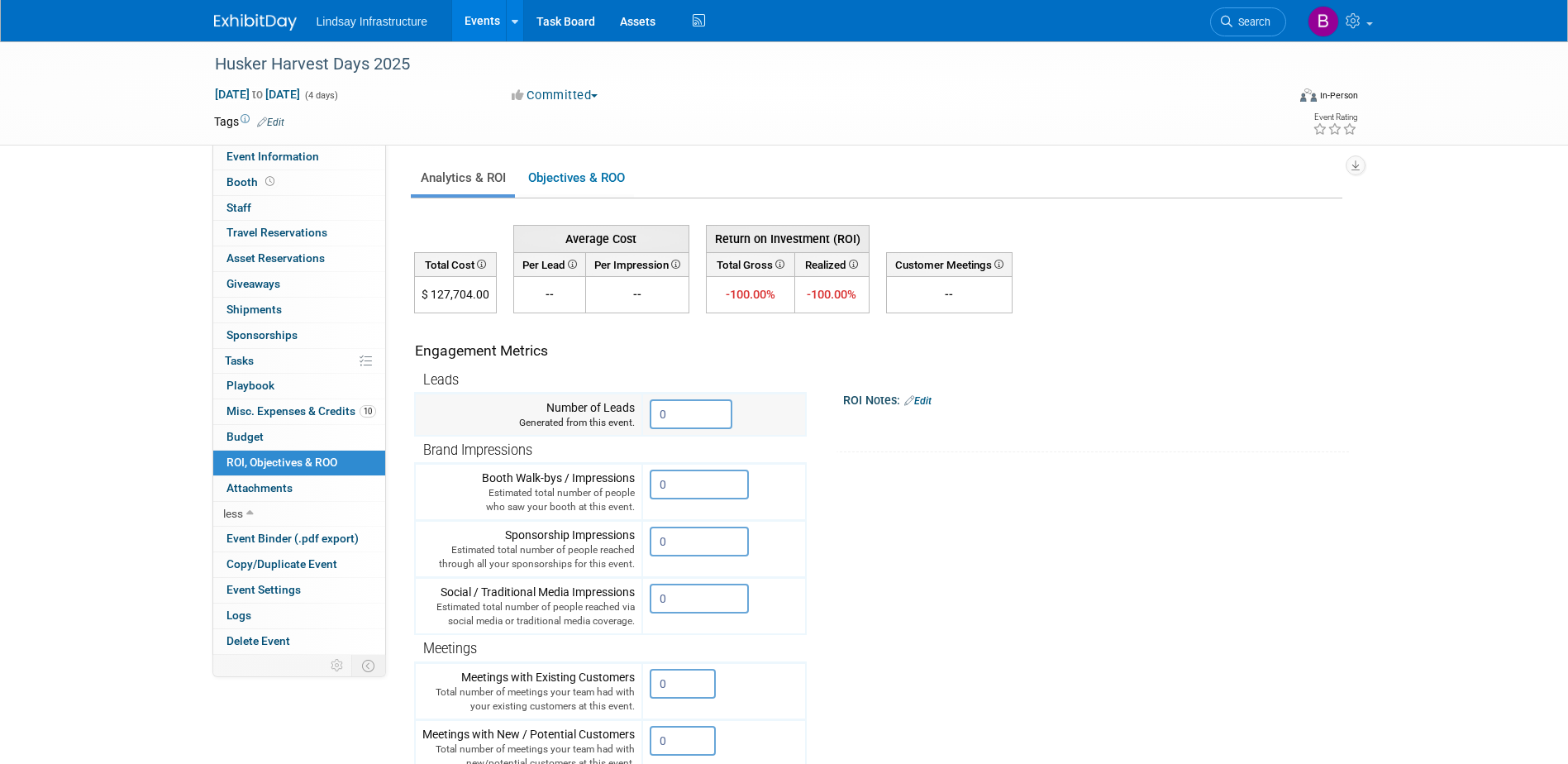
click at [719, 417] on input "0" at bounding box center [691, 415] width 83 height 30
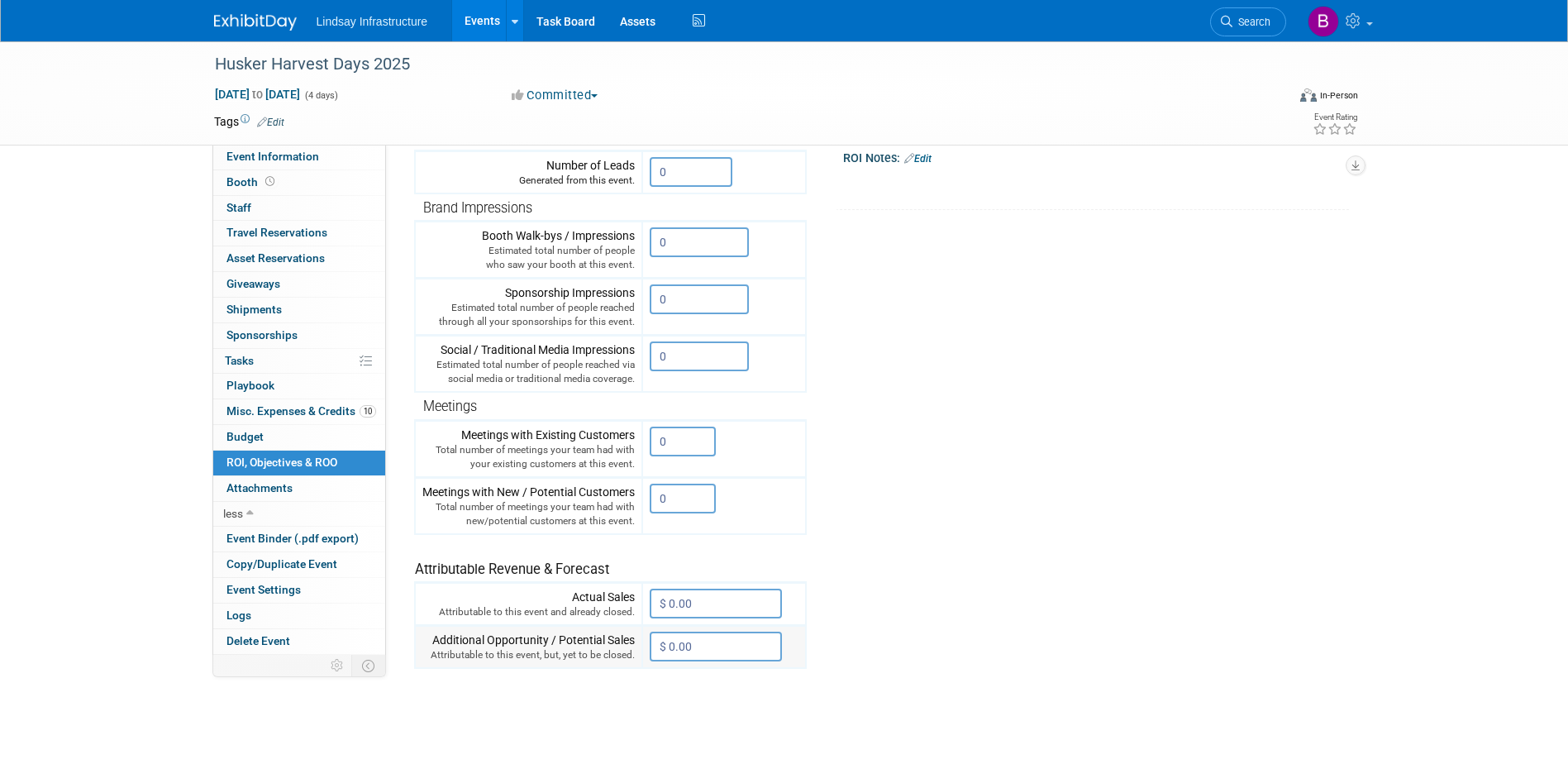
scroll to position [83, 0]
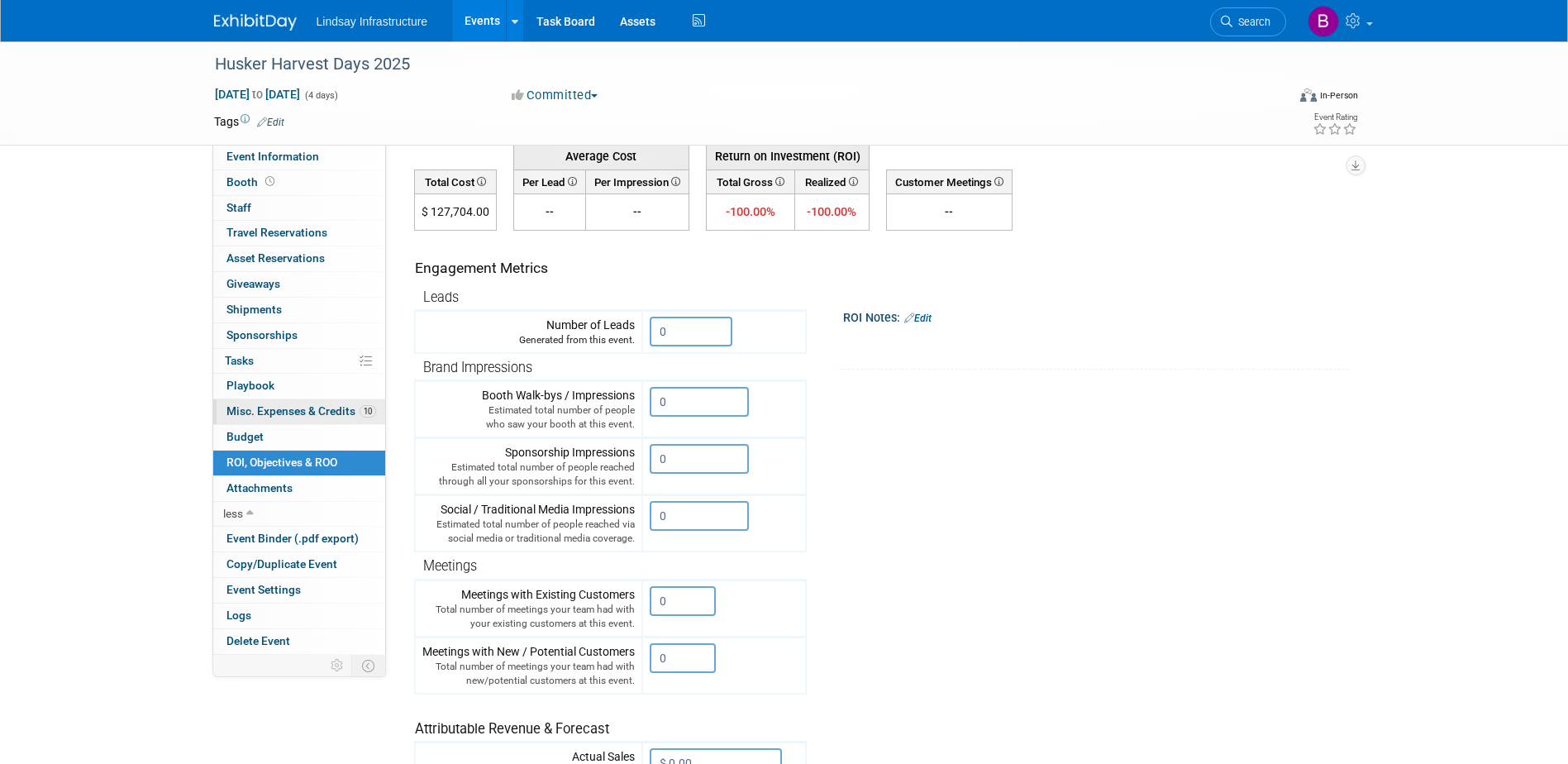
click at [264, 415] on span "Misc. Expenses & Credits 10" at bounding box center [300, 411] width 149 height 13
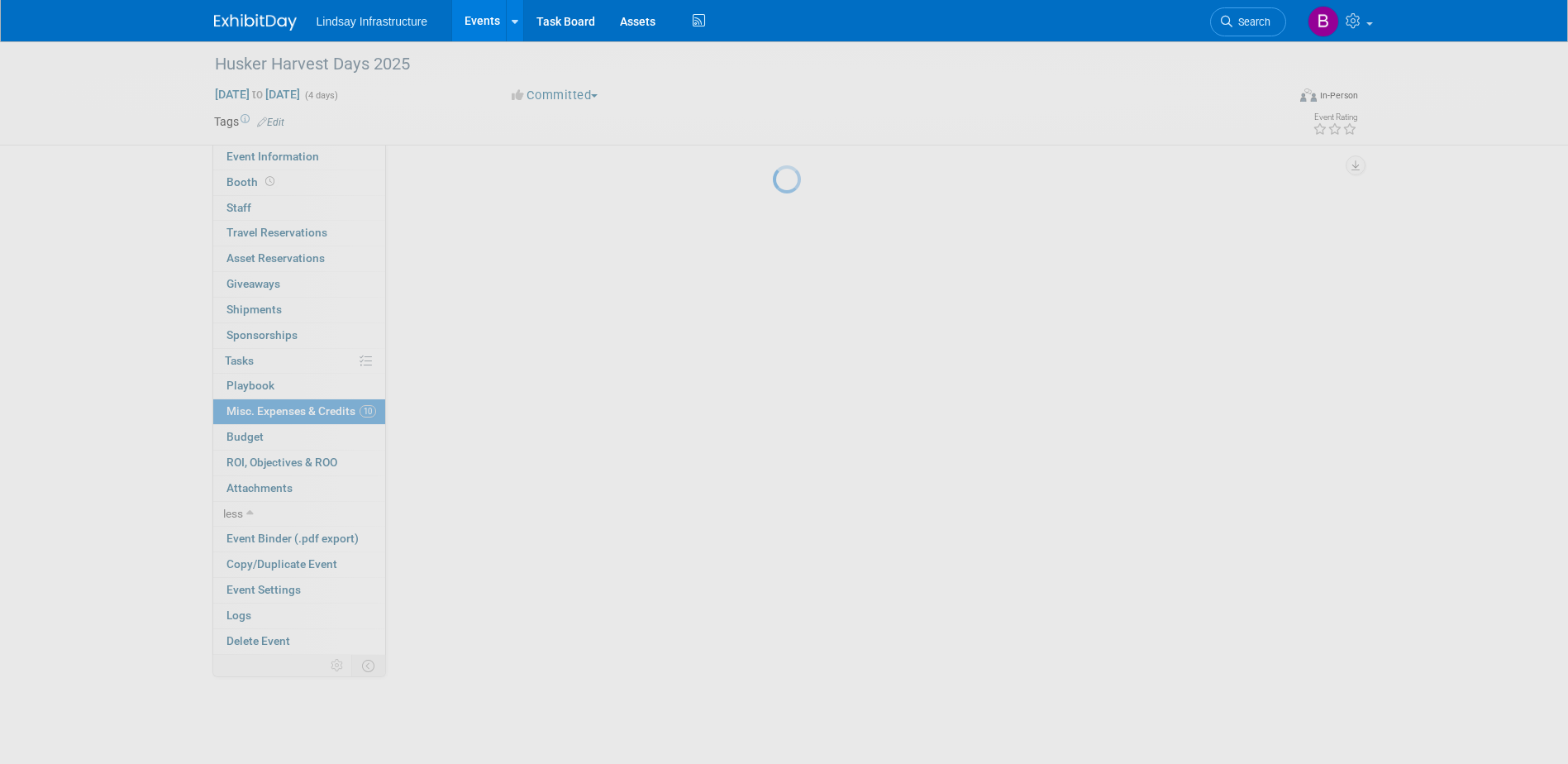
scroll to position [0, 0]
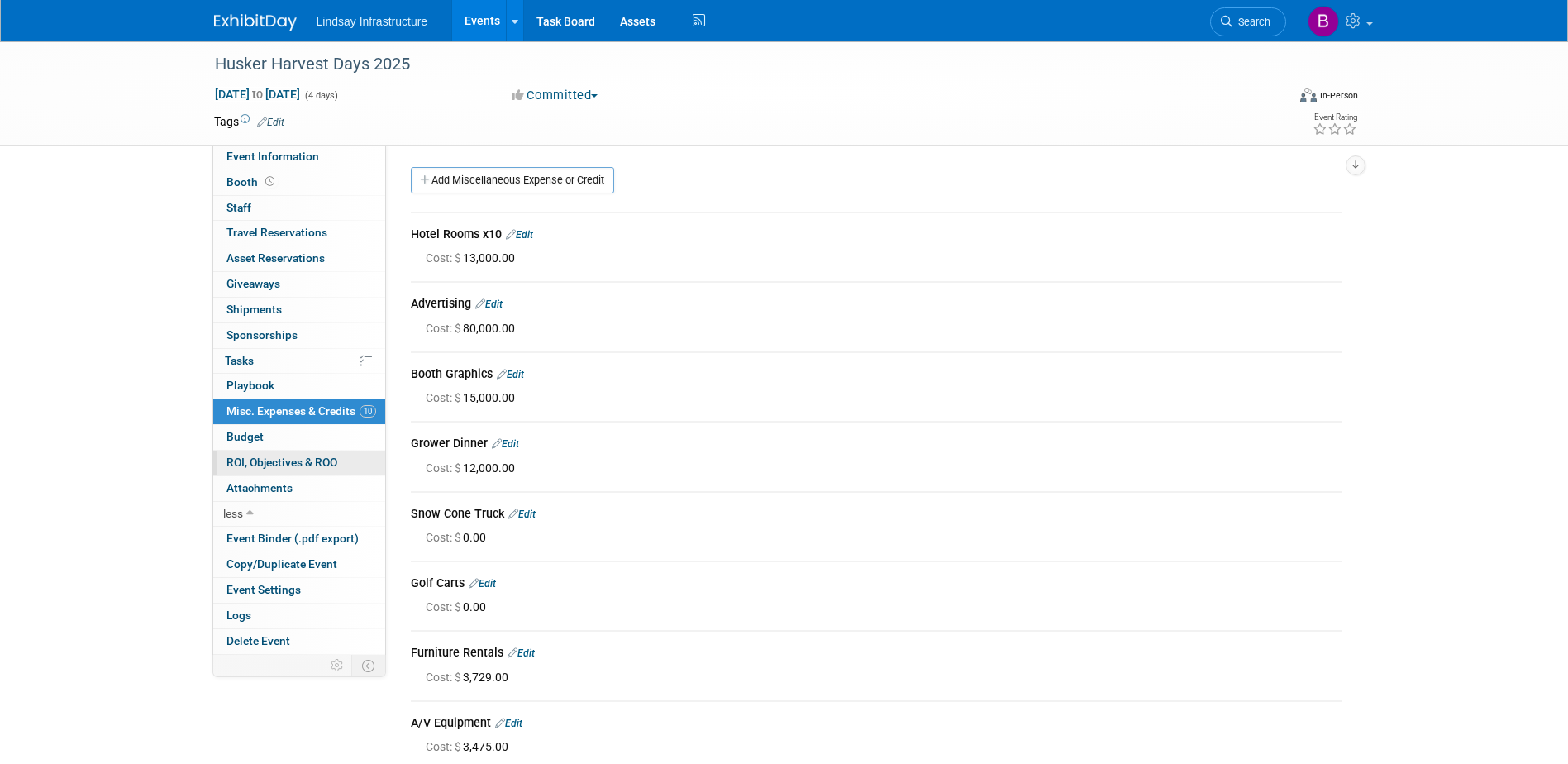
click at [285, 456] on span "ROI, Objectives & ROO 0" at bounding box center [281, 463] width 111 height 13
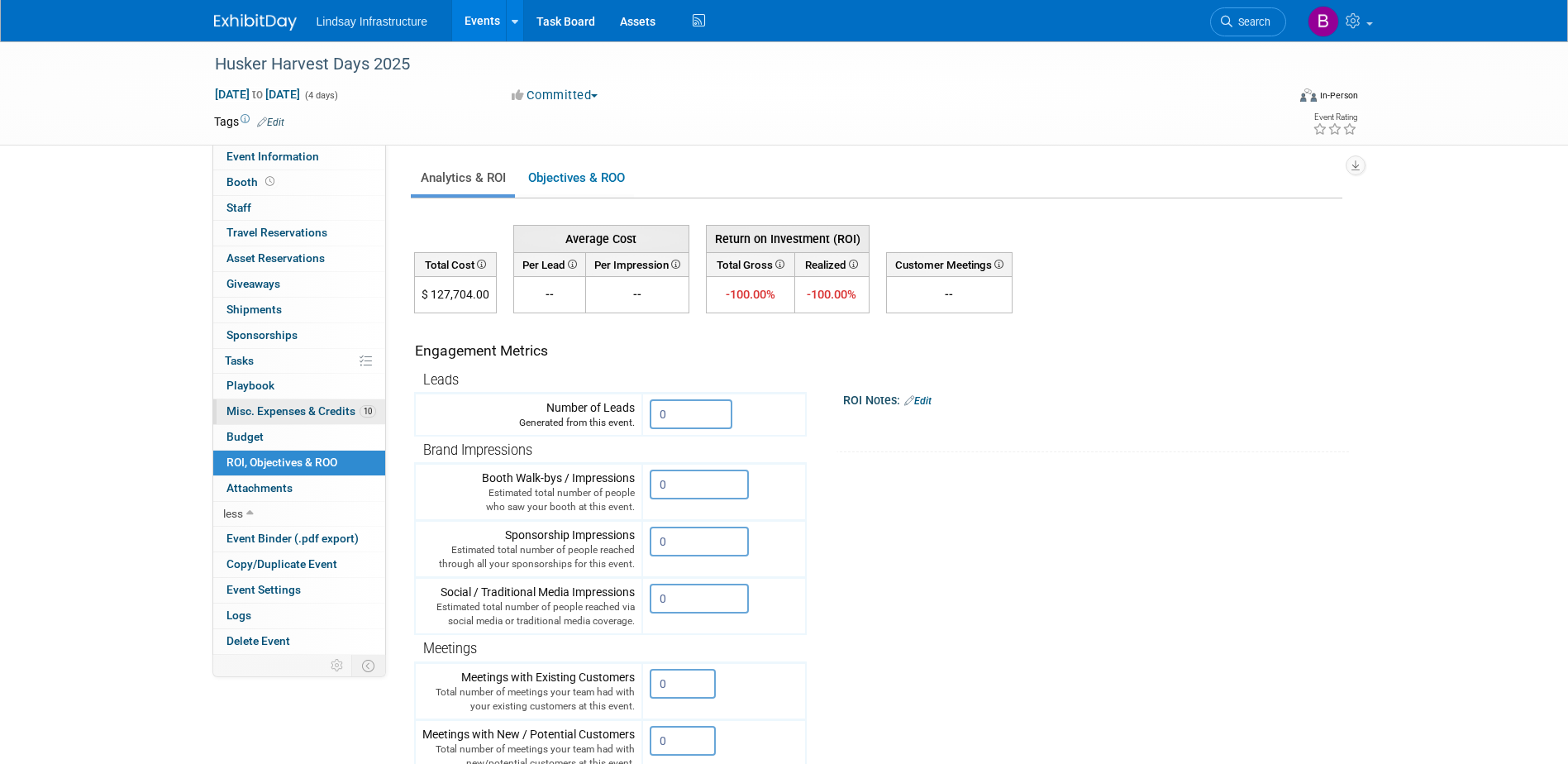
click at [295, 417] on link "10 Misc. Expenses & Credits 10" at bounding box center [300, 412] width 172 height 25
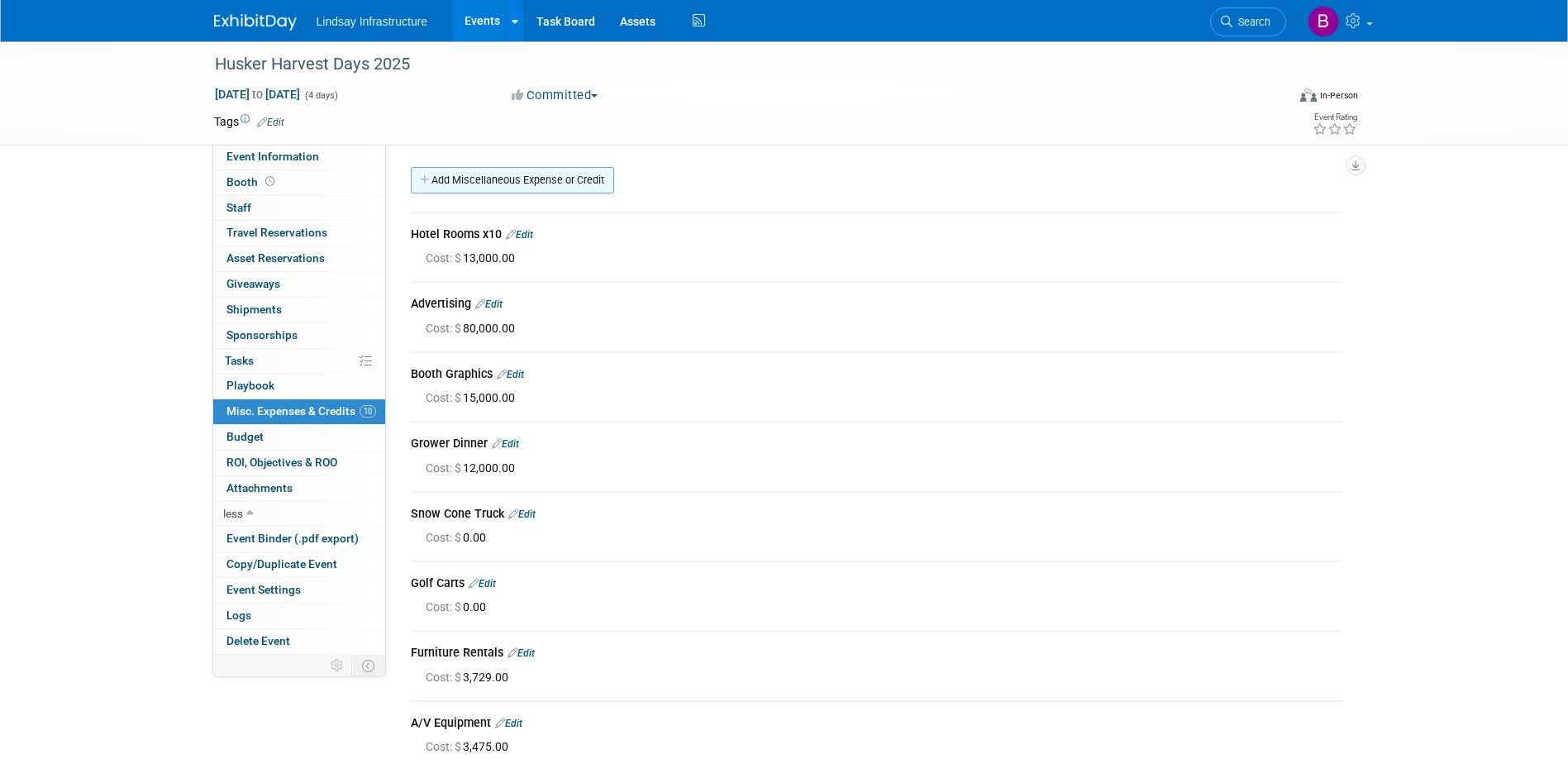
drag, startPoint x: 512, startPoint y: 166, endPoint x: 512, endPoint y: 179, distance: 13.0
click at [512, 178] on div "Event Website: Edit Event Venue Name: Specify event venue name Event Venue Addr…" at bounding box center [870, 399] width 969 height 510
click at [512, 179] on link "Add Miscellaneous Expense or Credit" at bounding box center [512, 180] width 204 height 27
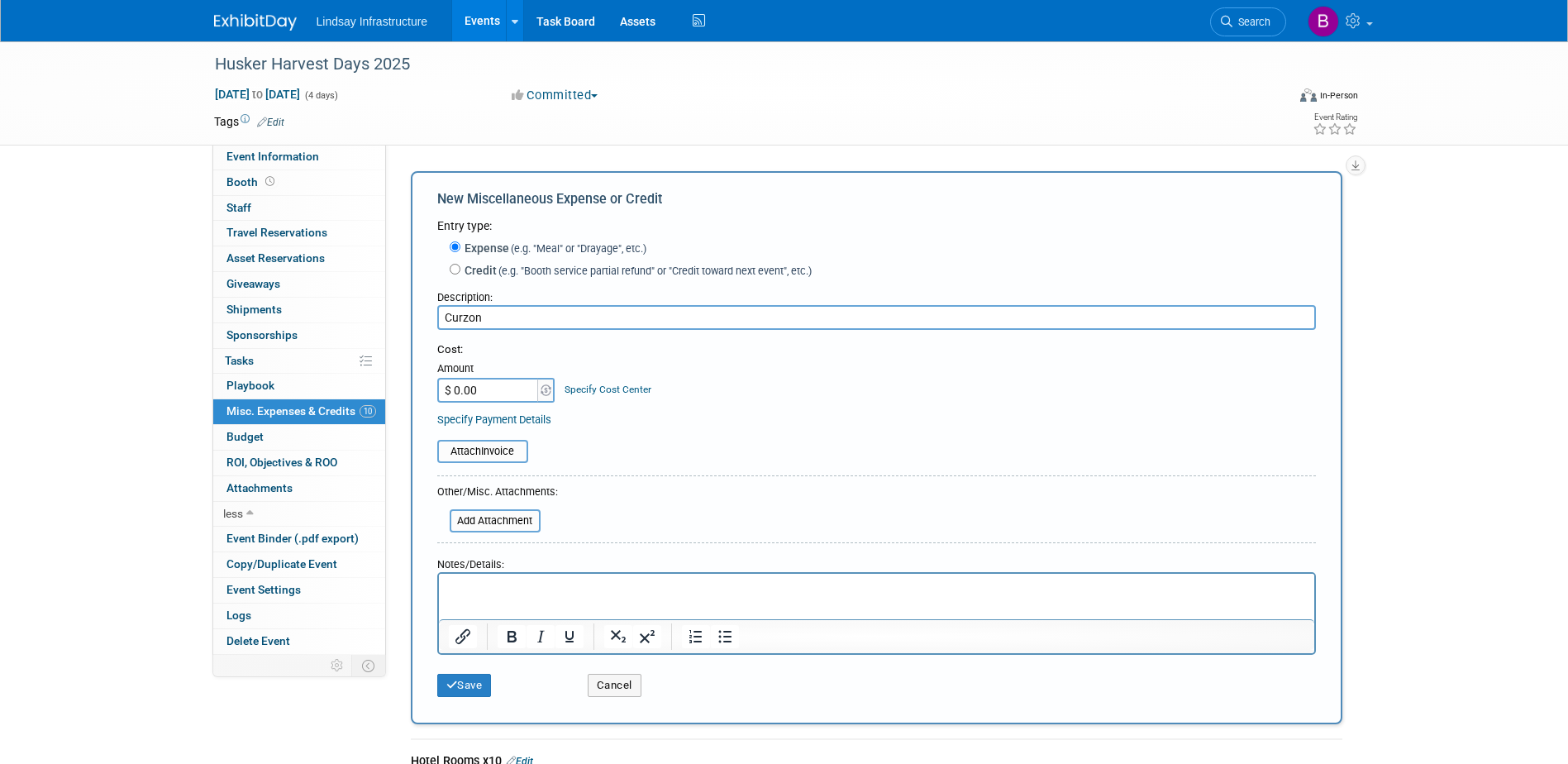
type input "Curzon"
click at [519, 396] on input "$ 0.00" at bounding box center [489, 391] width 103 height 25
type input "$ 3,100.00"
click at [458, 684] on button "Save" at bounding box center [464, 686] width 54 height 23
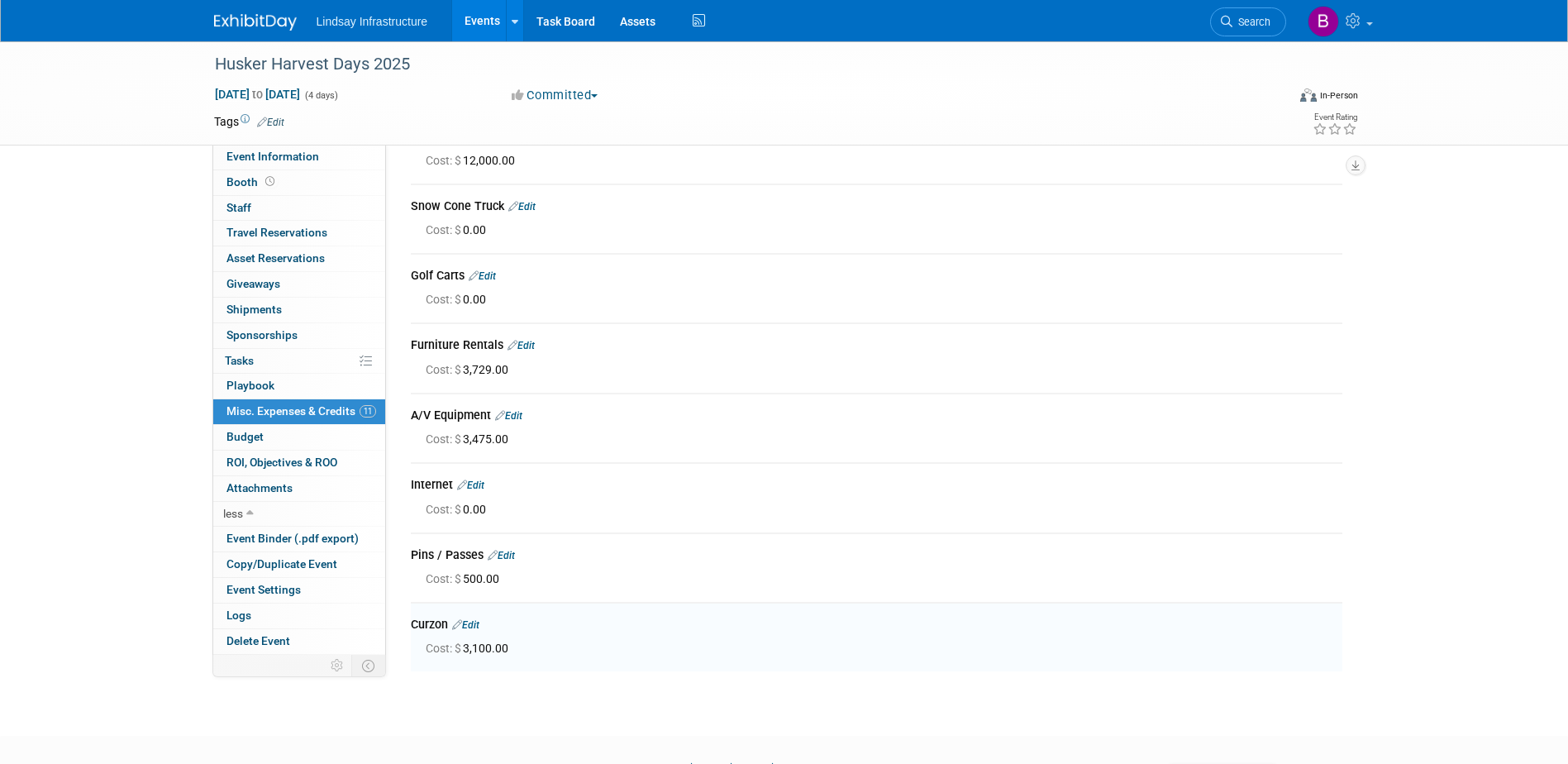
scroll to position [396, 0]
